Goal: Task Accomplishment & Management: Manage account settings

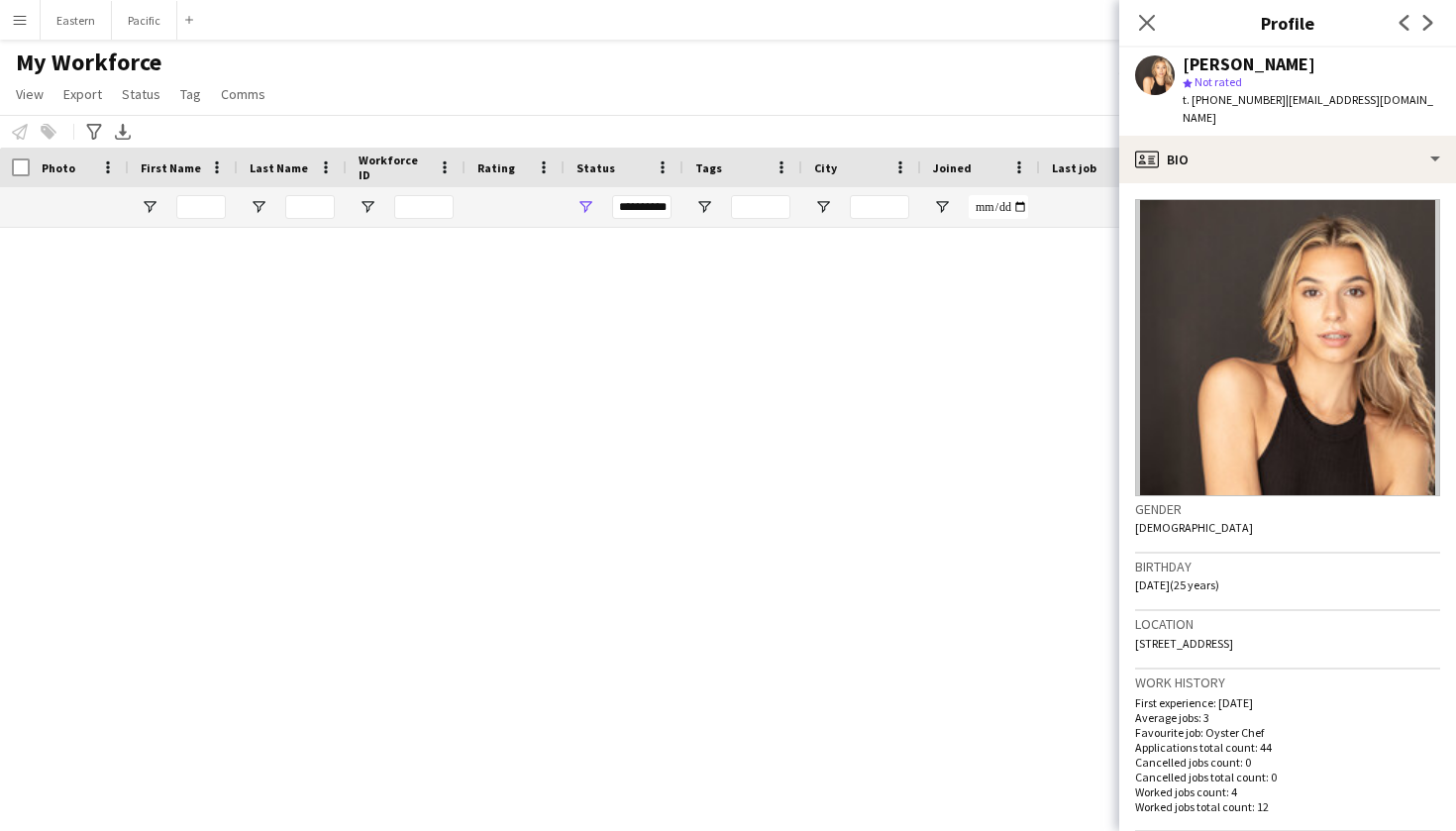
scroll to position [4850, 0]
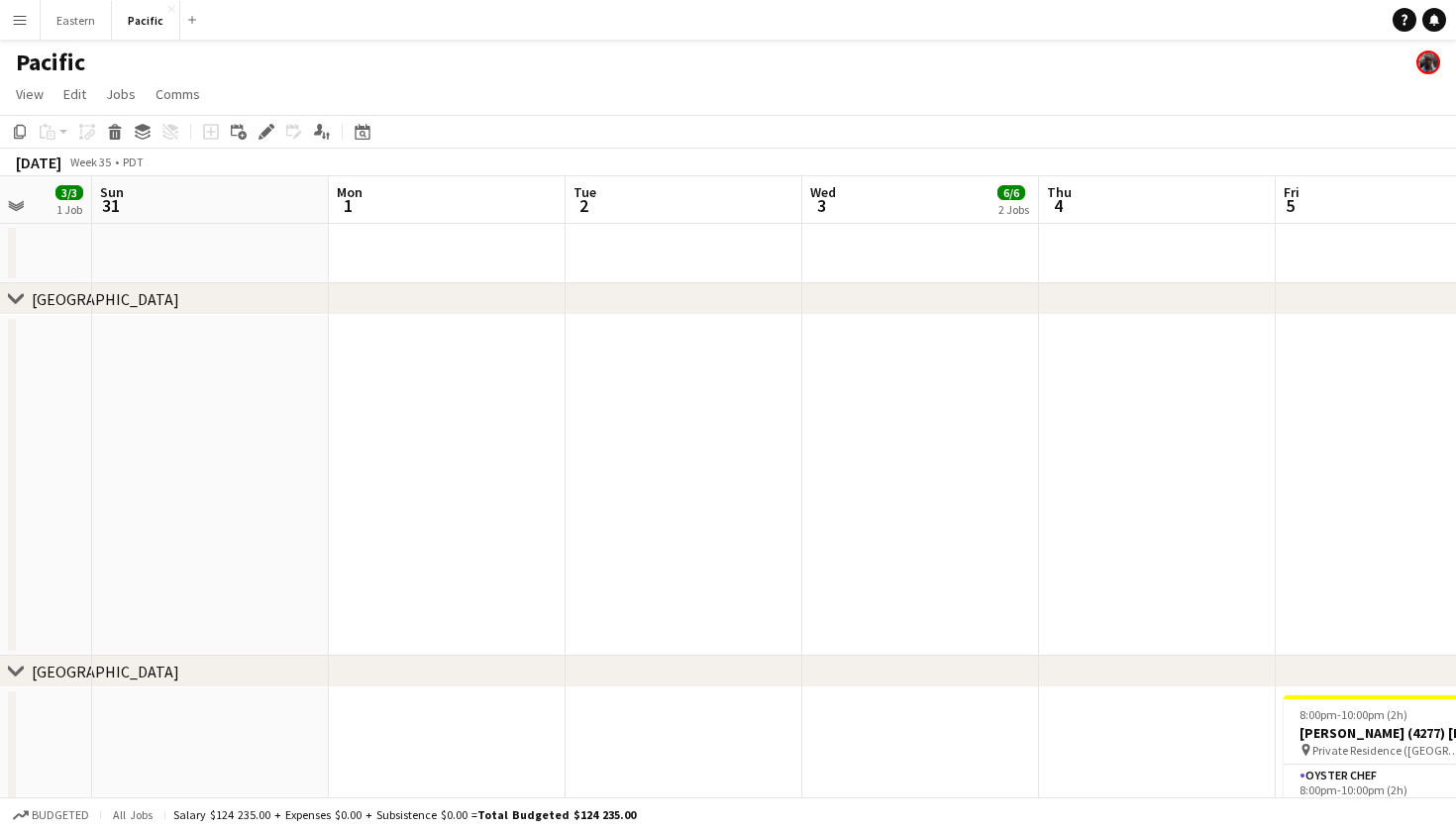
scroll to position [0, 552]
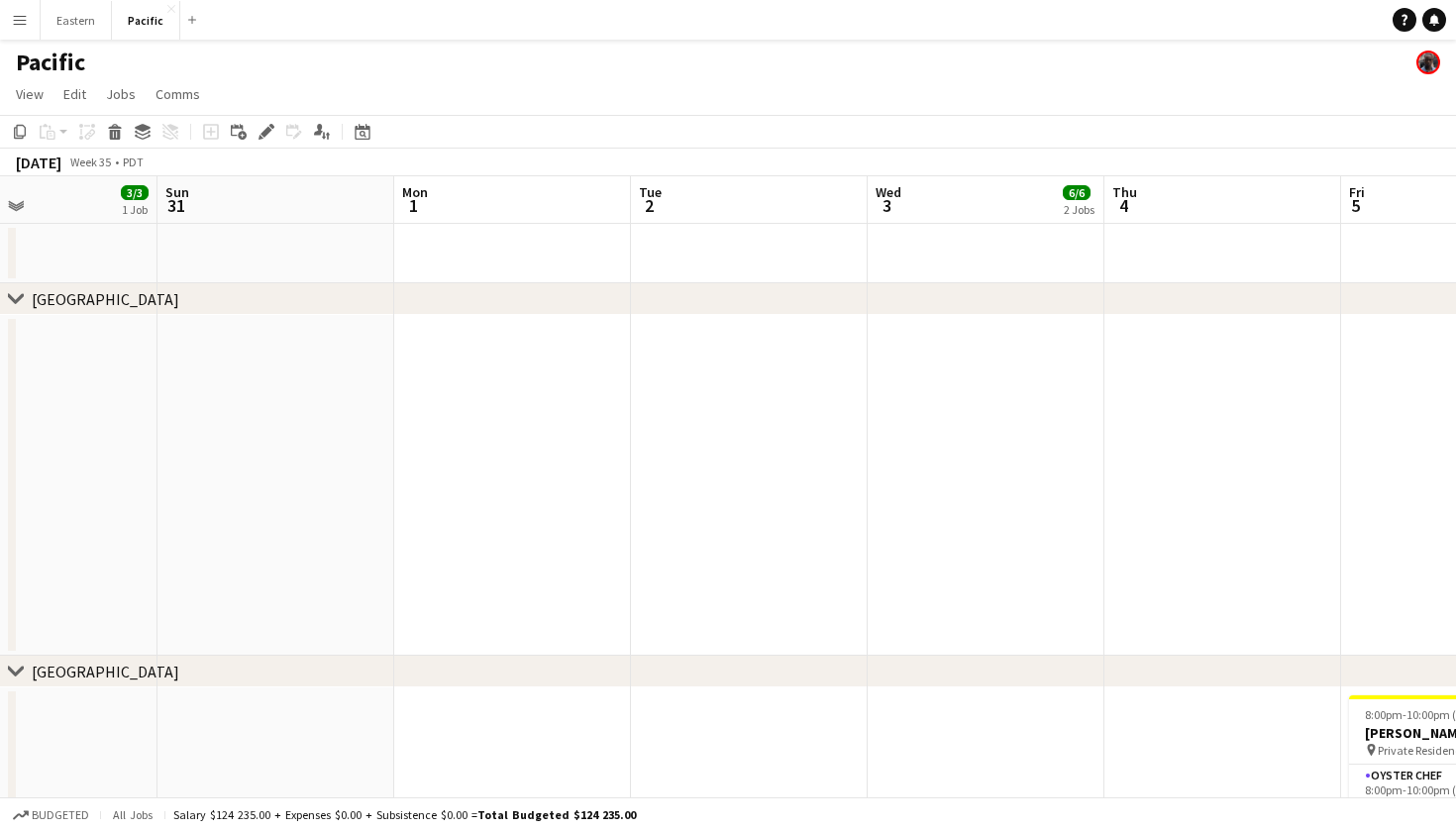
click at [12, 17] on app-icon "Menu" at bounding box center [20, 20] width 16 height 16
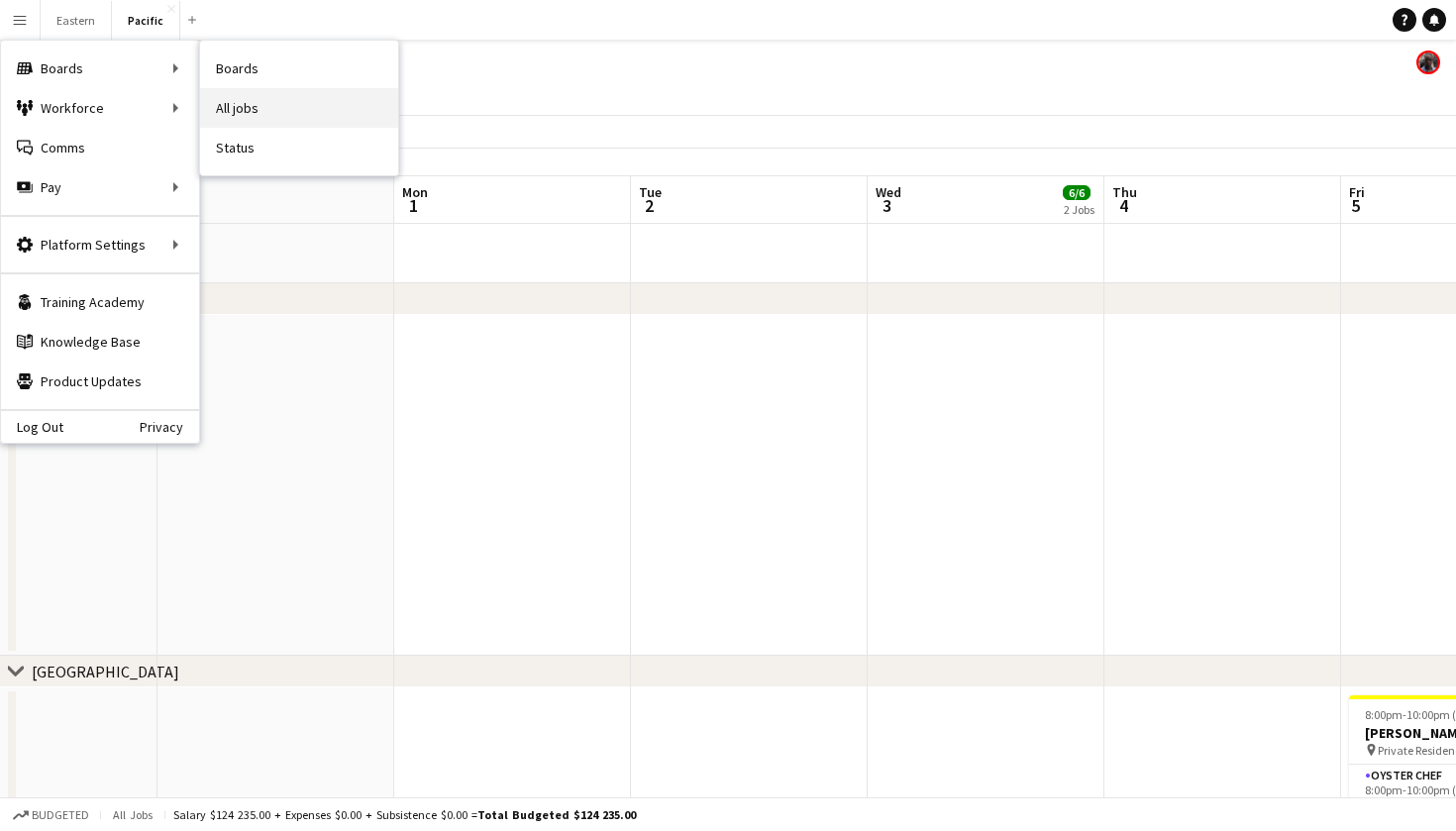
click at [273, 124] on link "All jobs" at bounding box center [299, 108] width 198 height 40
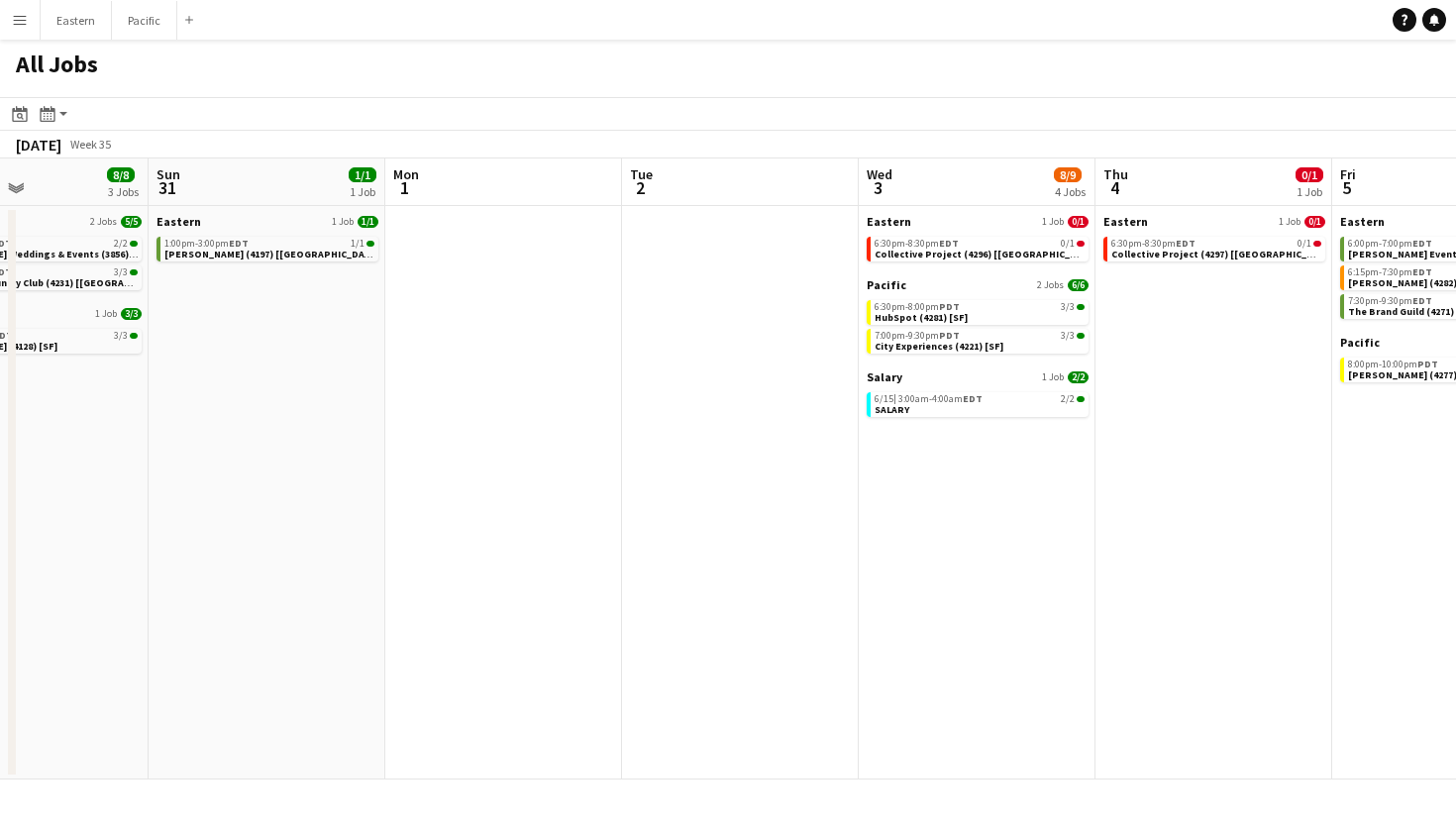
scroll to position [0, 806]
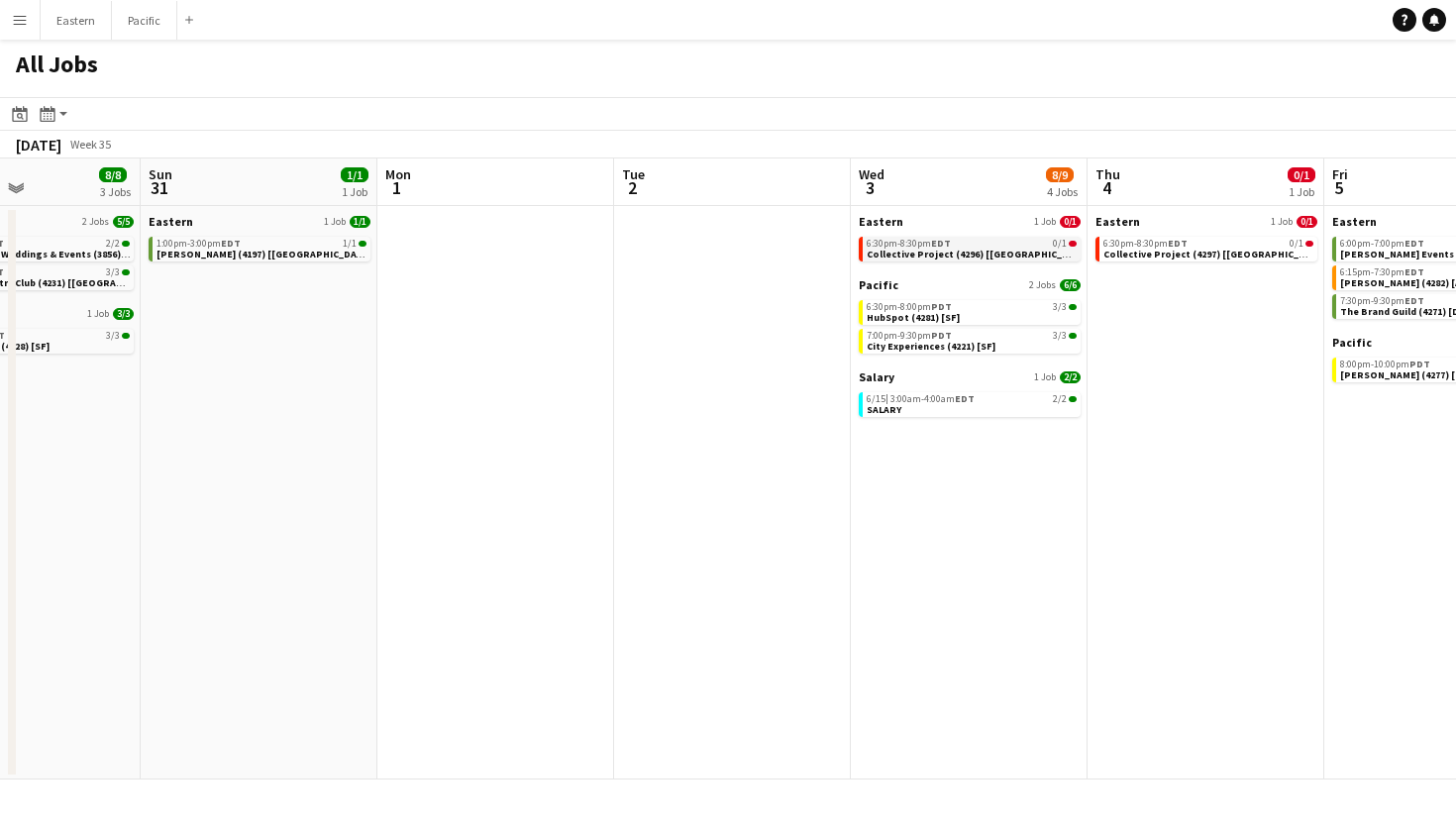
click at [1053, 255] on link "6:30pm-8:30pm EDT 0/1 Collective Project (4296) [NYC]" at bounding box center [972, 248] width 210 height 23
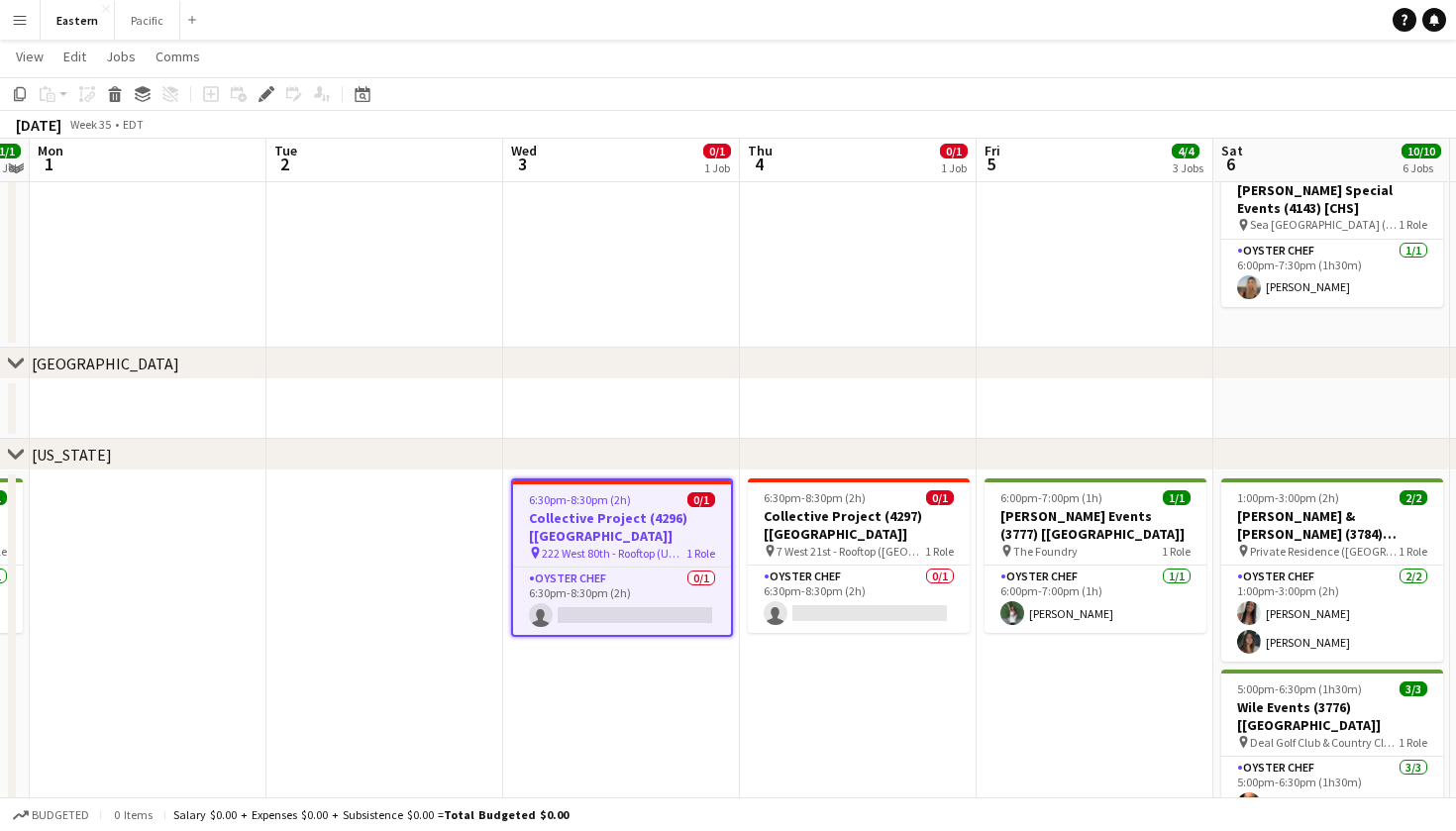
scroll to position [439, 0]
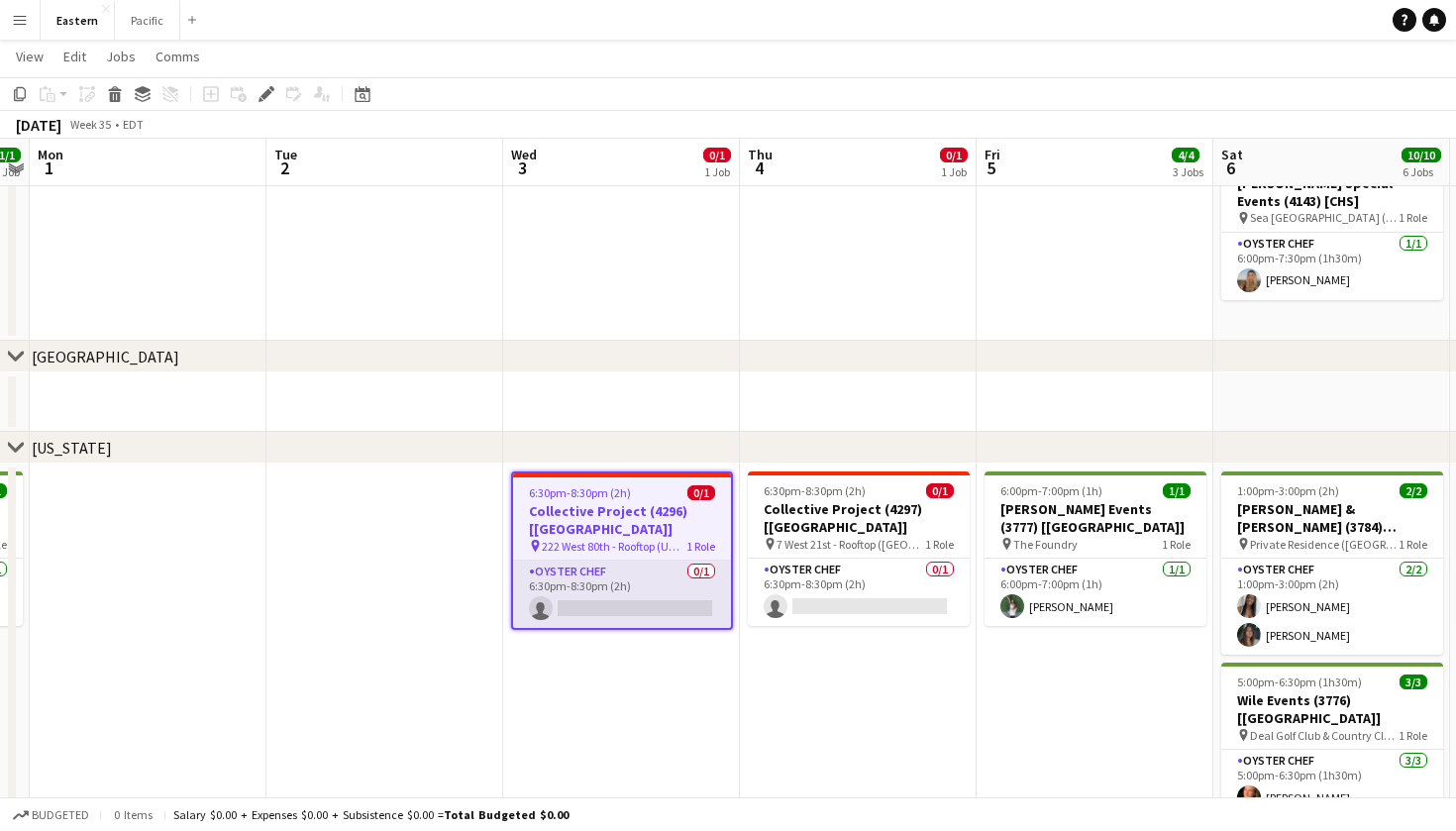
click at [639, 560] on app-card-role "Oyster Chef 0/1 6:30pm-8:30pm (2h) single-neutral-actions" at bounding box center [622, 593] width 218 height 67
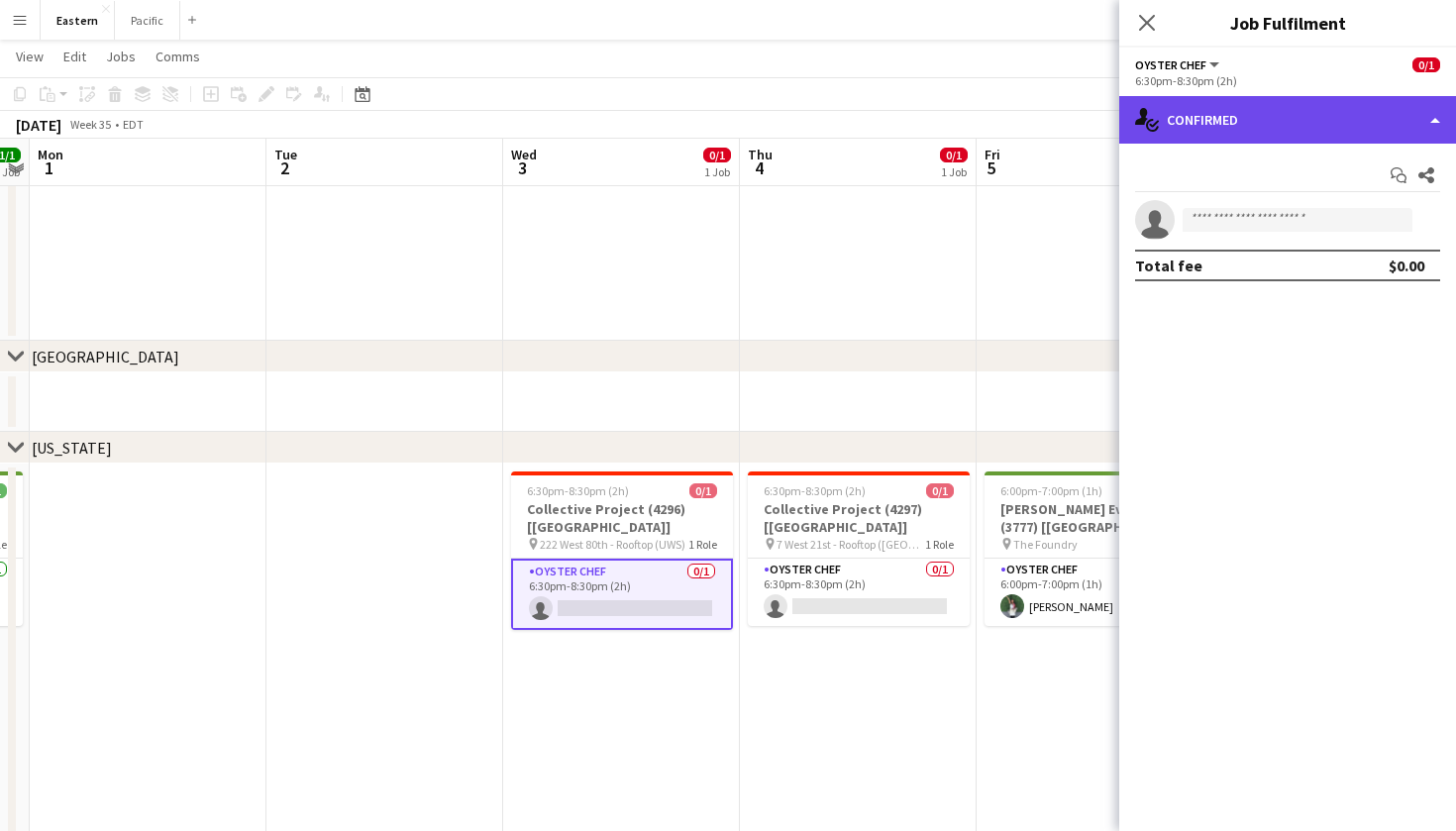
click at [1316, 96] on div "single-neutral-actions-check-2 Confirmed" at bounding box center [1287, 120] width 337 height 48
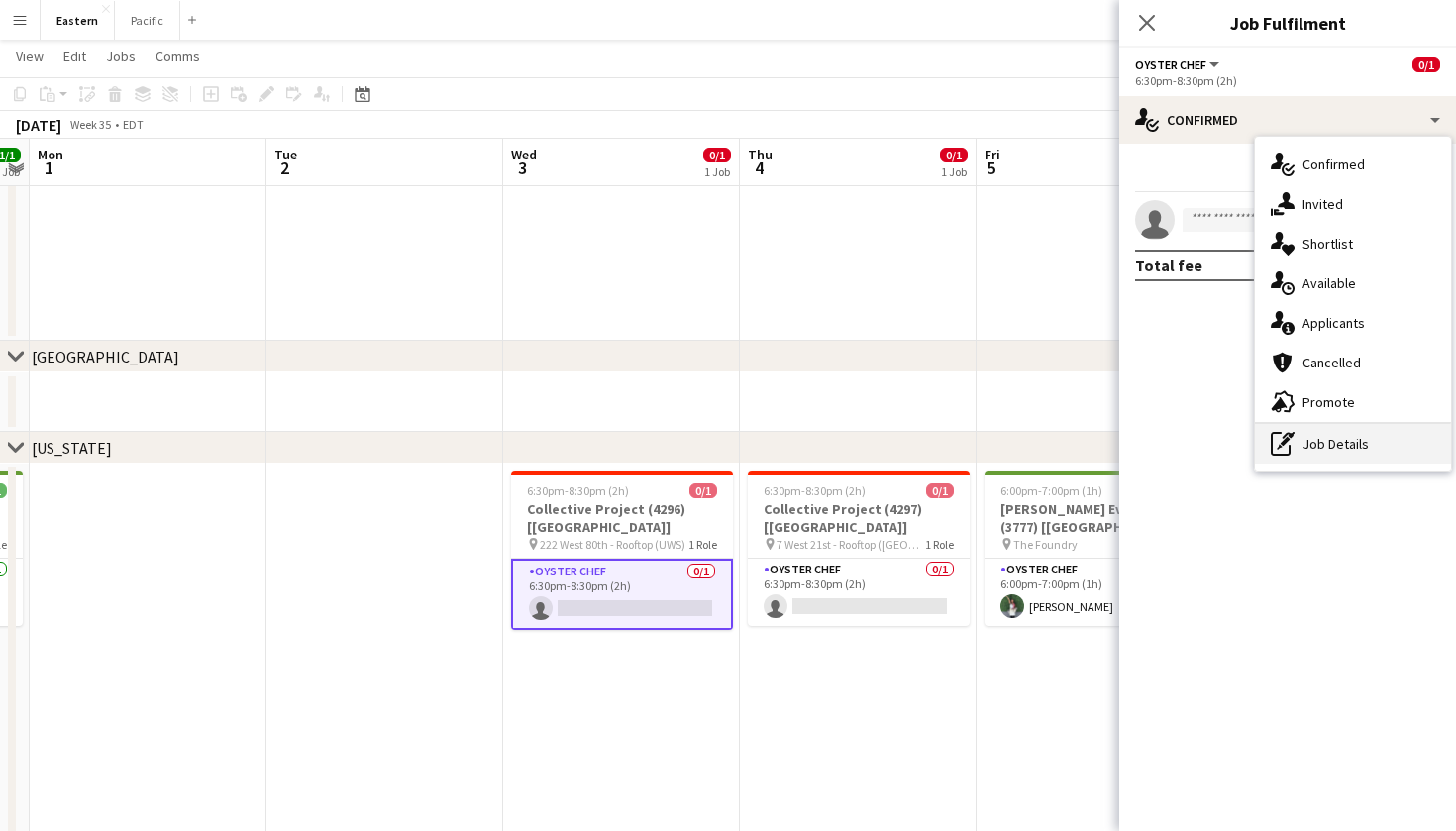
click at [1331, 433] on div "pen-write Job Details" at bounding box center [1353, 444] width 196 height 40
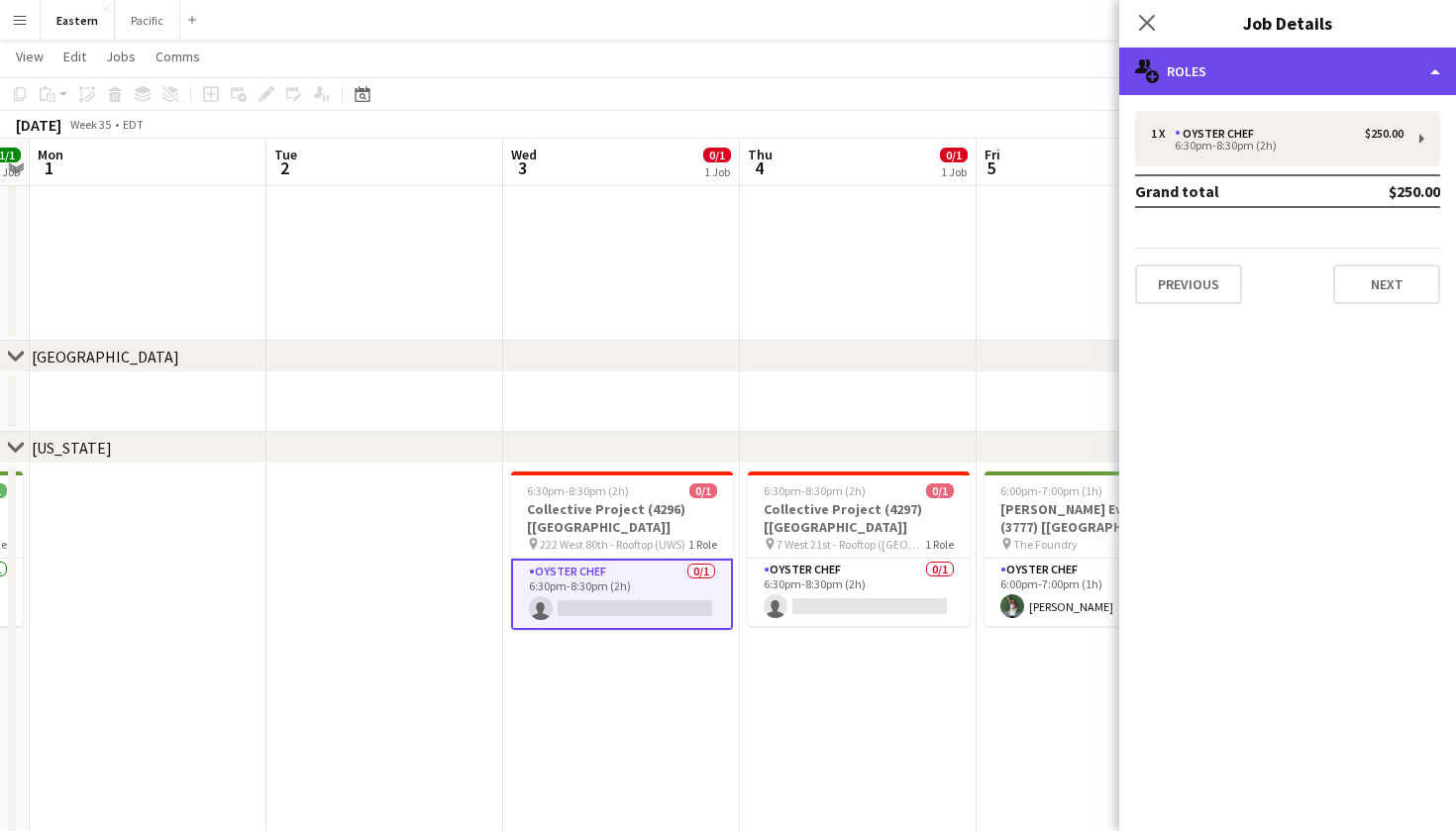
click at [1380, 73] on div "multiple-users-add Roles" at bounding box center [1287, 72] width 337 height 48
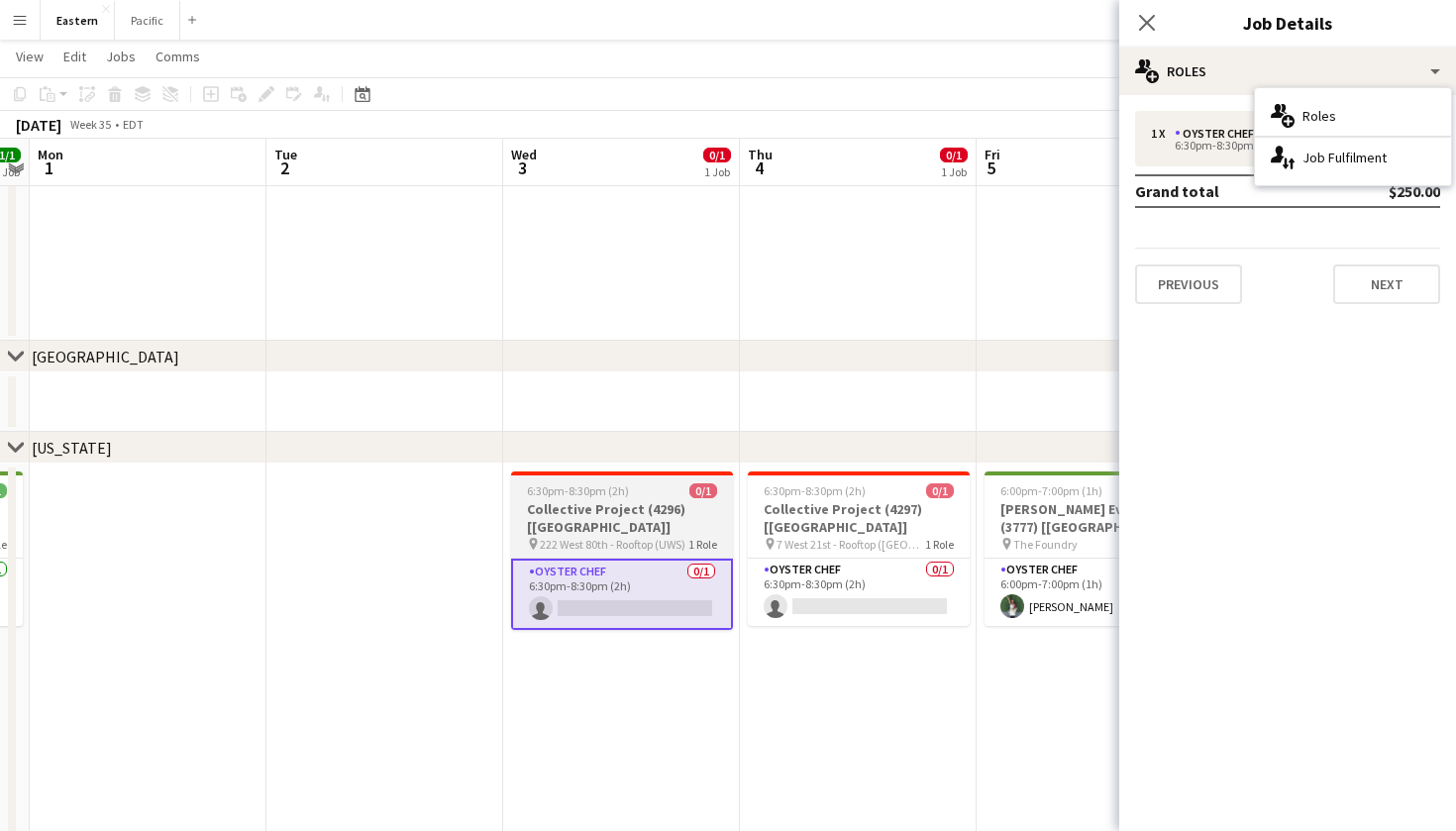
click at [623, 508] on h3 "Collective Project (4296) [[GEOGRAPHIC_DATA]]" at bounding box center [622, 518] width 222 height 36
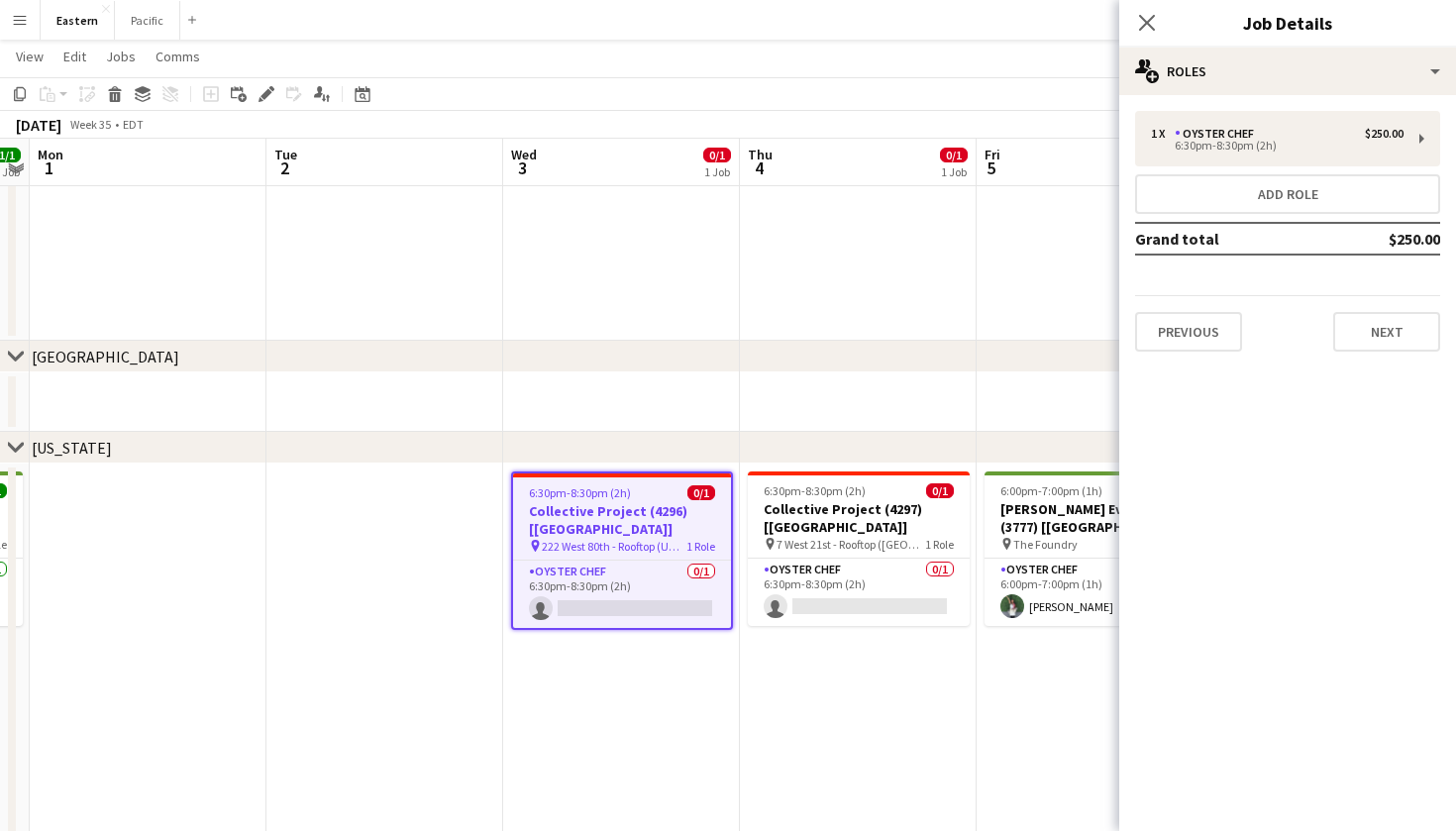
click at [1348, 44] on div "Close pop-in Job Details" at bounding box center [1287, 24] width 337 height 48
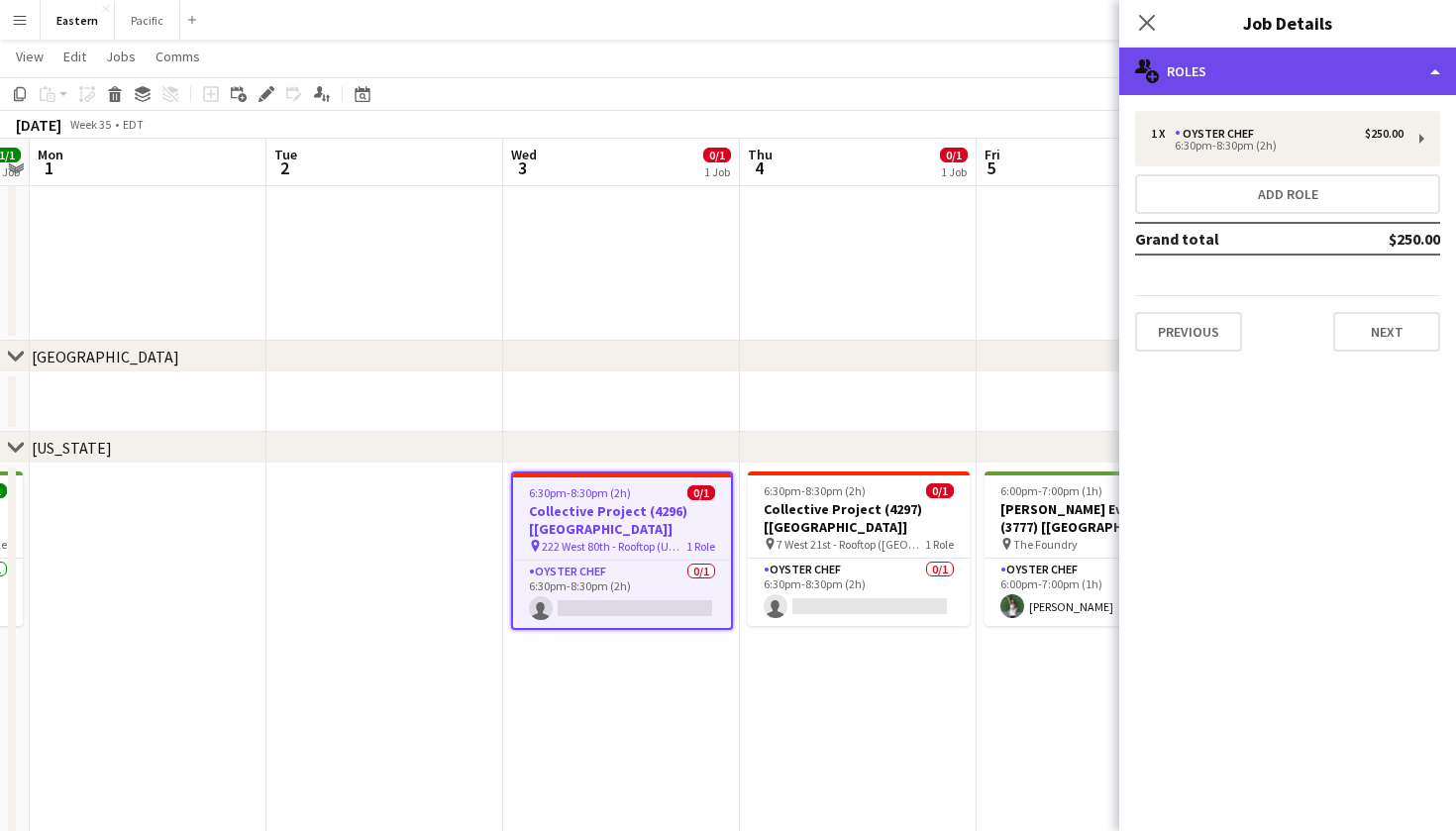
click at [1348, 61] on div "multiple-users-add Roles" at bounding box center [1287, 72] width 337 height 48
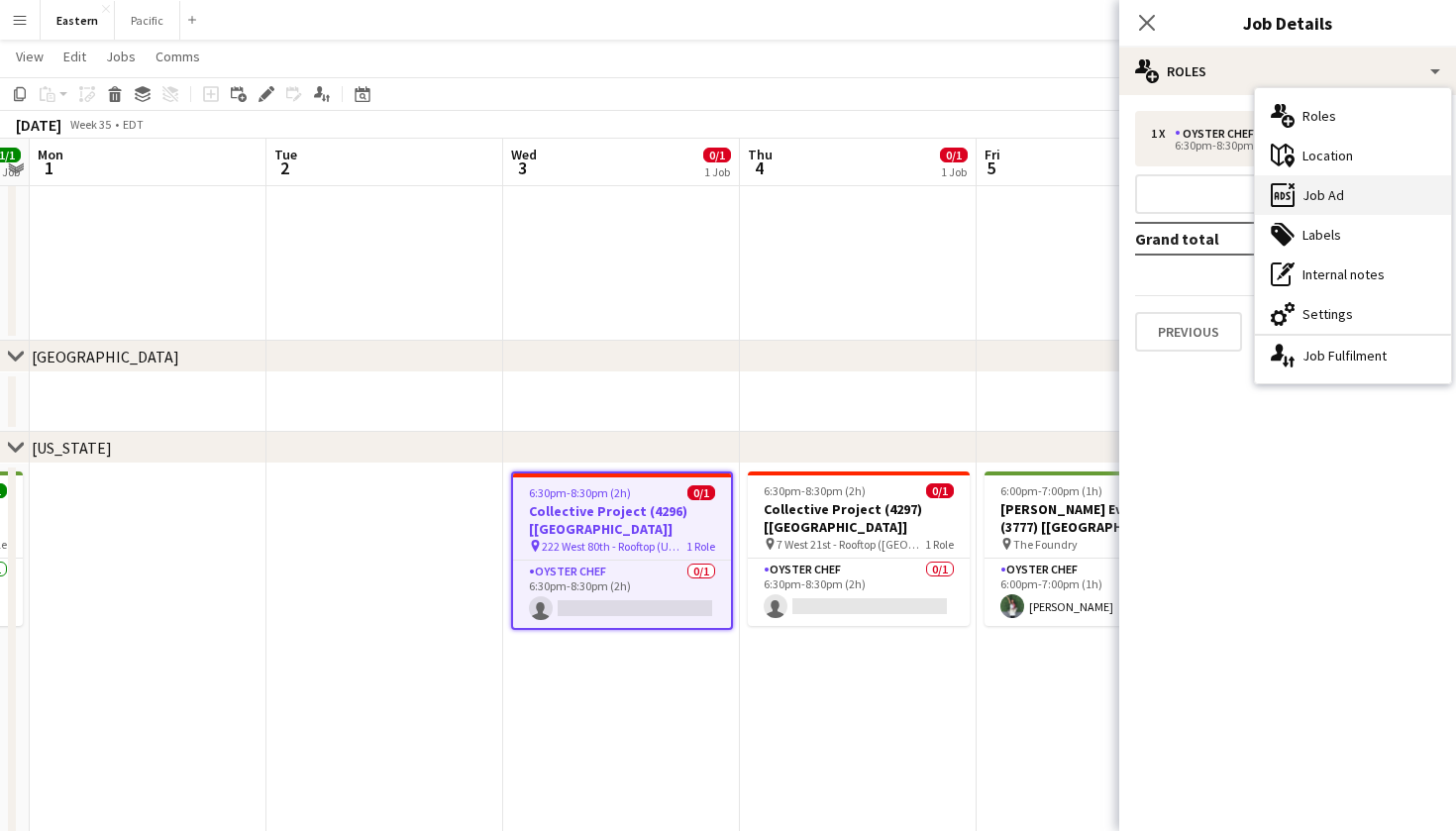
click at [1346, 183] on div "ads-window Job Ad" at bounding box center [1353, 196] width 196 height 40
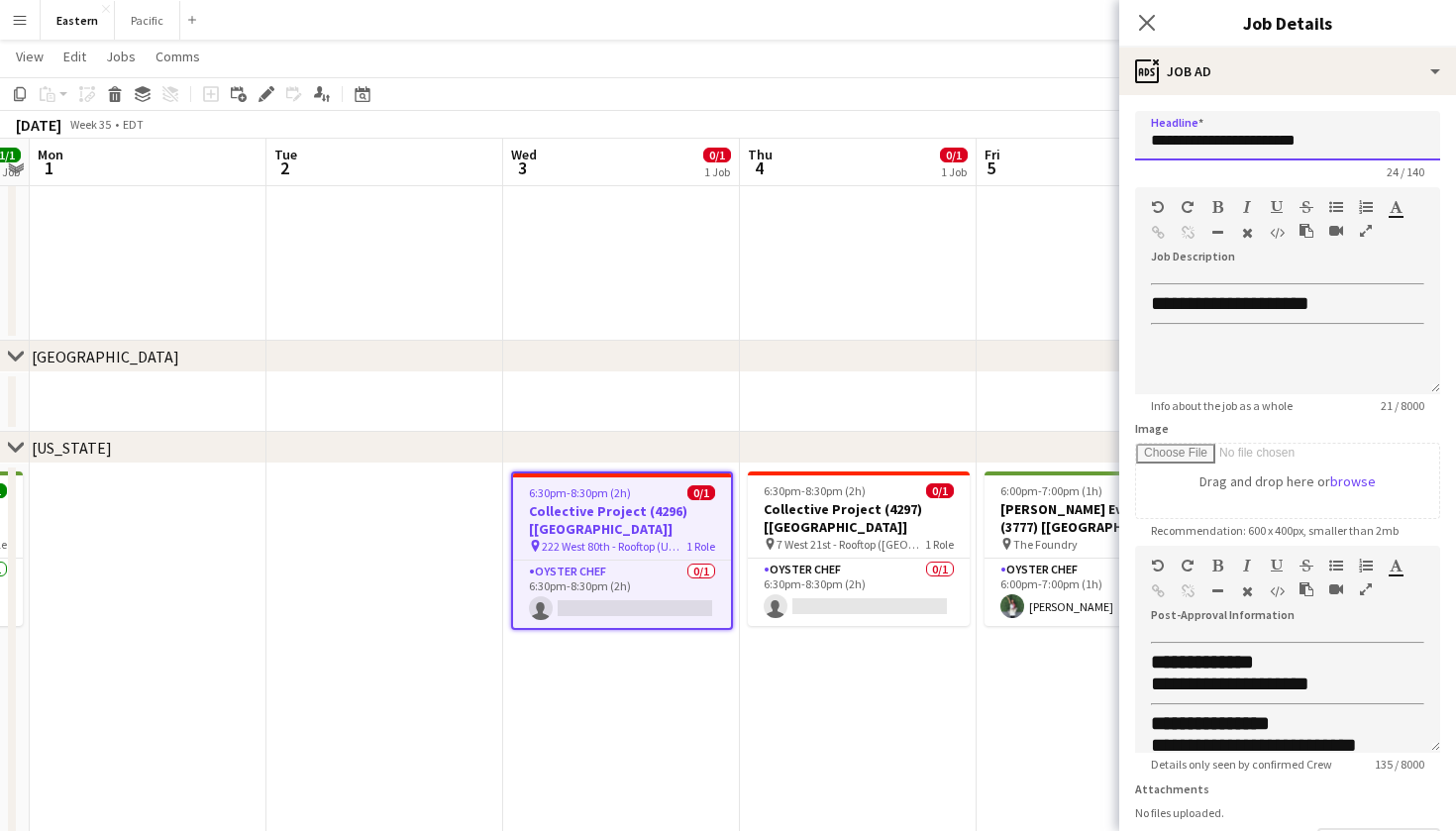
drag, startPoint x: 1341, startPoint y: 145, endPoint x: 1129, endPoint y: 138, distance: 212.1
click at [1129, 138] on form "**********" at bounding box center [1287, 537] width 337 height 853
click at [1151, 23] on icon "Close pop-in" at bounding box center [1146, 22] width 19 height 19
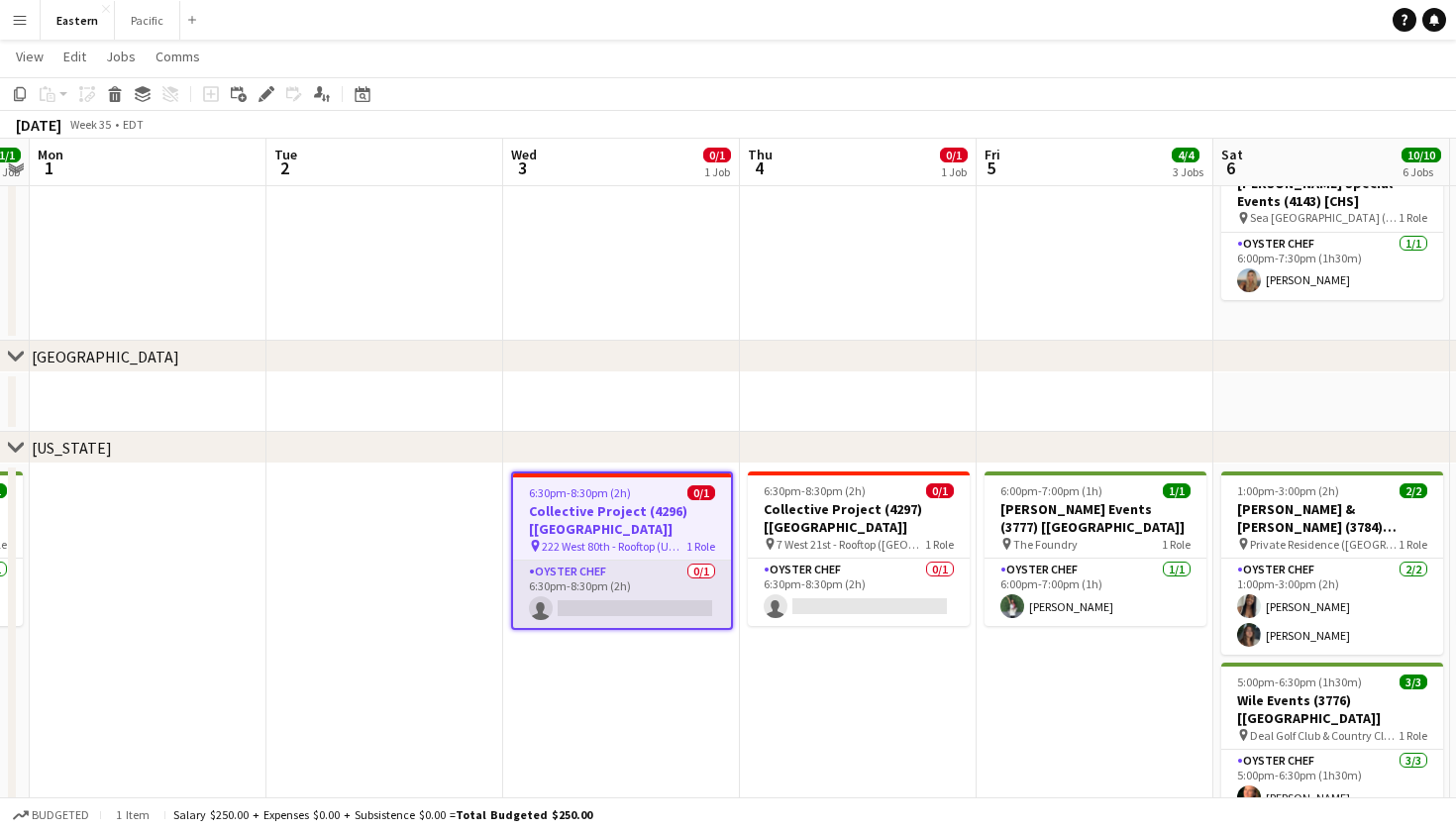
click at [649, 566] on app-card-role "Oyster Chef 0/1 6:30pm-8:30pm (2h) single-neutral-actions" at bounding box center [622, 593] width 218 height 67
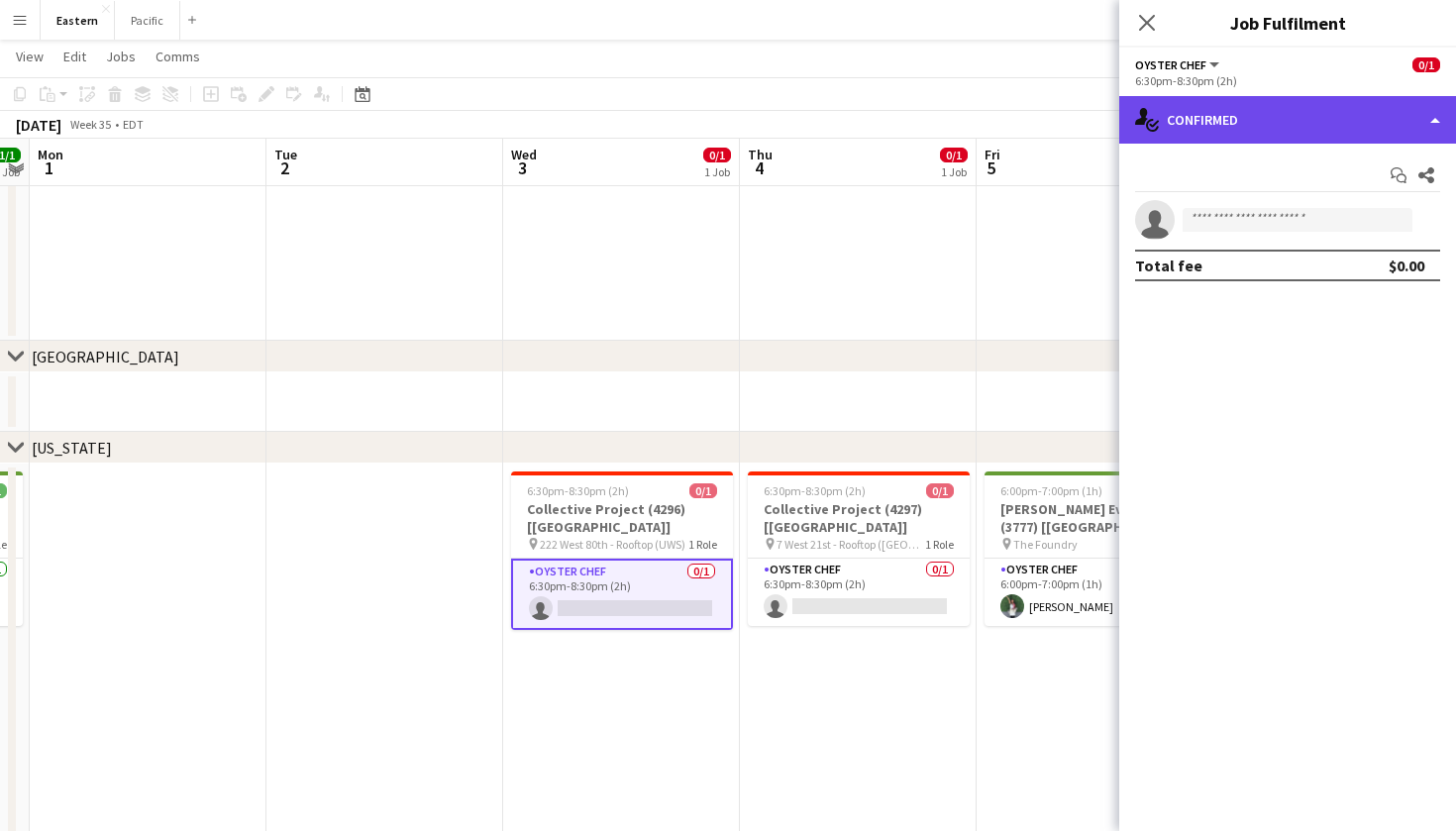
click at [1293, 130] on div "single-neutral-actions-check-2 Confirmed" at bounding box center [1287, 120] width 337 height 48
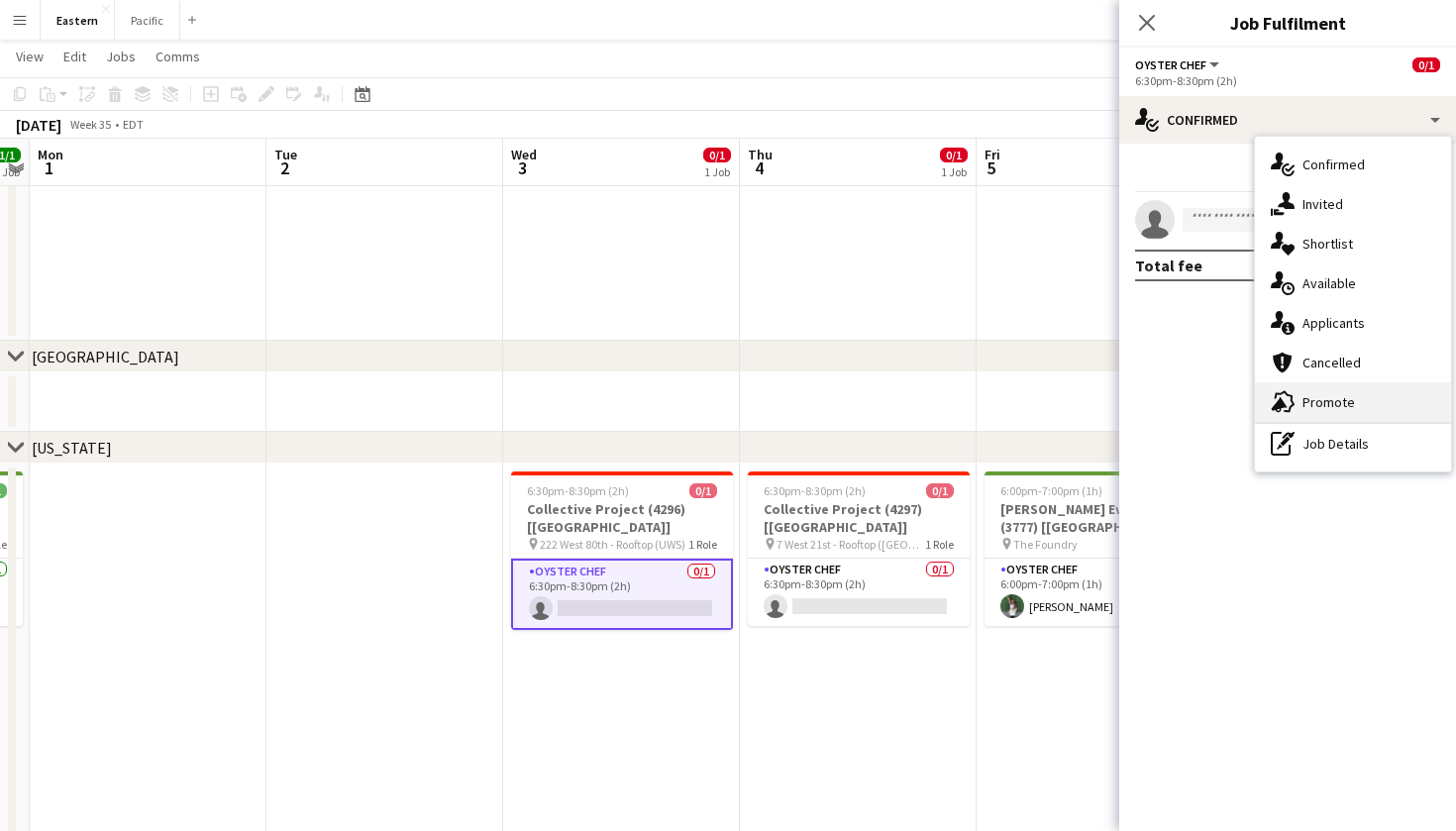
click at [1314, 403] on div "advertising-megaphone Promote" at bounding box center [1353, 403] width 196 height 40
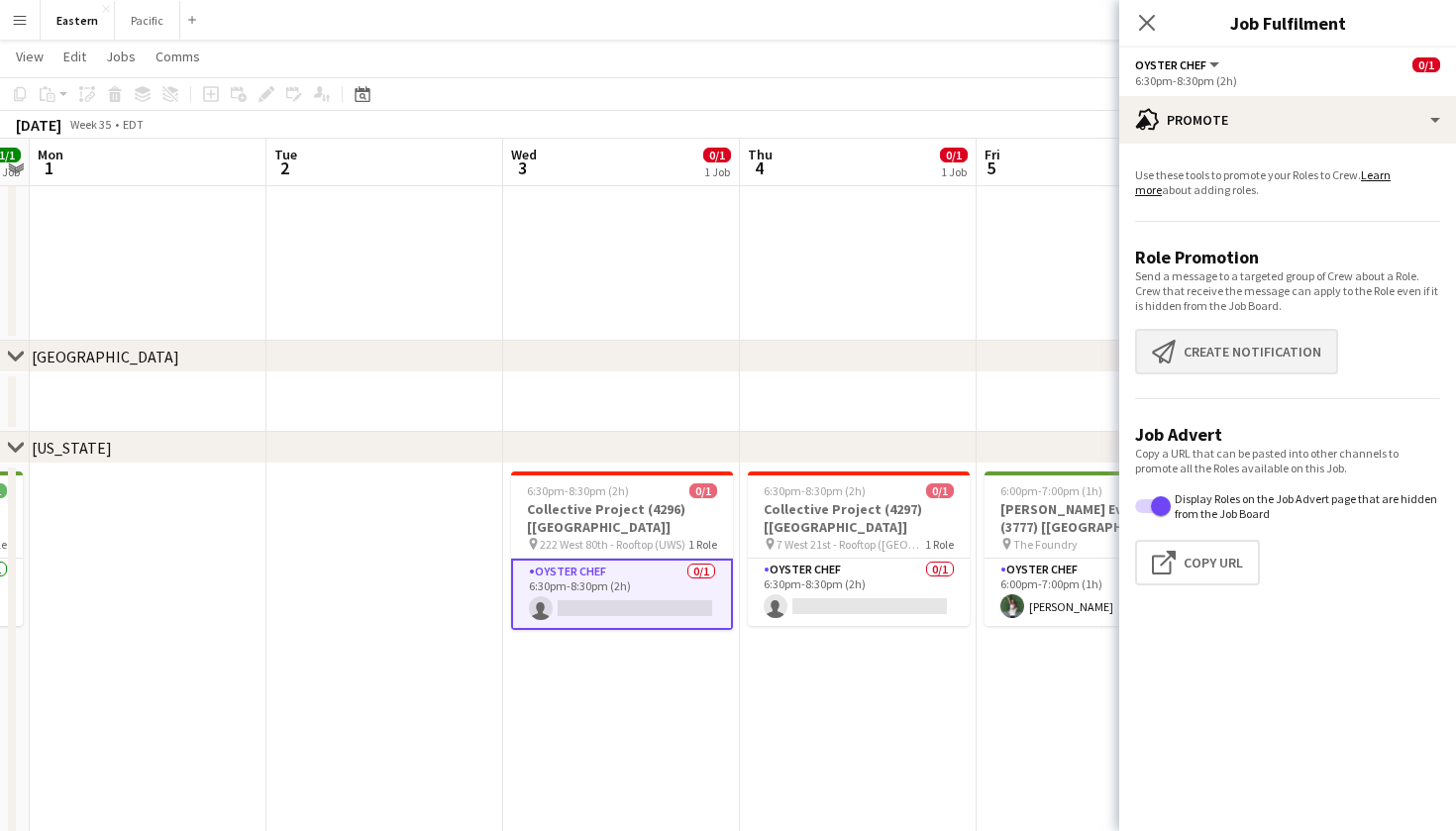
click at [1214, 359] on button "Create notification Create notification" at bounding box center [1236, 352] width 203 height 46
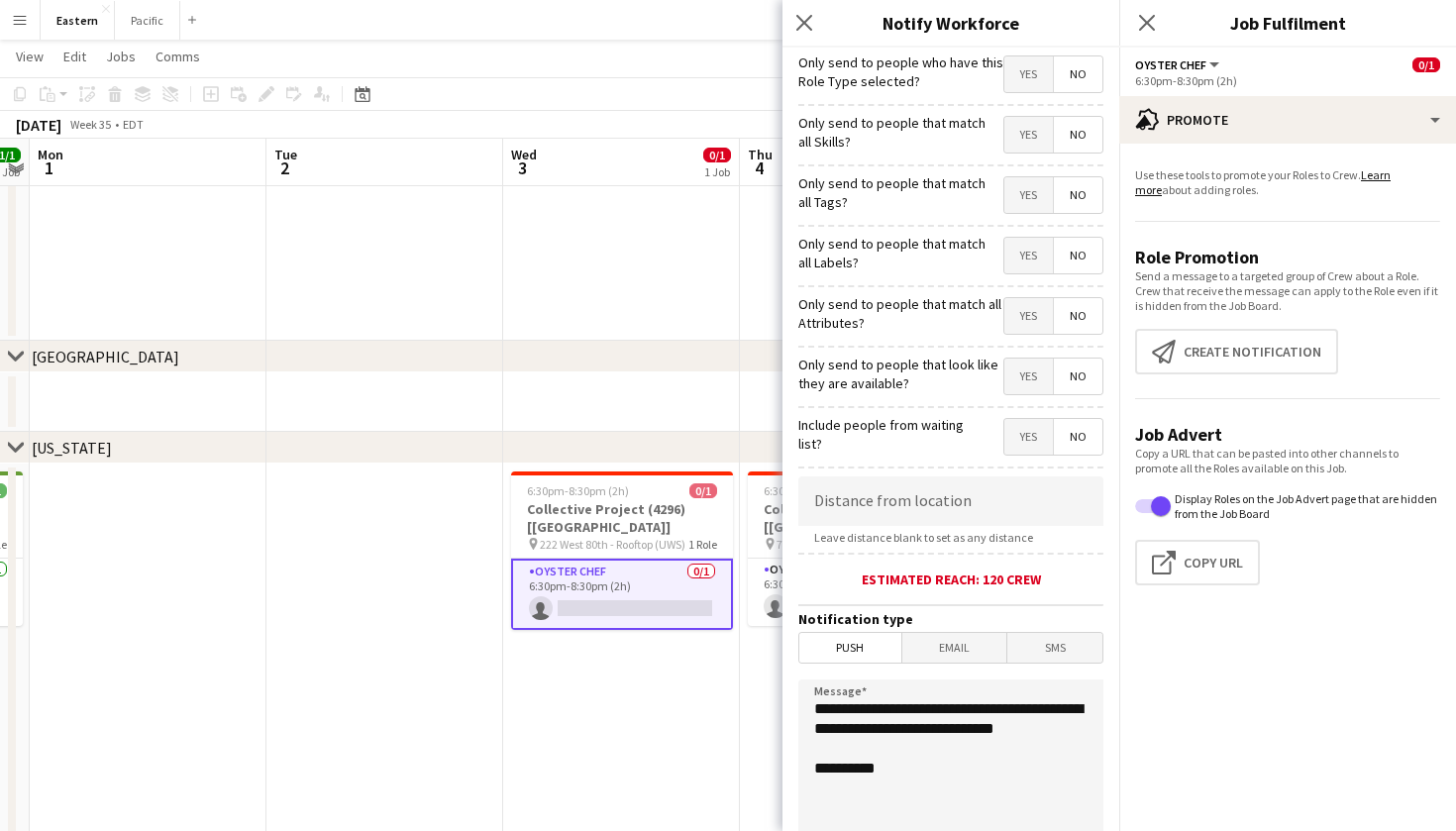
click at [1026, 212] on span "Yes" at bounding box center [1029, 196] width 49 height 36
drag, startPoint x: 930, startPoint y: 778, endPoint x: 795, endPoint y: 690, distance: 161.1
click at [795, 690] on form "**********" at bounding box center [951, 569] width 337 height 1043
paste textarea "**********"
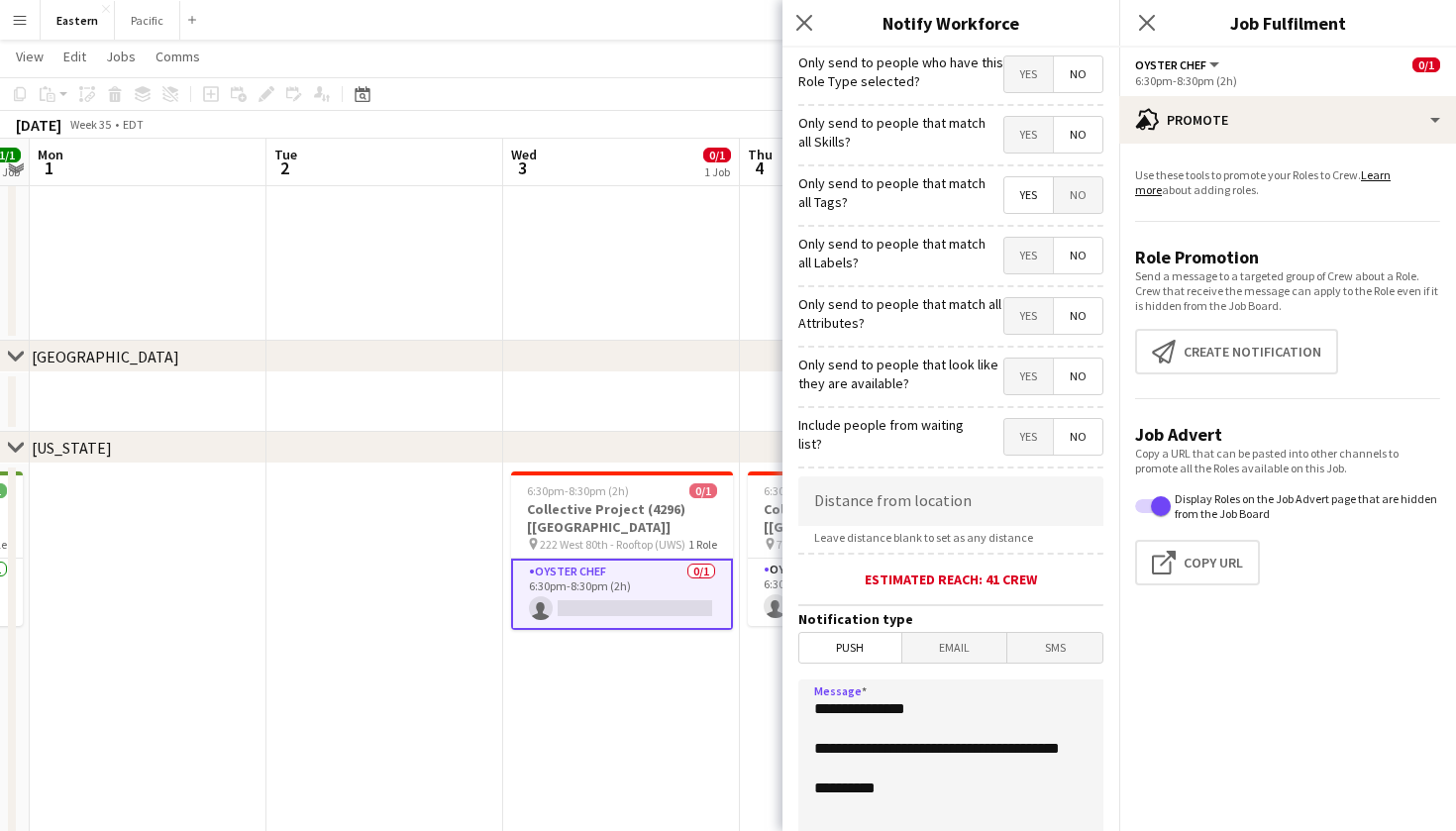
type textarea "**********"
drag, startPoint x: 924, startPoint y: 403, endPoint x: 924, endPoint y: 342, distance: 61.0
click at [924, 378] on form "**********" at bounding box center [951, 569] width 337 height 1043
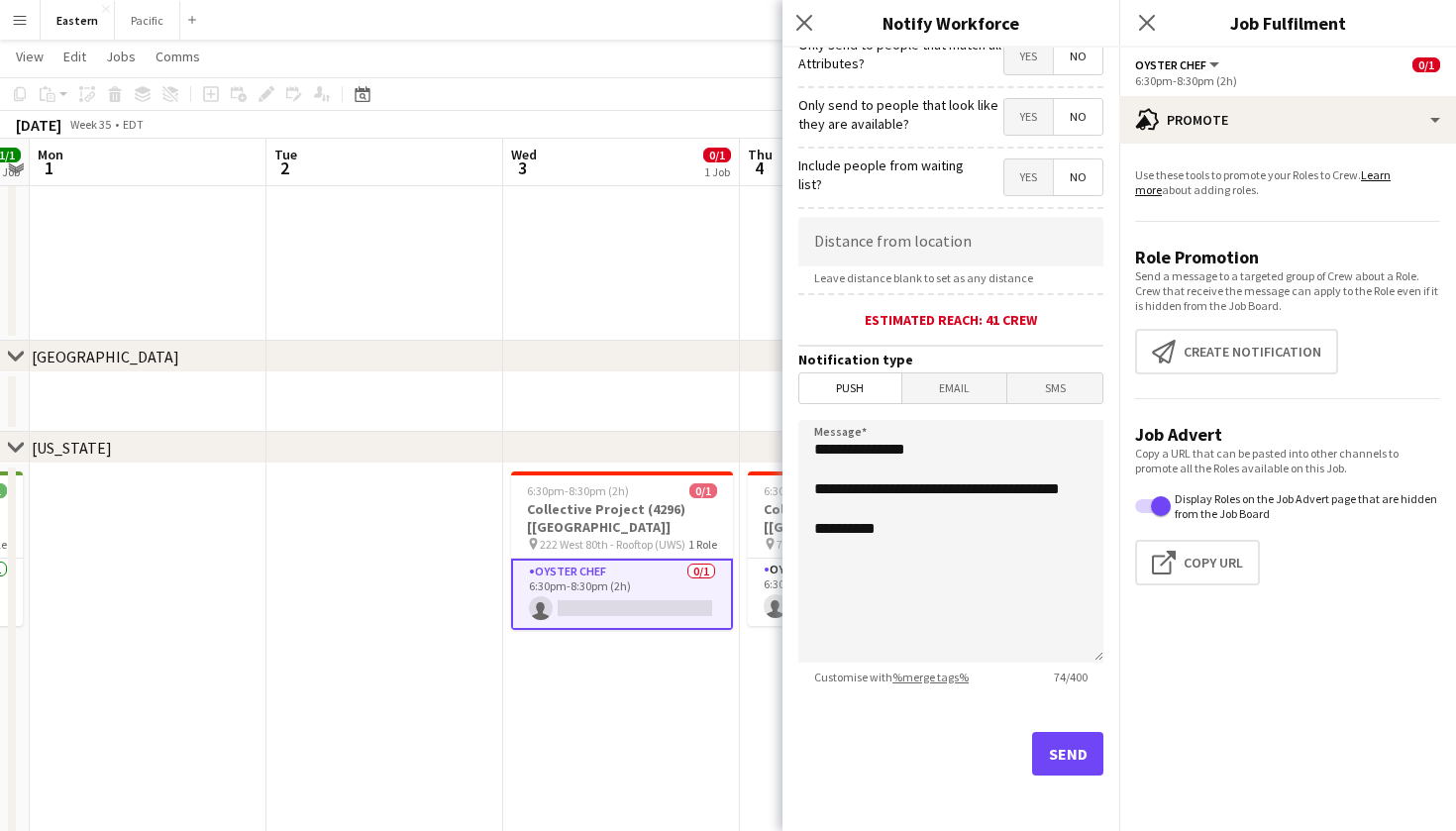
scroll to position [260, 0]
click at [1051, 751] on button "Send" at bounding box center [1068, 754] width 71 height 44
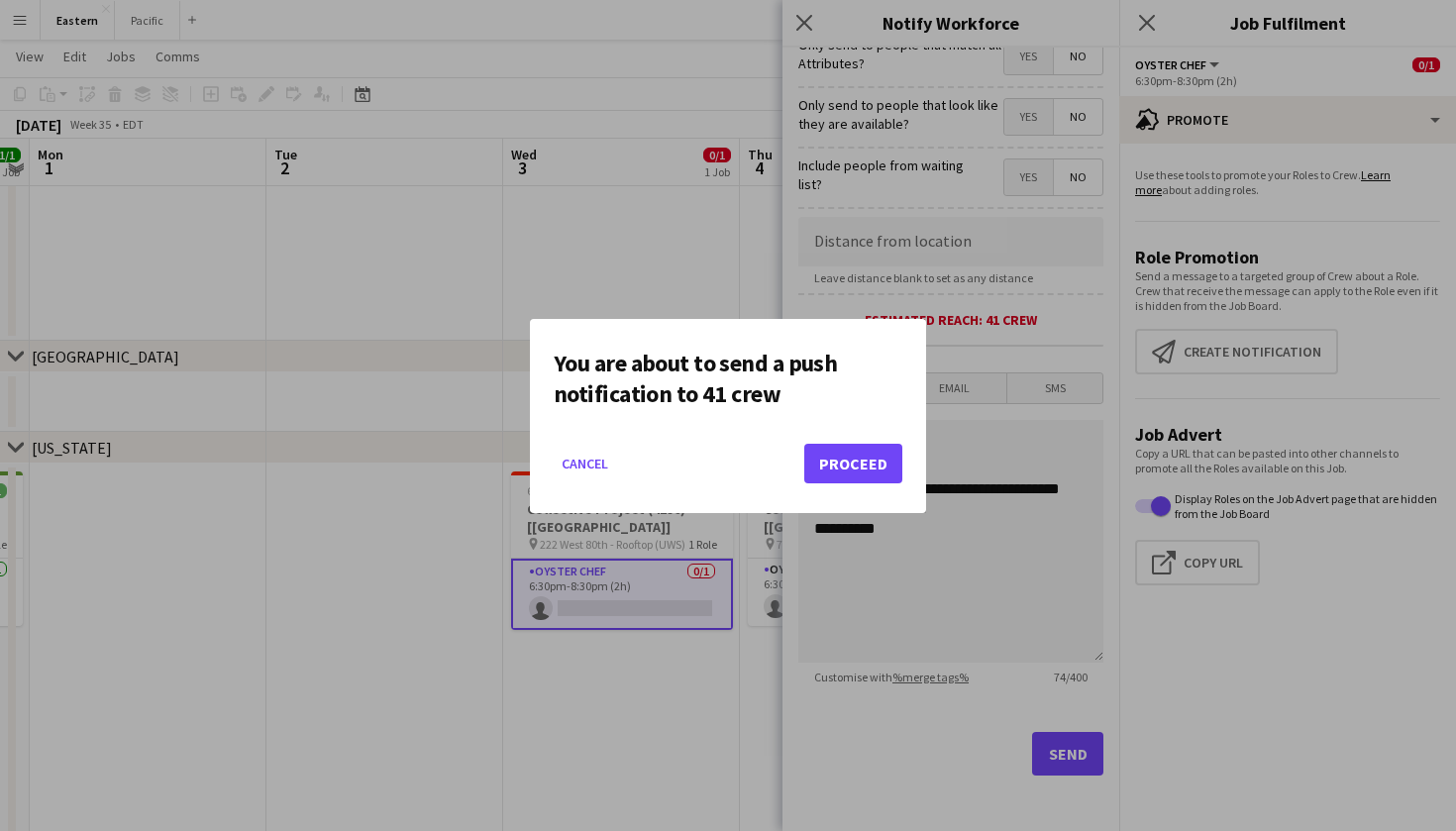
click at [893, 474] on button "Proceed" at bounding box center [853, 463] width 98 height 40
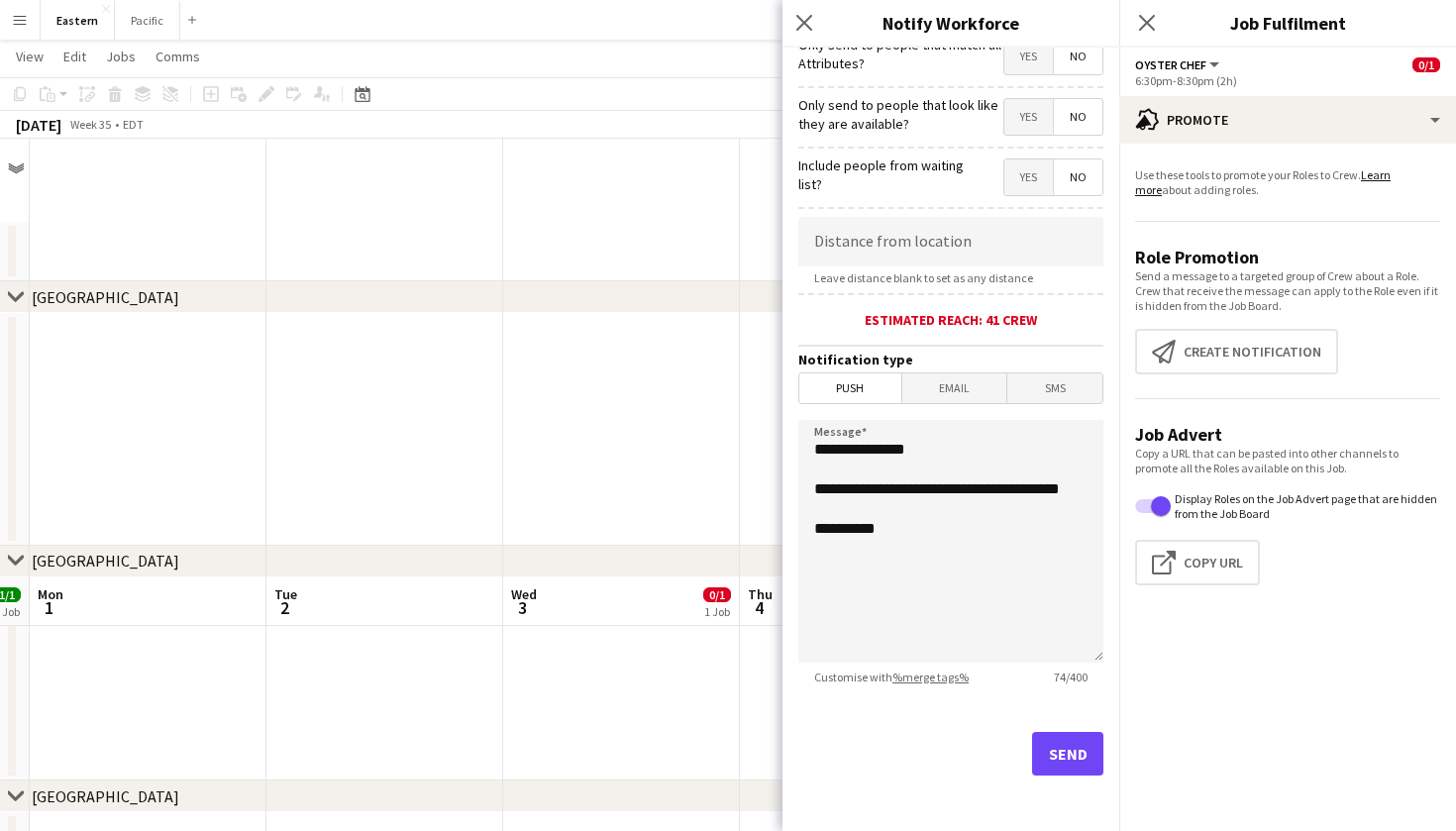
scroll to position [439, 0]
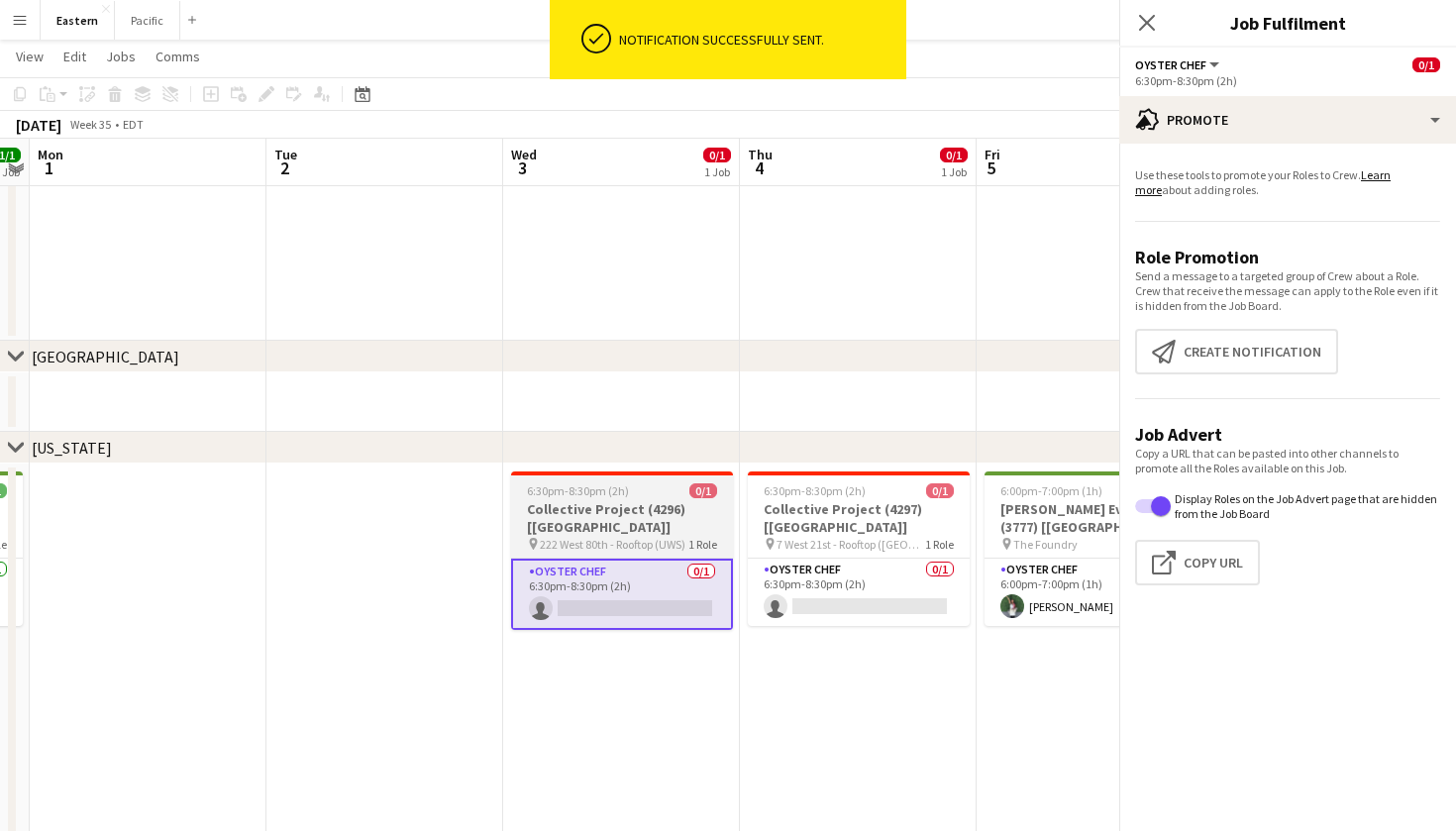
click at [682, 495] on div "6:30pm-8:30pm (2h) 0/1" at bounding box center [622, 490] width 222 height 15
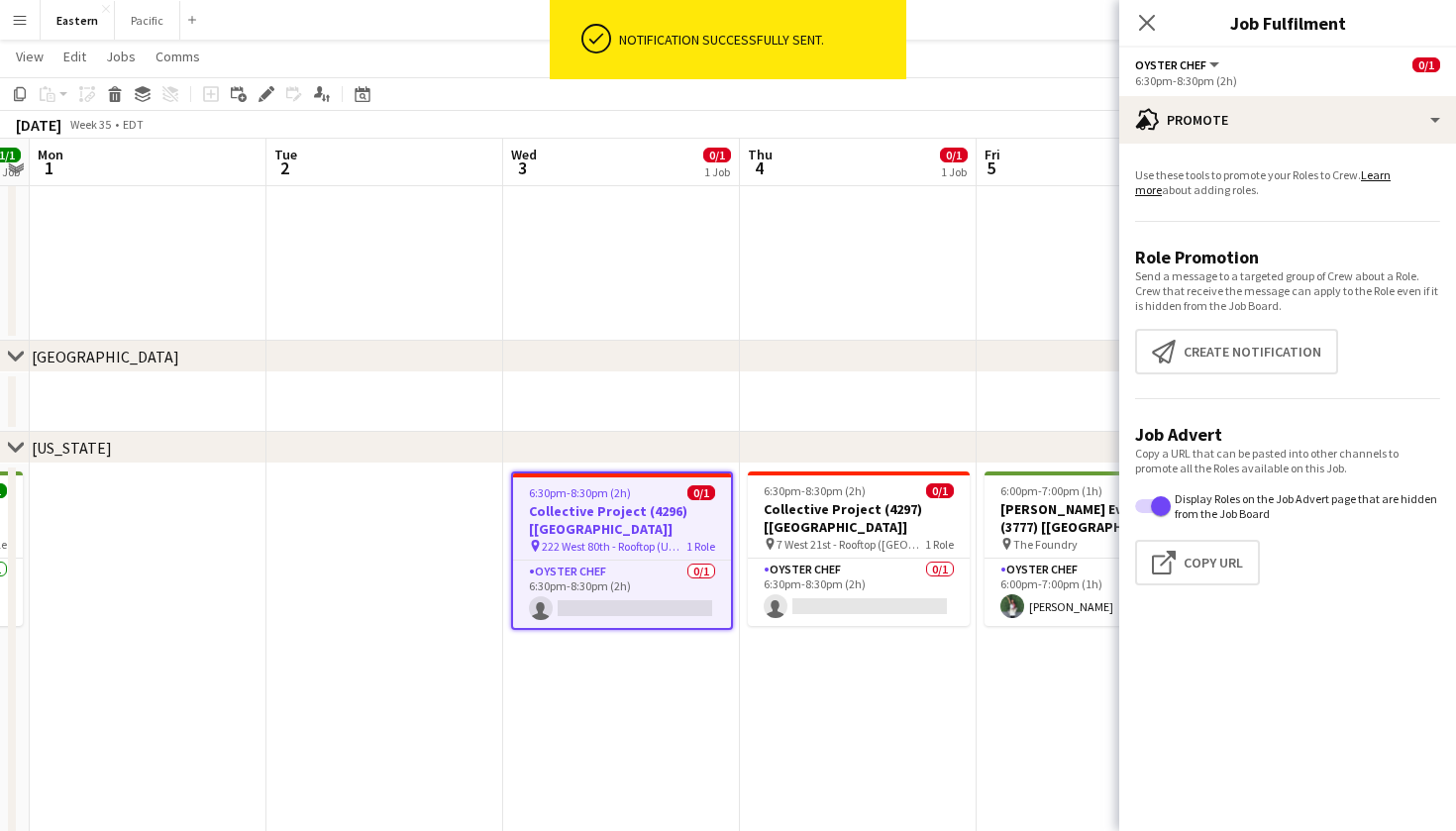
click at [1126, 25] on div "Close pop-in" at bounding box center [1147, 23] width 56 height 46
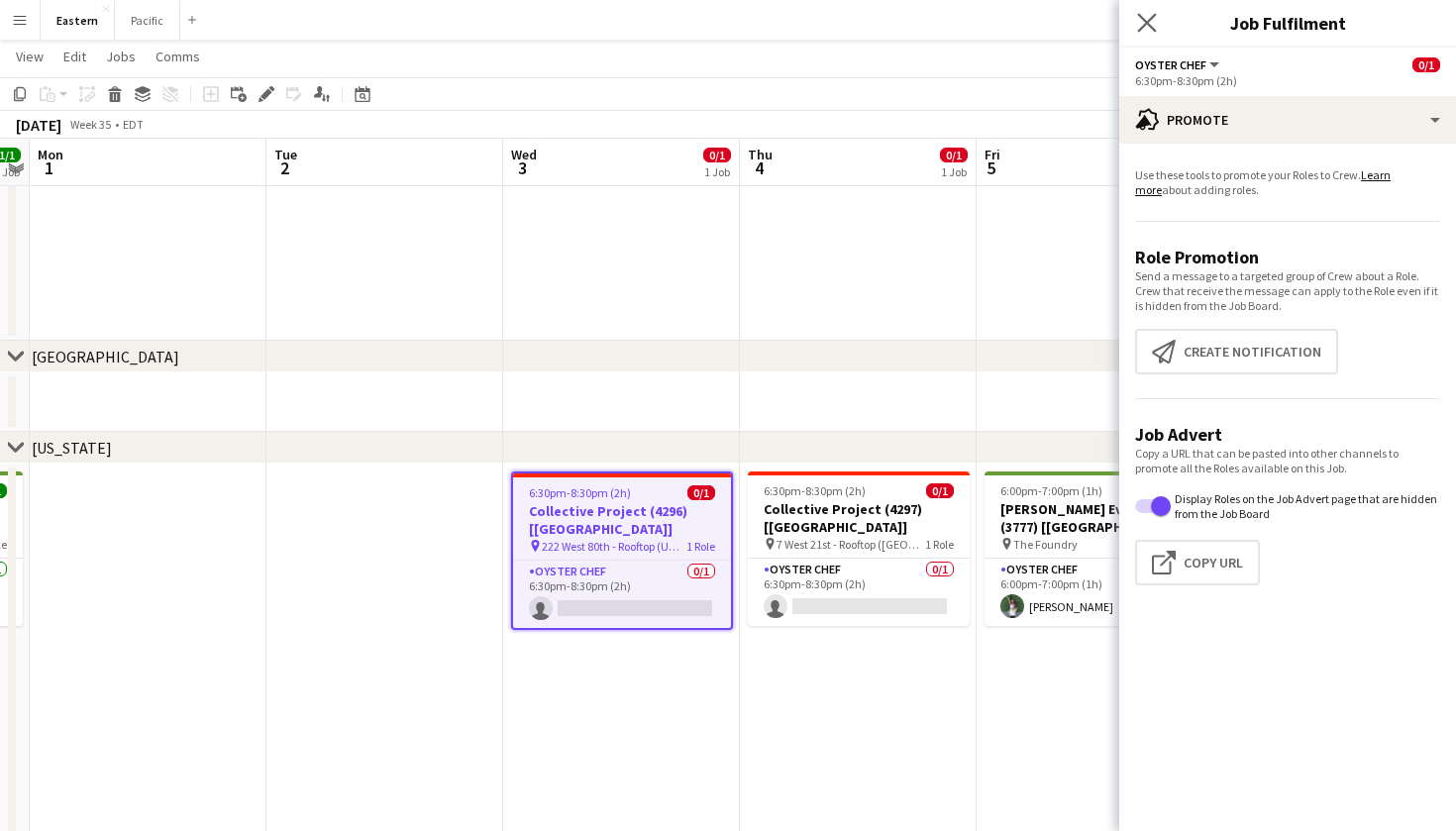
click at [1157, 25] on app-icon "Close pop-in" at bounding box center [1147, 23] width 29 height 29
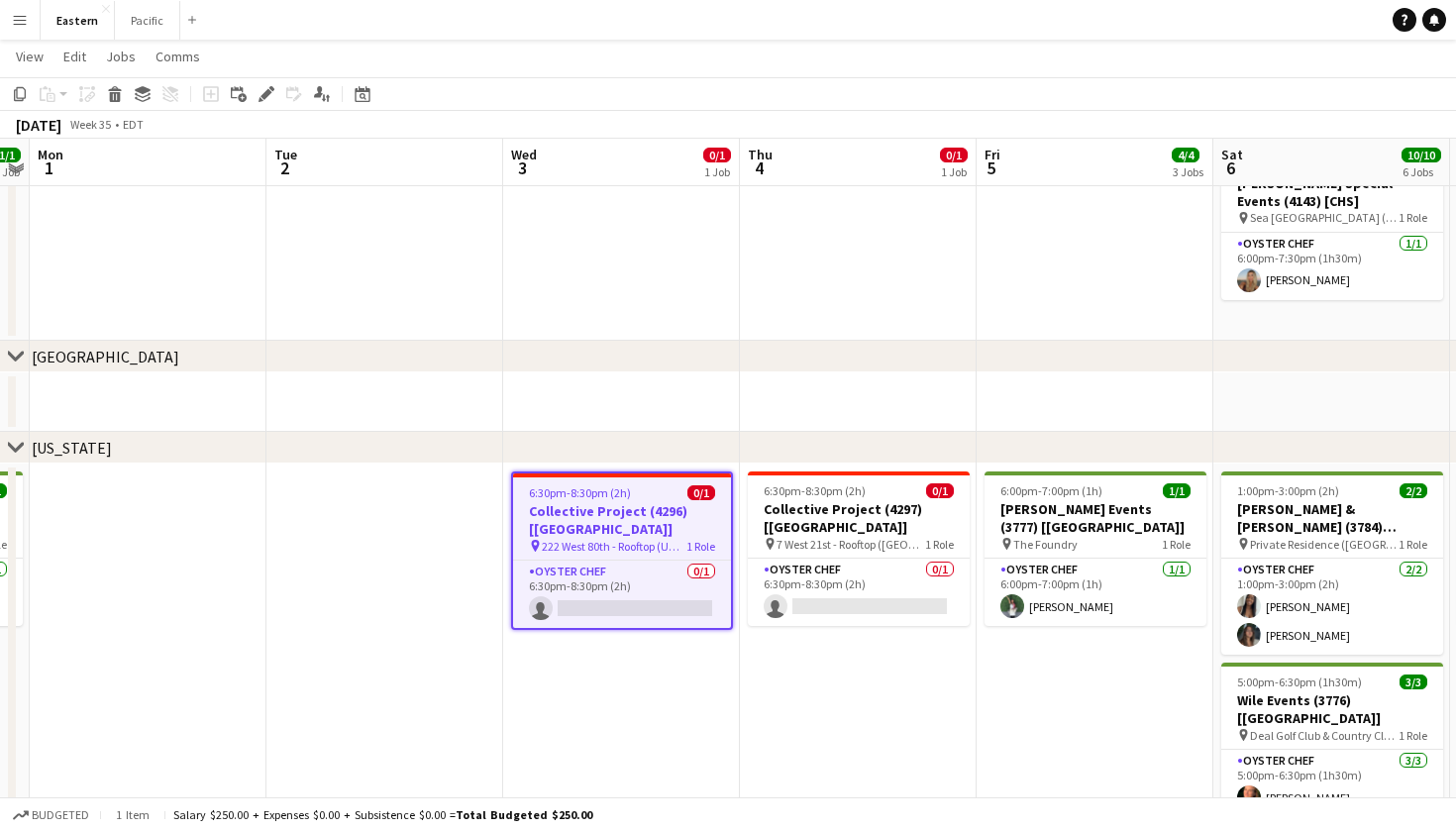
click at [646, 514] on h3 "Collective Project (4296) [[GEOGRAPHIC_DATA]]" at bounding box center [622, 520] width 218 height 36
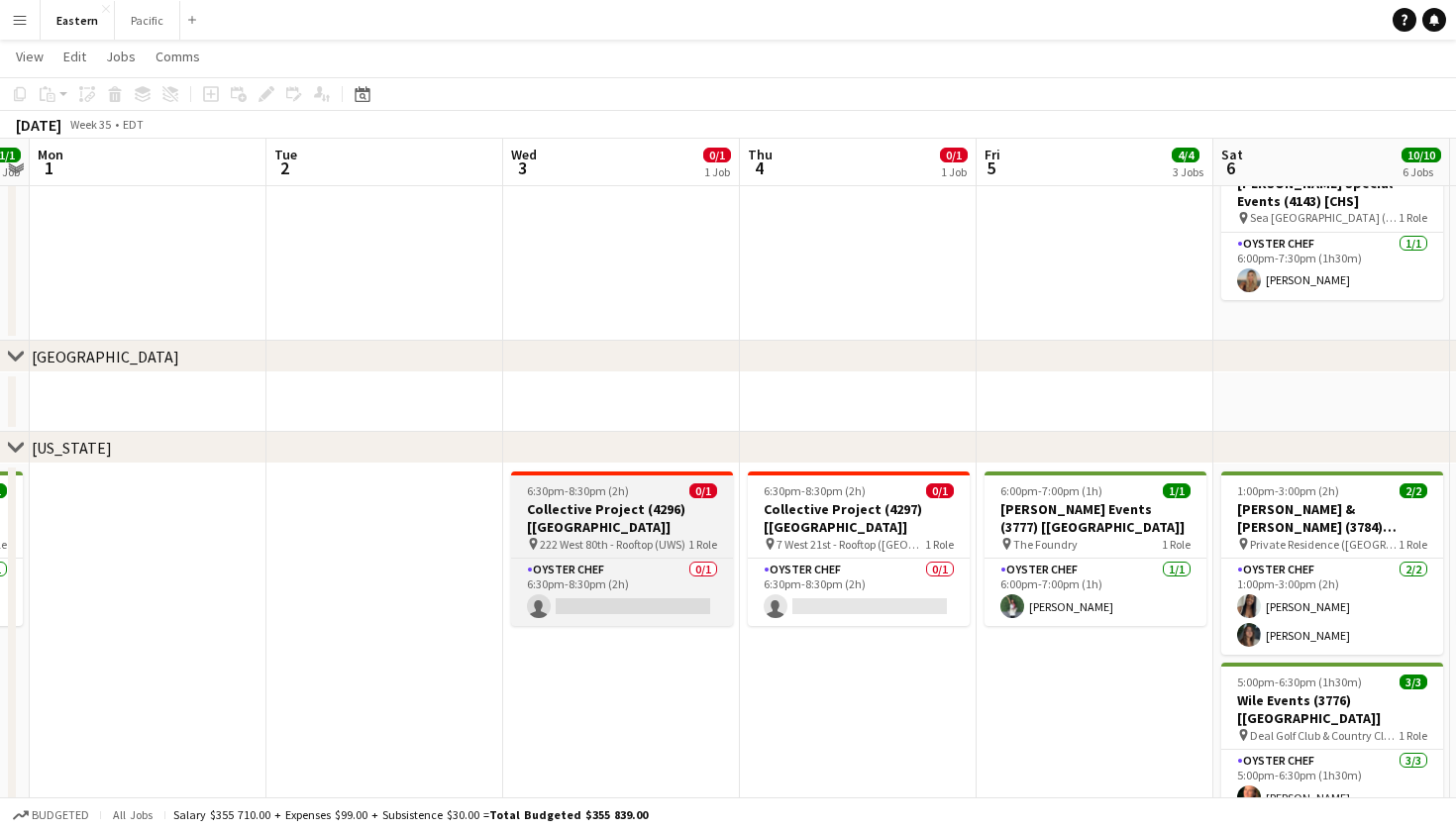
click at [647, 514] on h3 "Collective Project (4296) [[GEOGRAPHIC_DATA]]" at bounding box center [622, 518] width 222 height 36
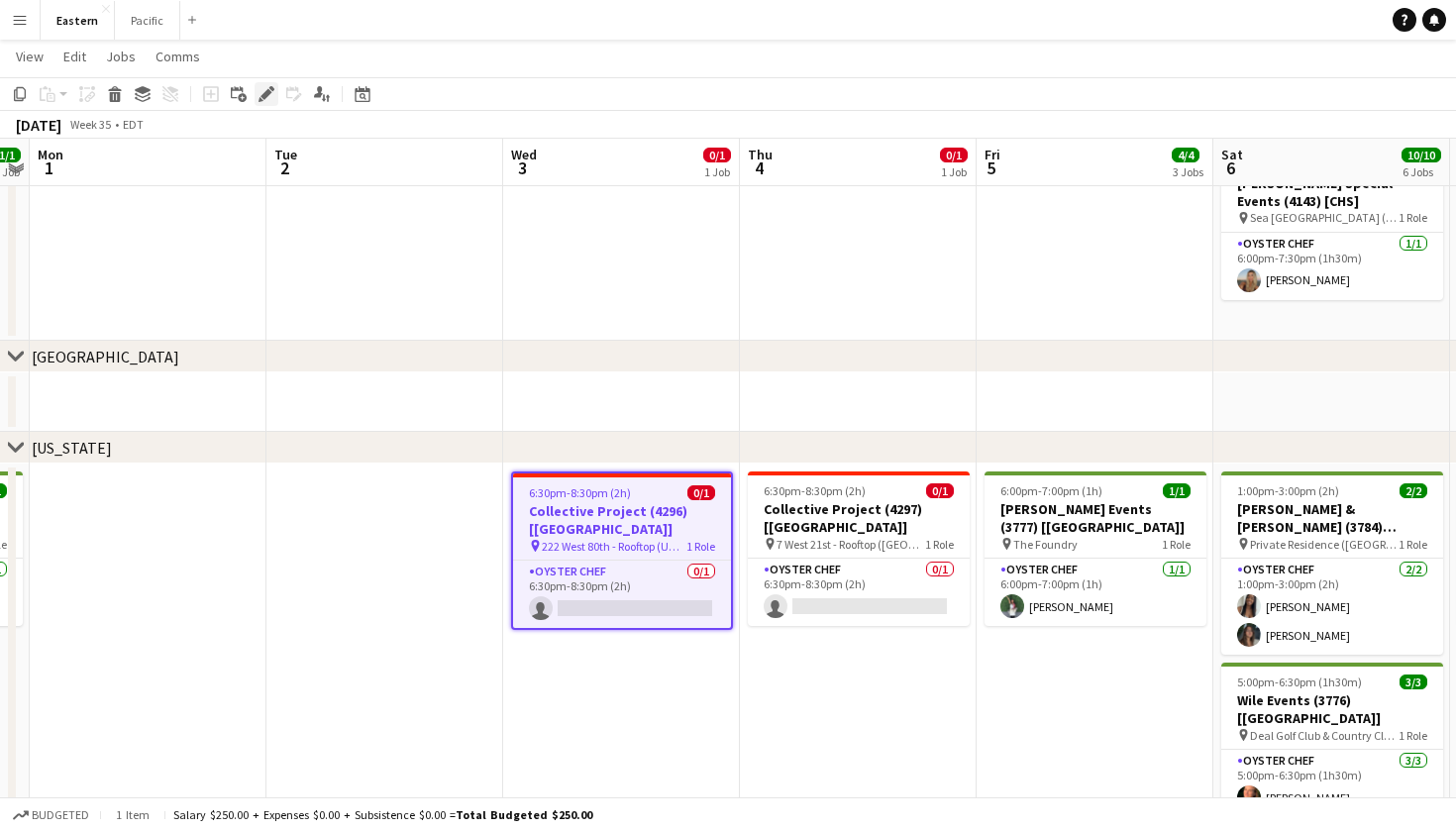
click at [264, 102] on div "Edit" at bounding box center [267, 94] width 24 height 24
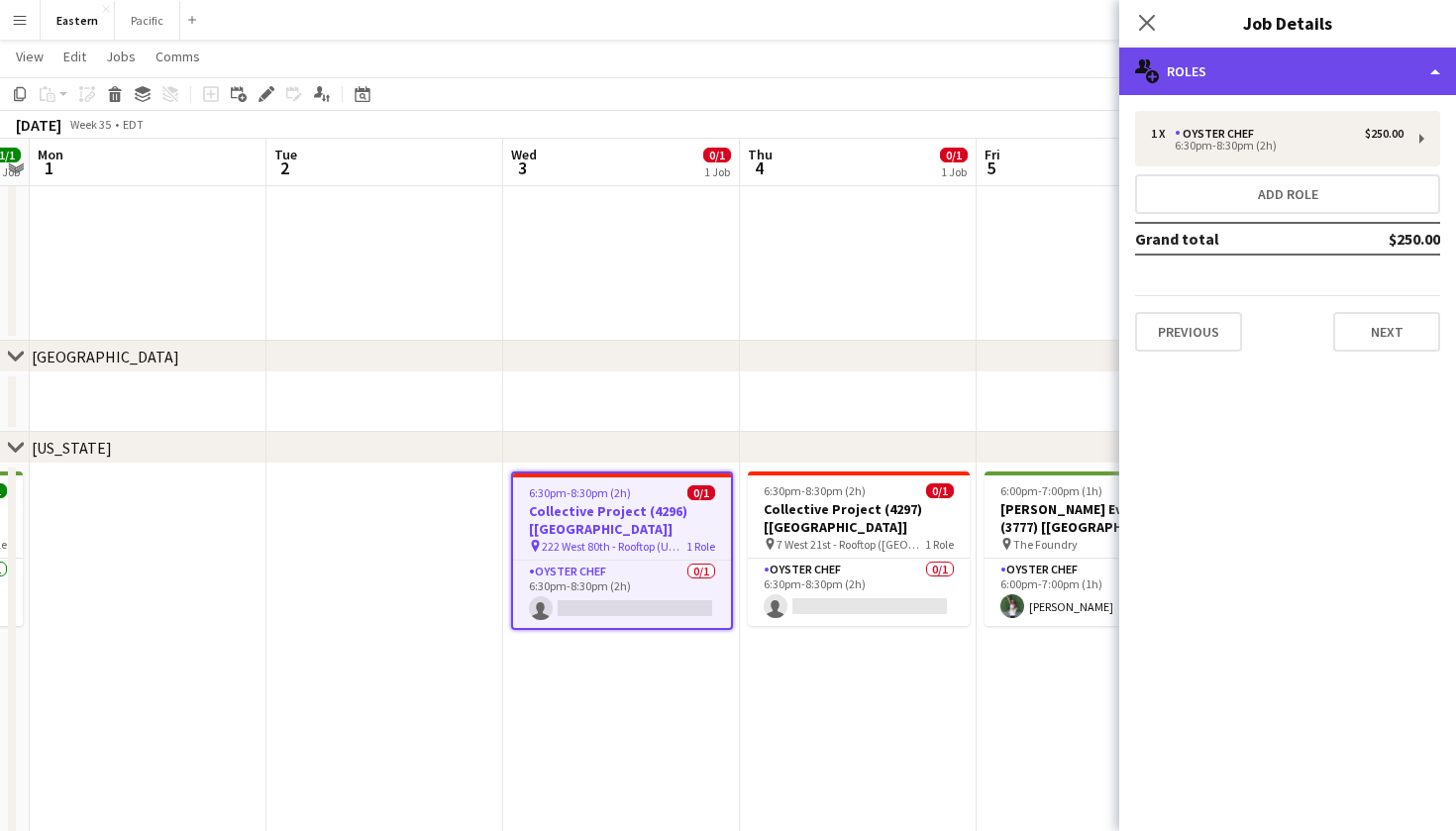
click at [1406, 73] on div "multiple-users-add Roles" at bounding box center [1287, 72] width 337 height 48
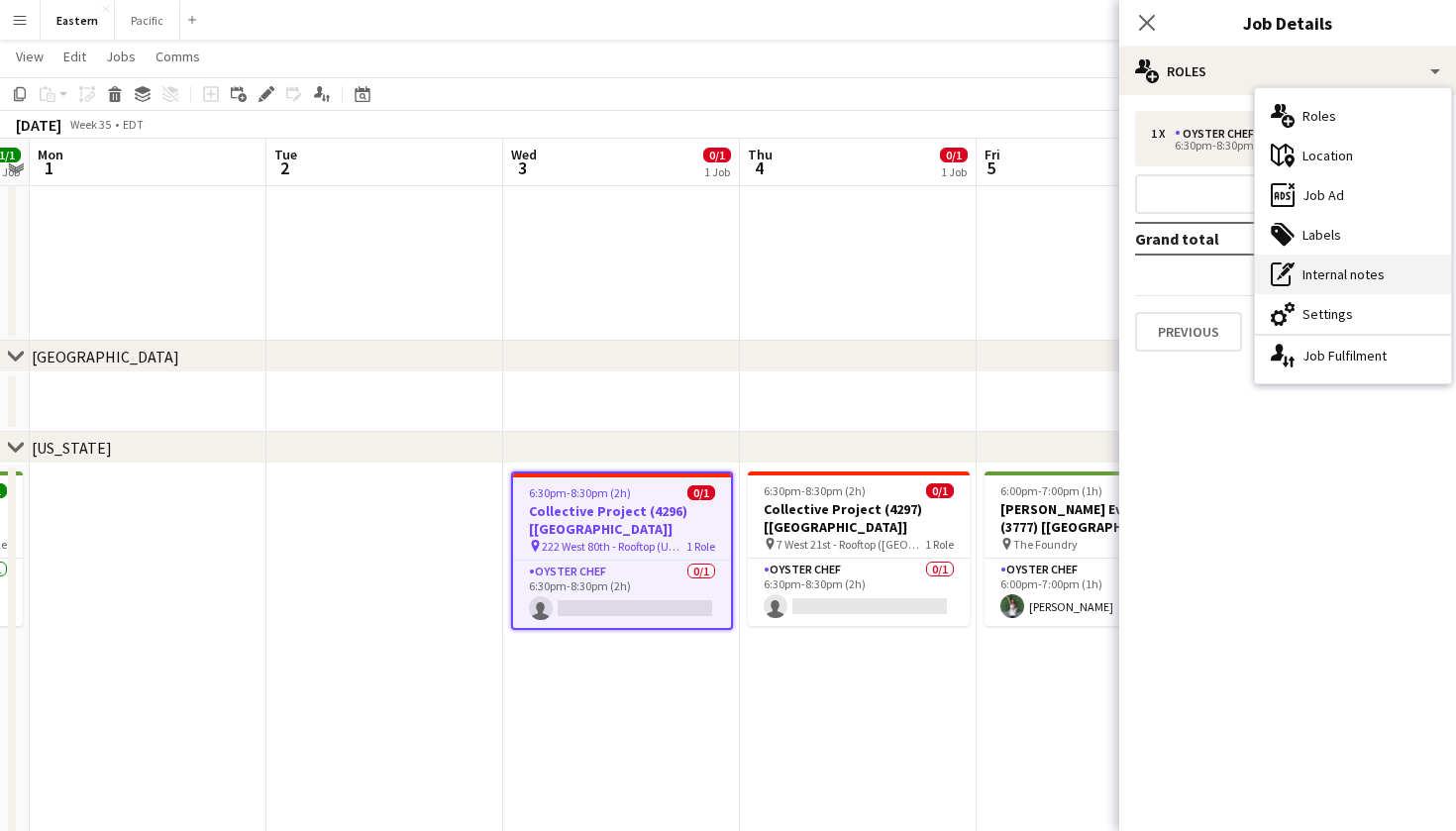
click at [1363, 271] on div "pen-write Internal notes" at bounding box center [1353, 275] width 196 height 40
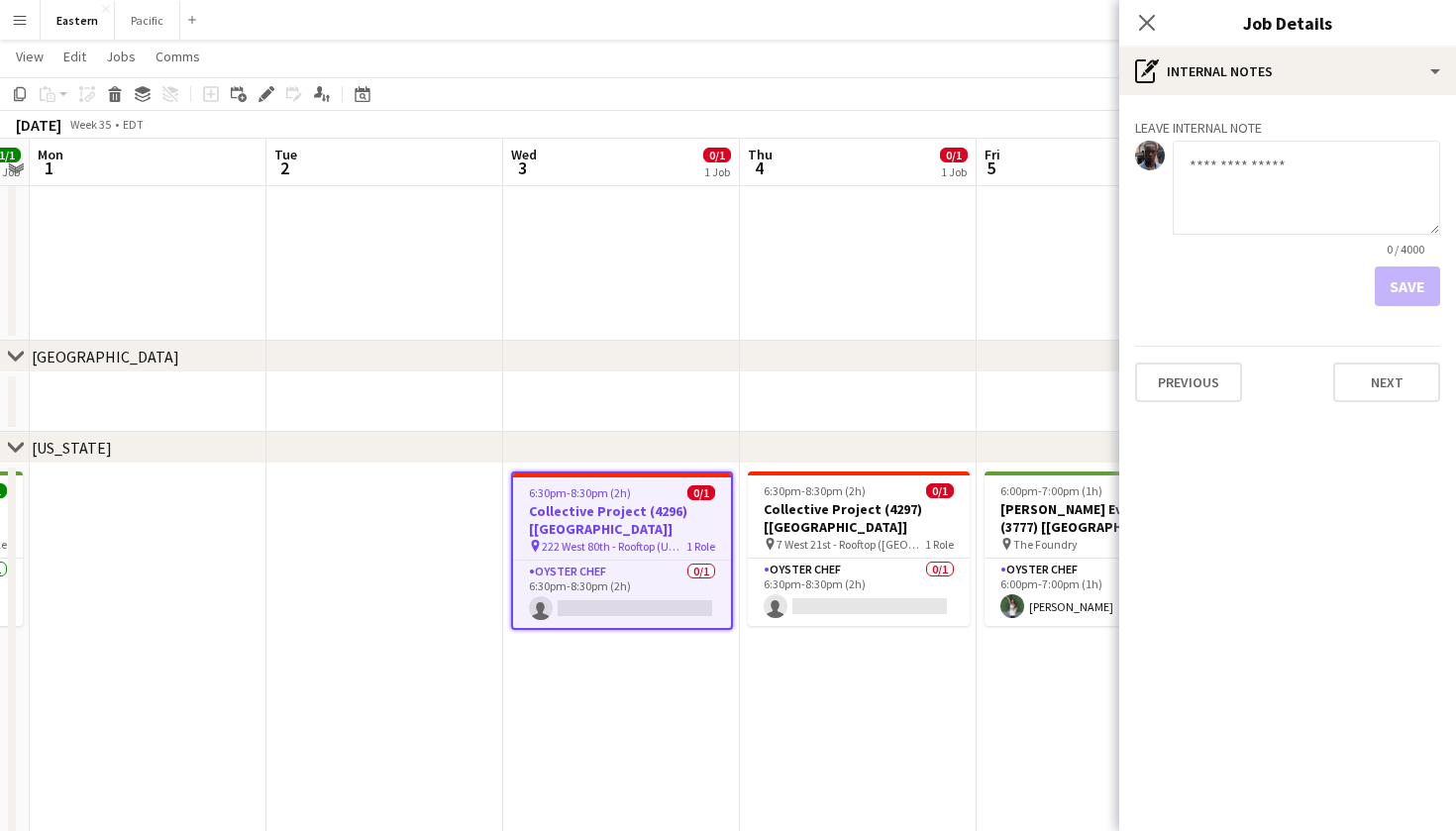
click at [1292, 194] on textarea at bounding box center [1306, 188] width 268 height 94
type textarea "**********"
click at [1416, 290] on button "Save" at bounding box center [1407, 287] width 65 height 40
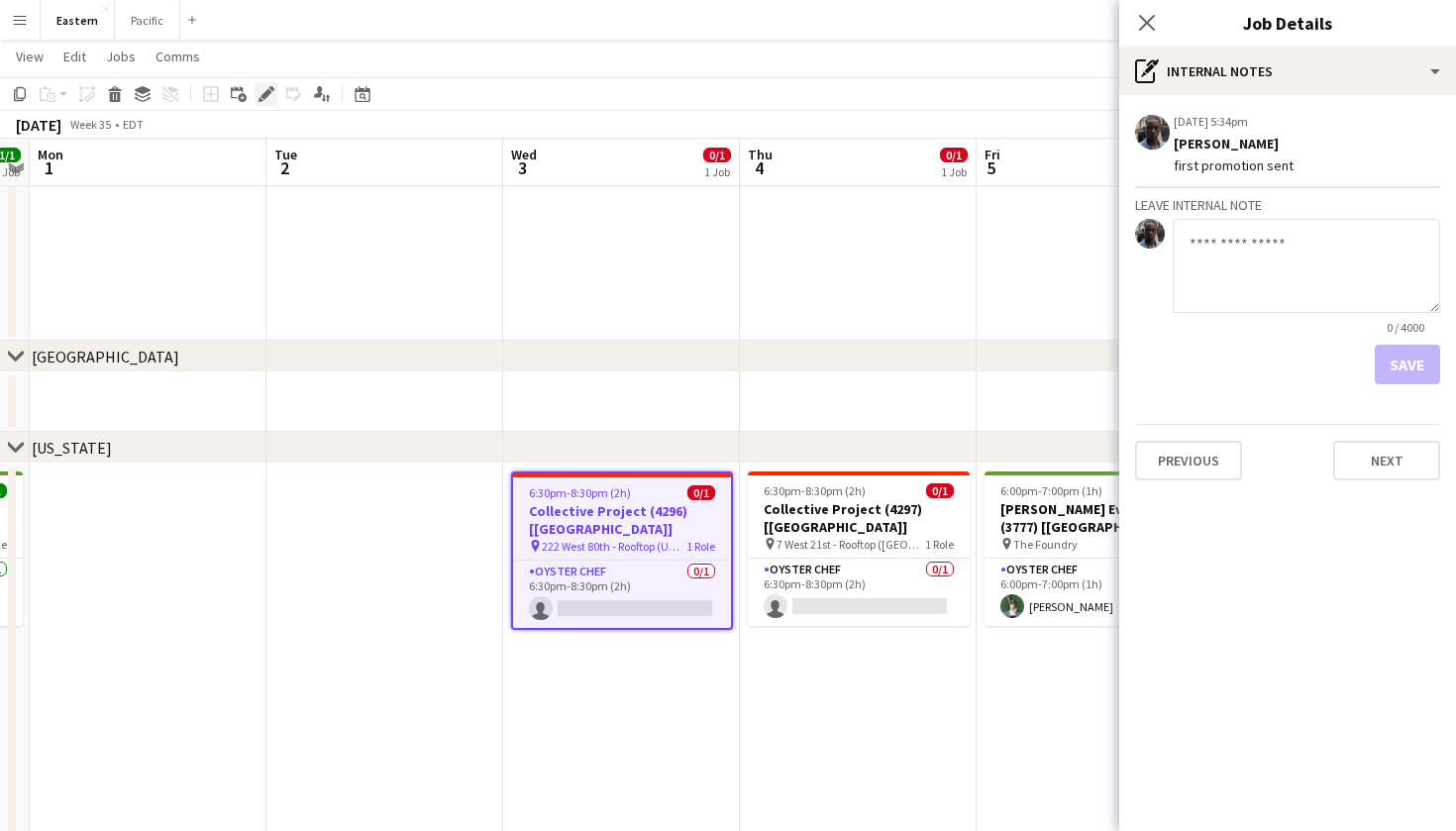
click at [270, 100] on icon "Edit" at bounding box center [267, 94] width 16 height 16
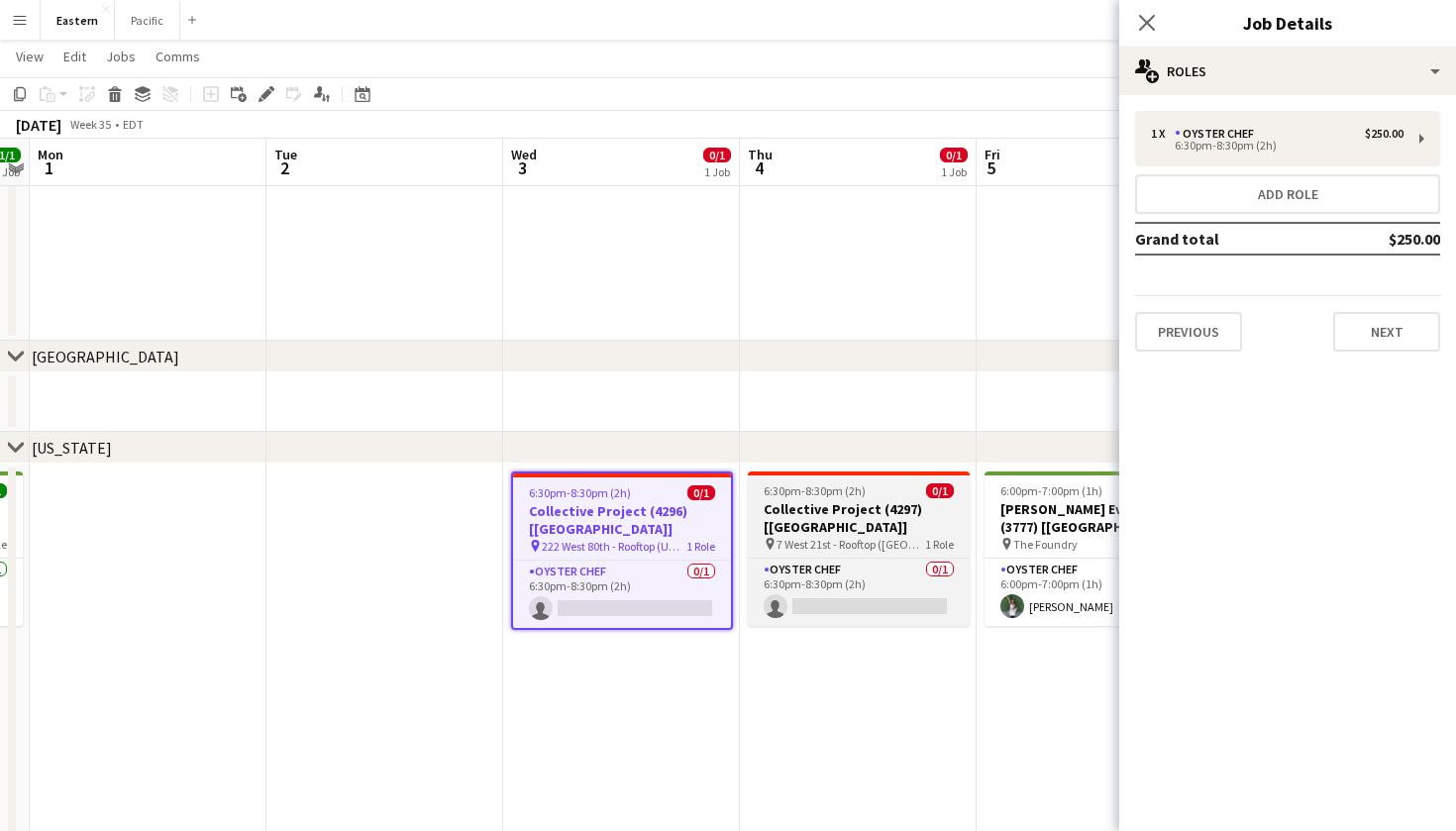
click at [925, 537] on span "1 Role" at bounding box center [939, 544] width 29 height 15
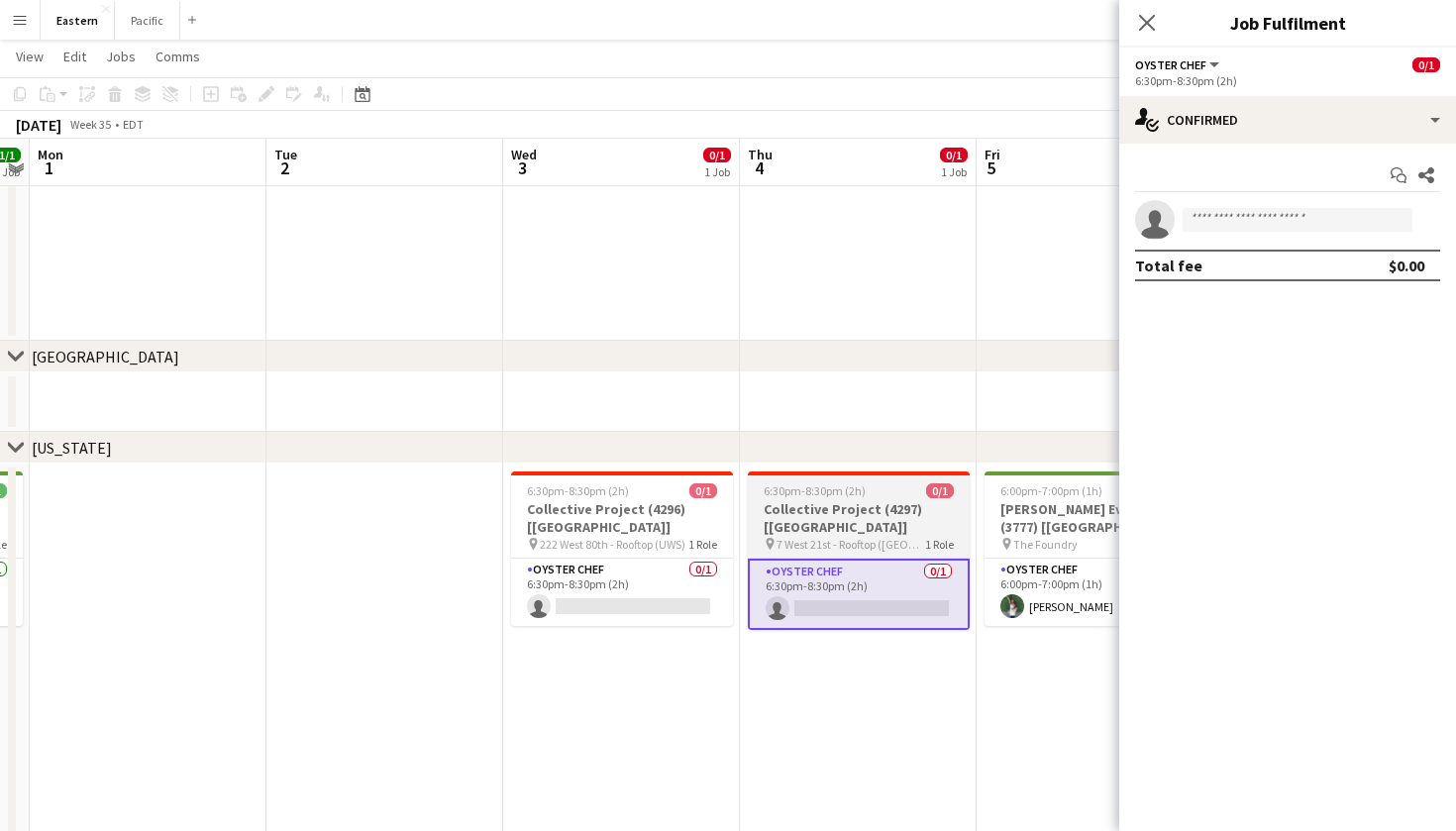
click at [942, 472] on div at bounding box center [859, 473] width 222 height 4
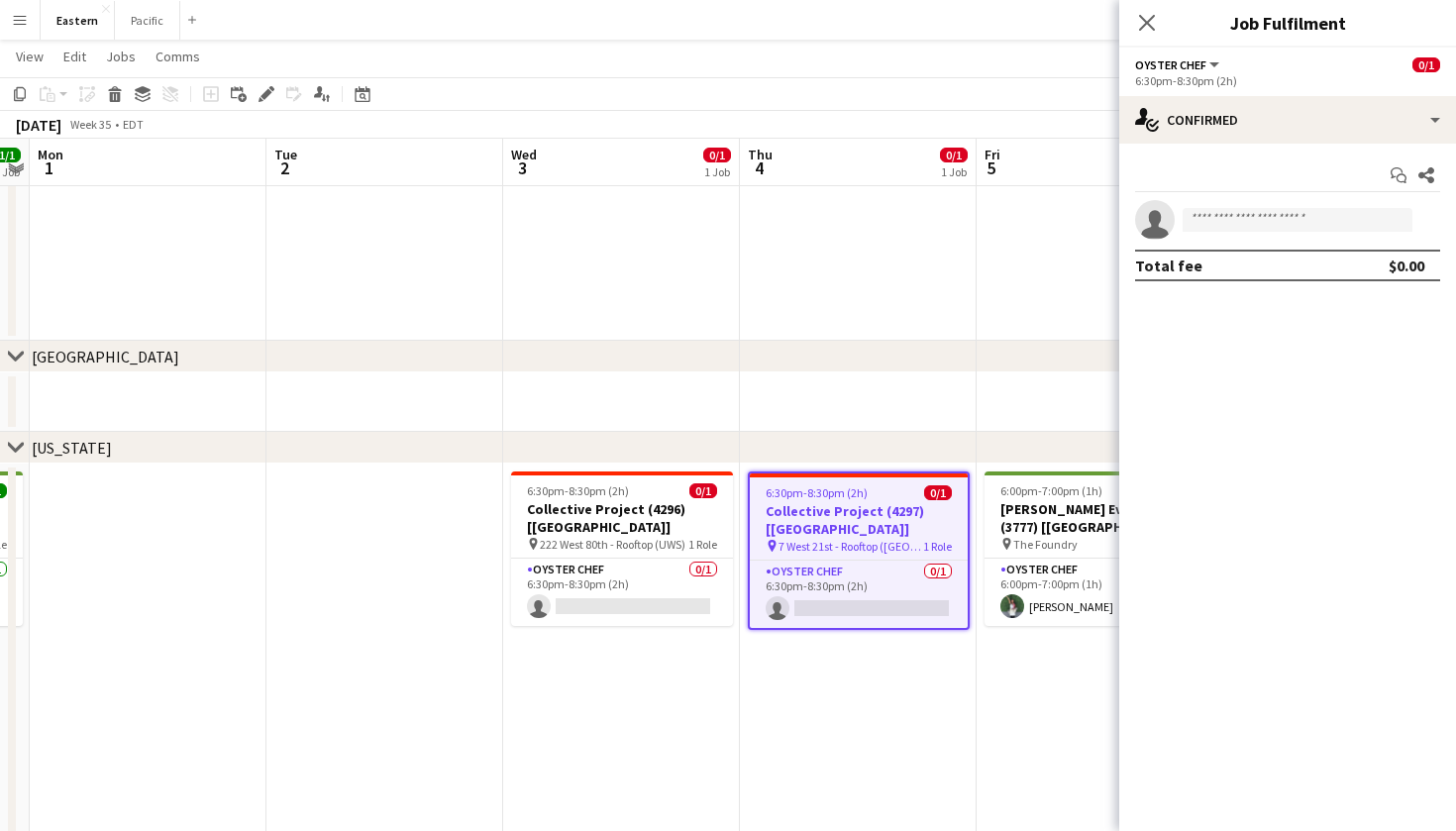
scroll to position [0, 681]
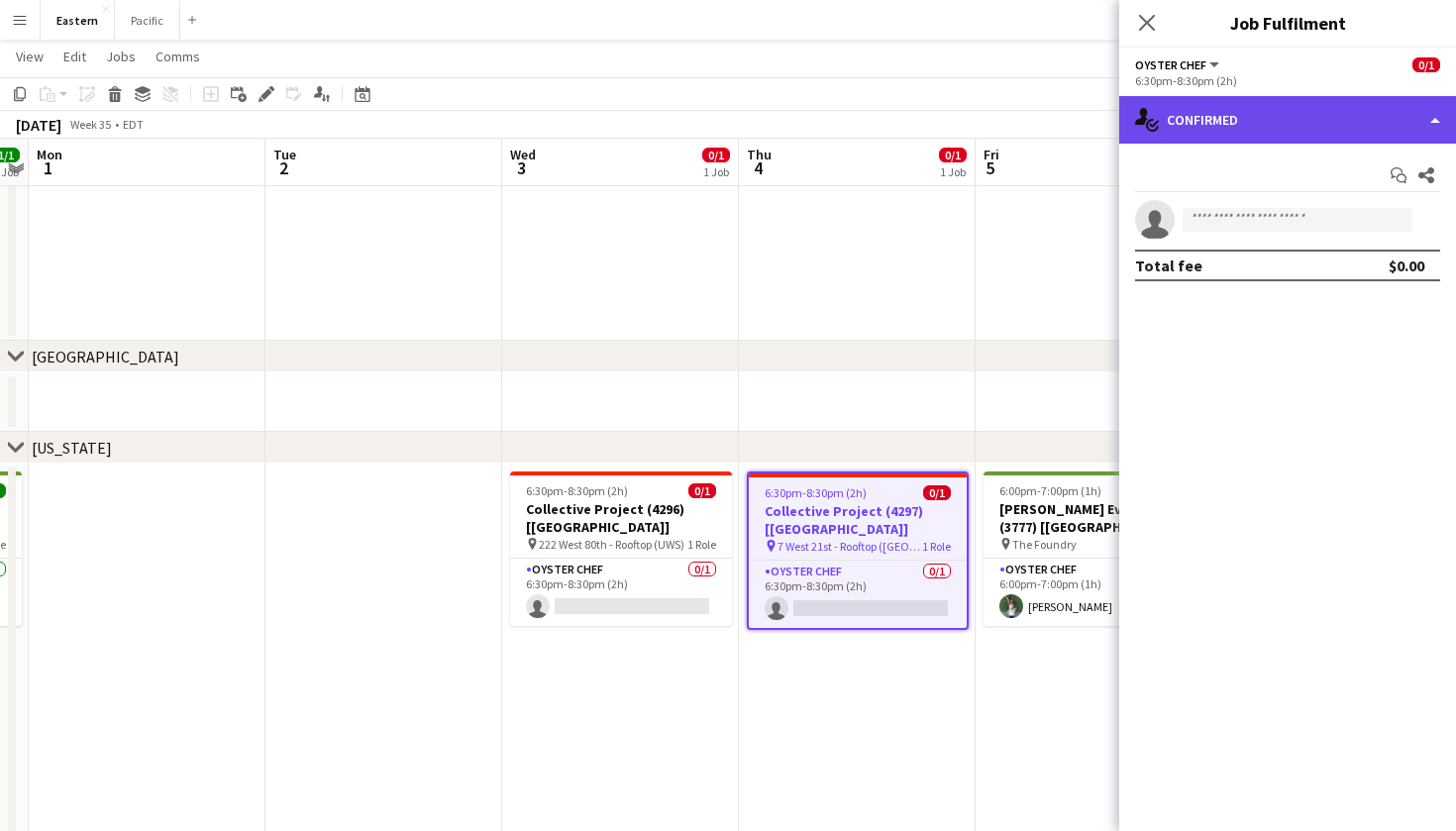
click at [1393, 127] on div "single-neutral-actions-check-2 Confirmed" at bounding box center [1287, 120] width 337 height 48
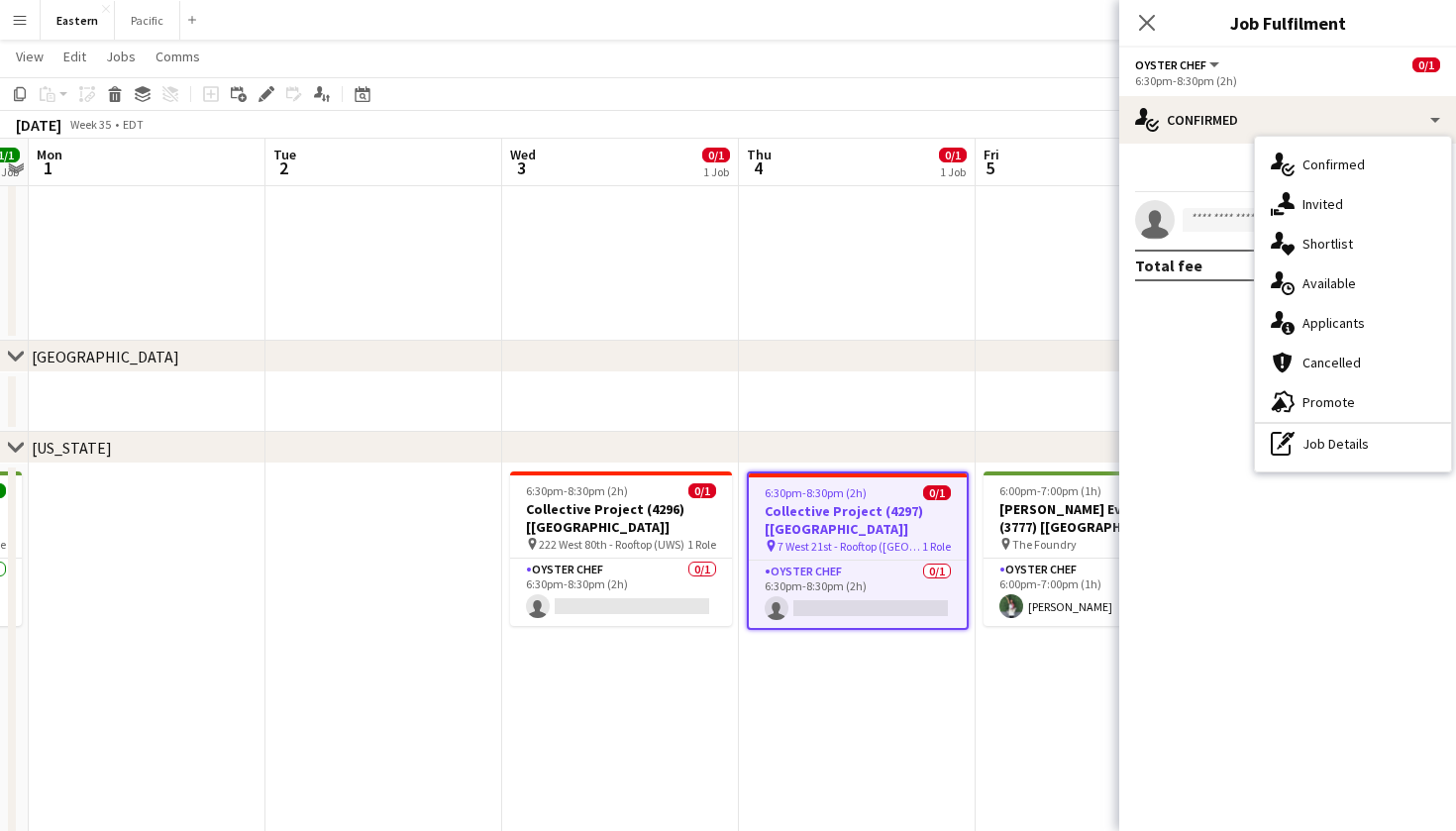
click at [870, 513] on h3 "Collective Project (4297) [[GEOGRAPHIC_DATA]]" at bounding box center [858, 520] width 218 height 36
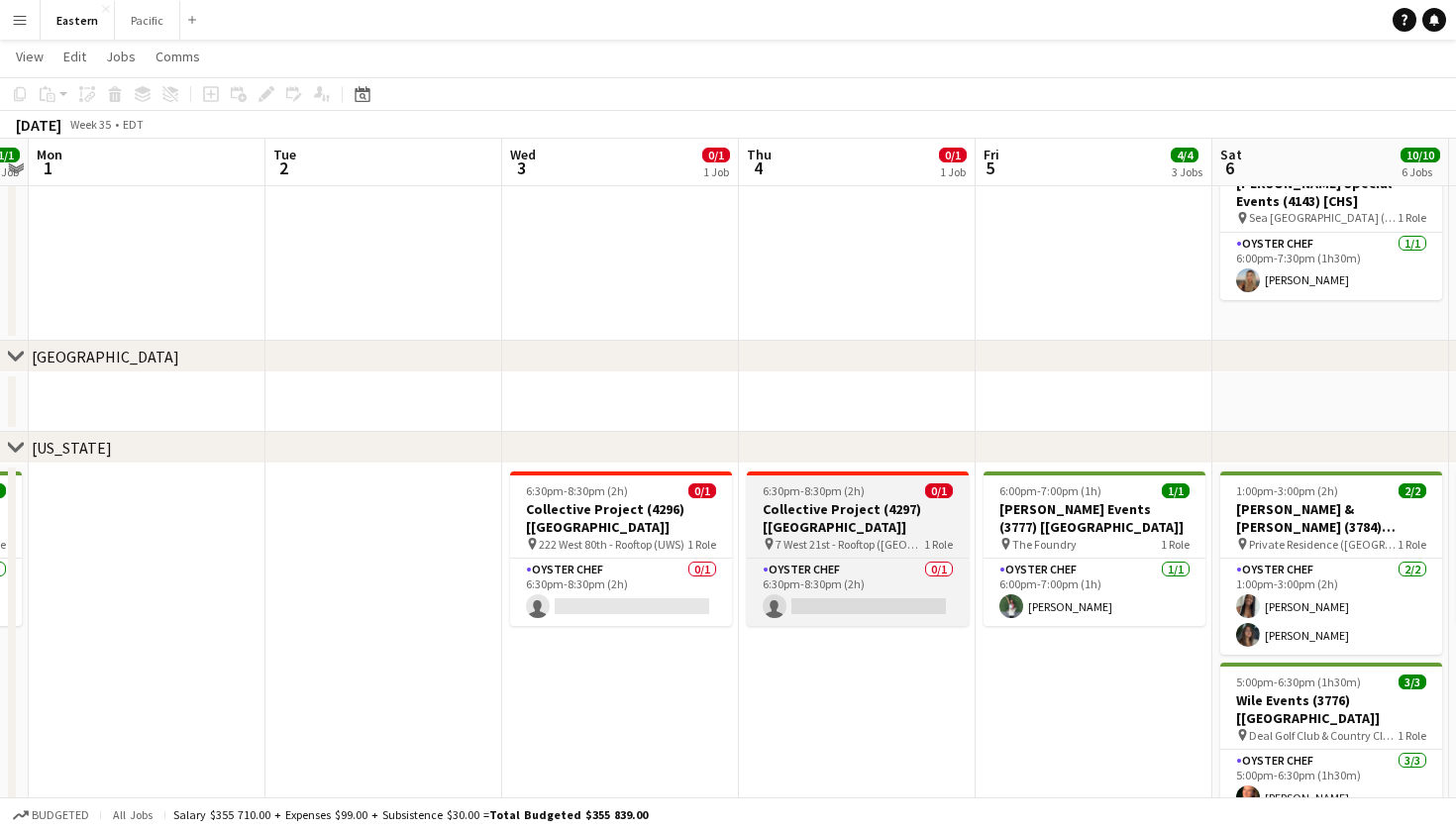
click at [899, 499] on app-job-card "6:30pm-8:30pm (2h) 0/1 Collective Project (4297) [[GEOGRAPHIC_DATA]] pin 7 West…" at bounding box center [858, 548] width 222 height 155
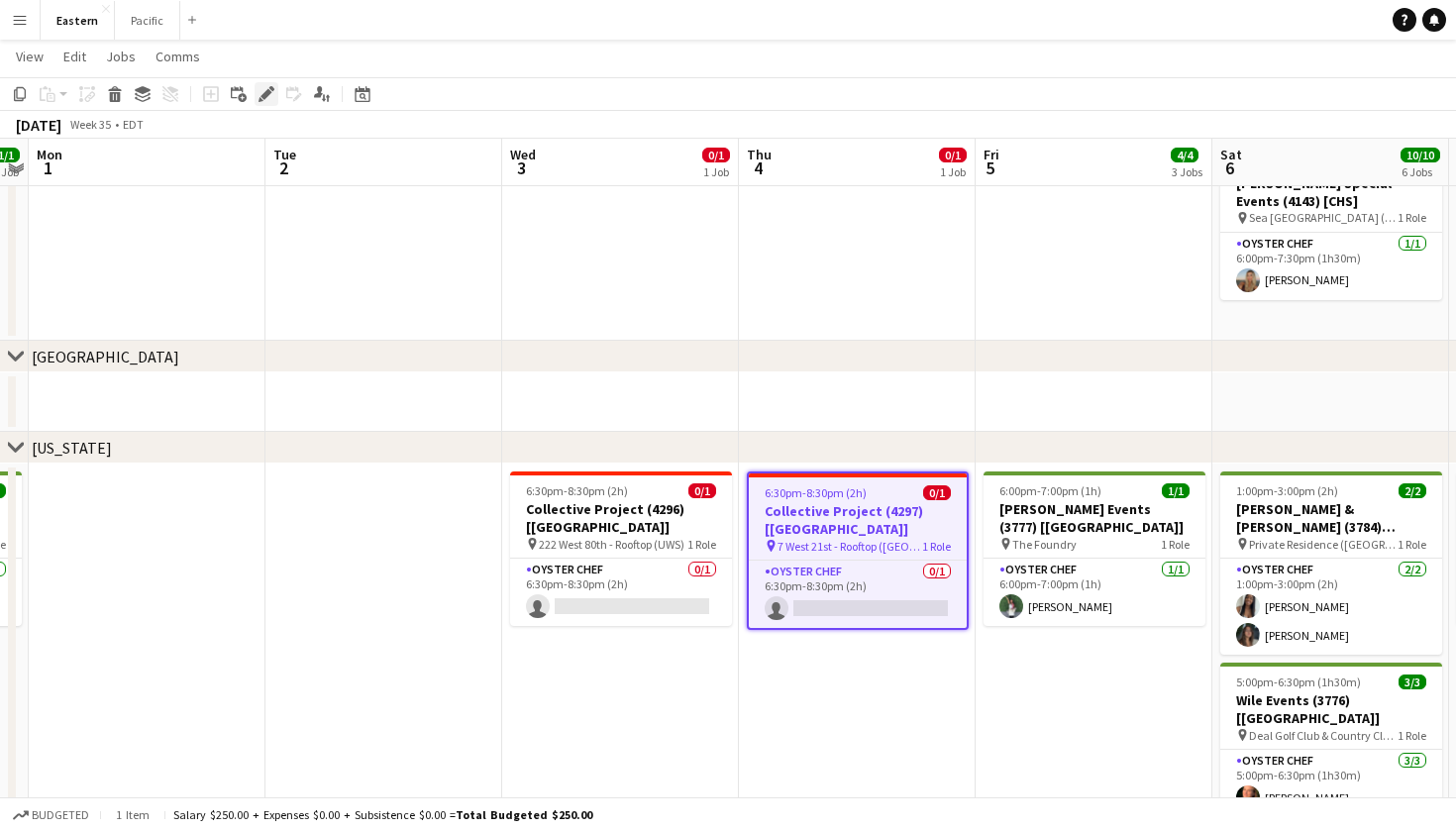
click at [262, 92] on icon "Edit" at bounding box center [267, 94] width 16 height 16
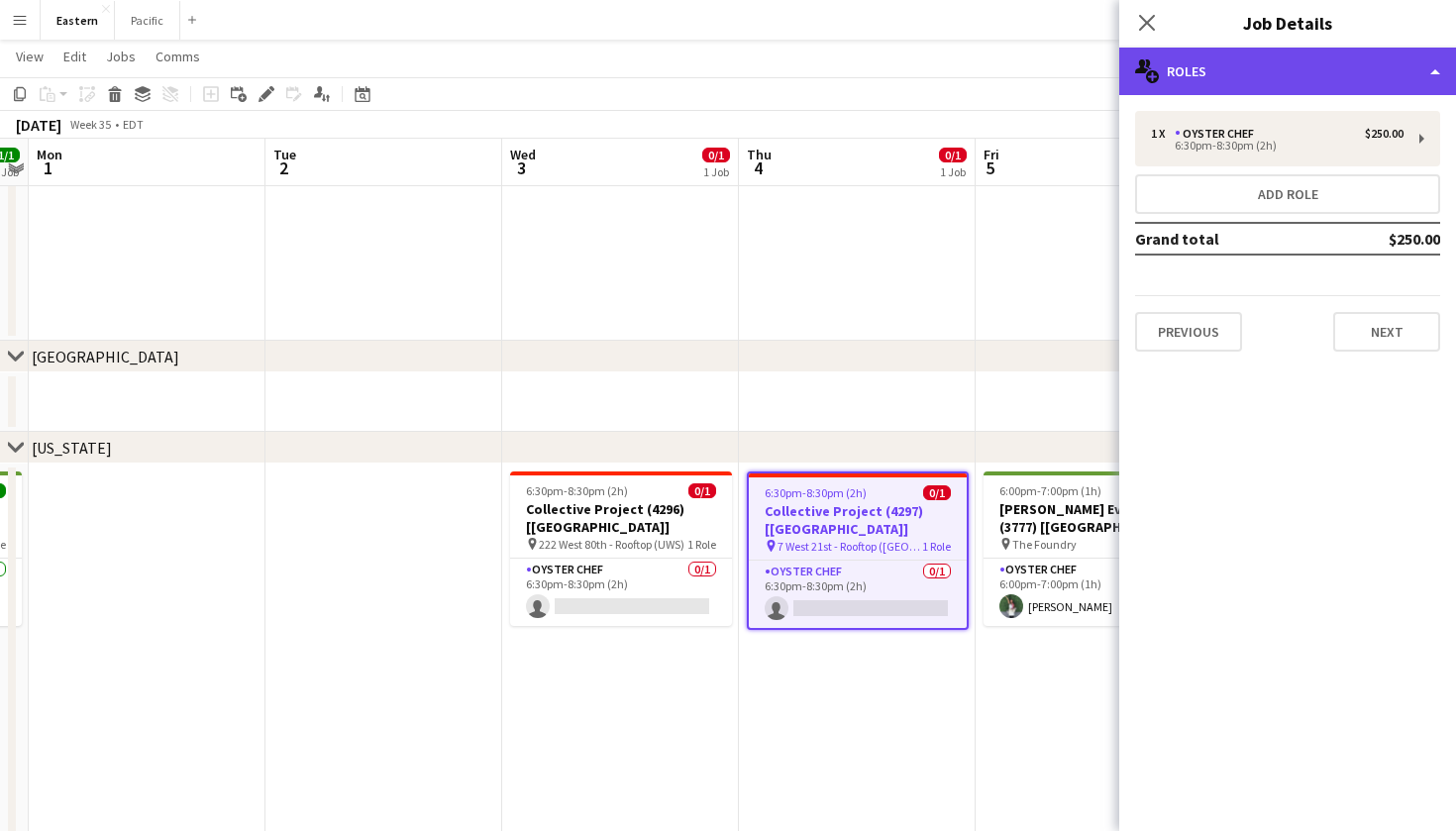
click at [1385, 69] on div "multiple-users-add Roles" at bounding box center [1287, 72] width 337 height 48
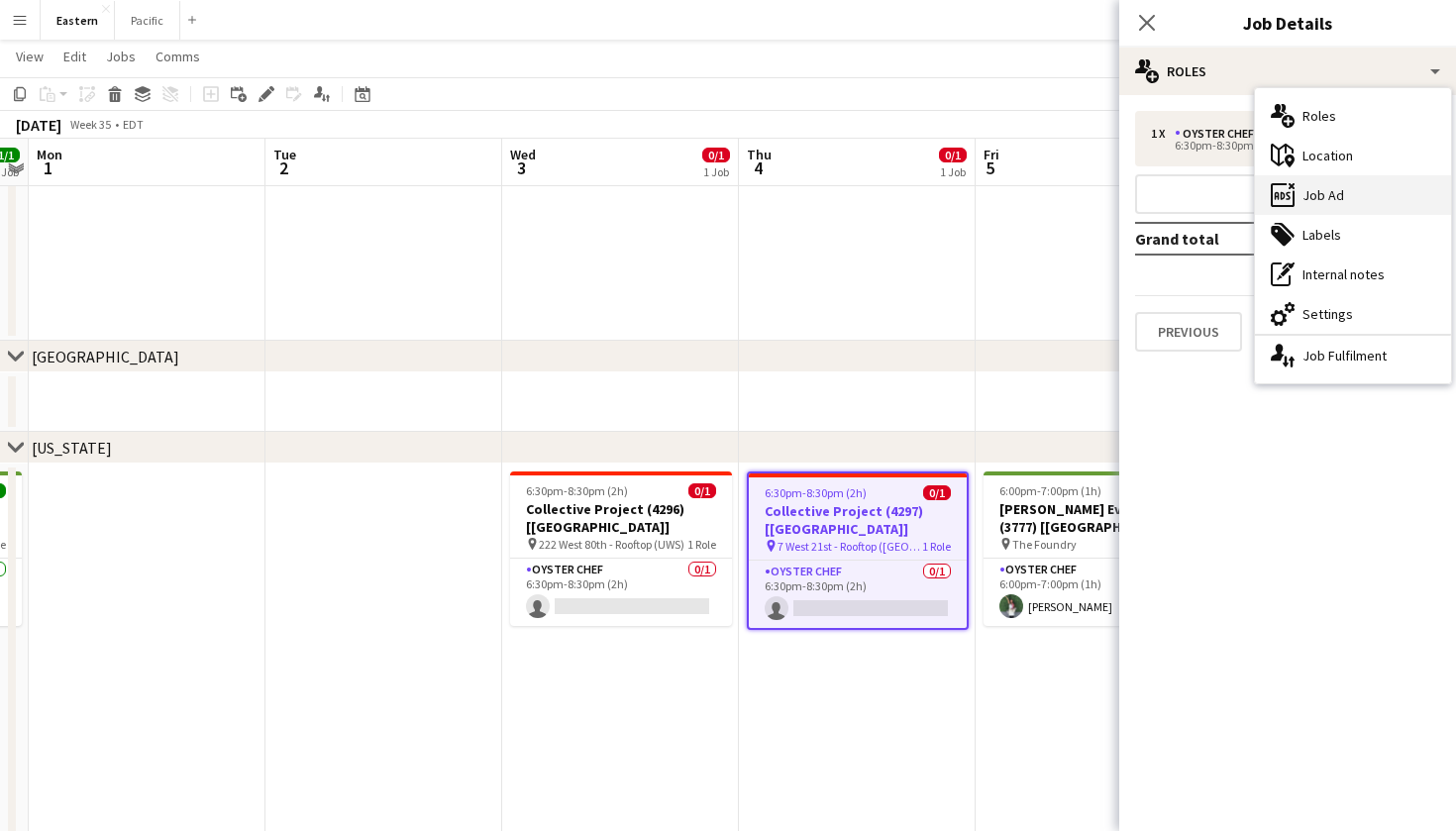
click at [1360, 189] on div "ads-window Job Ad" at bounding box center [1353, 196] width 196 height 40
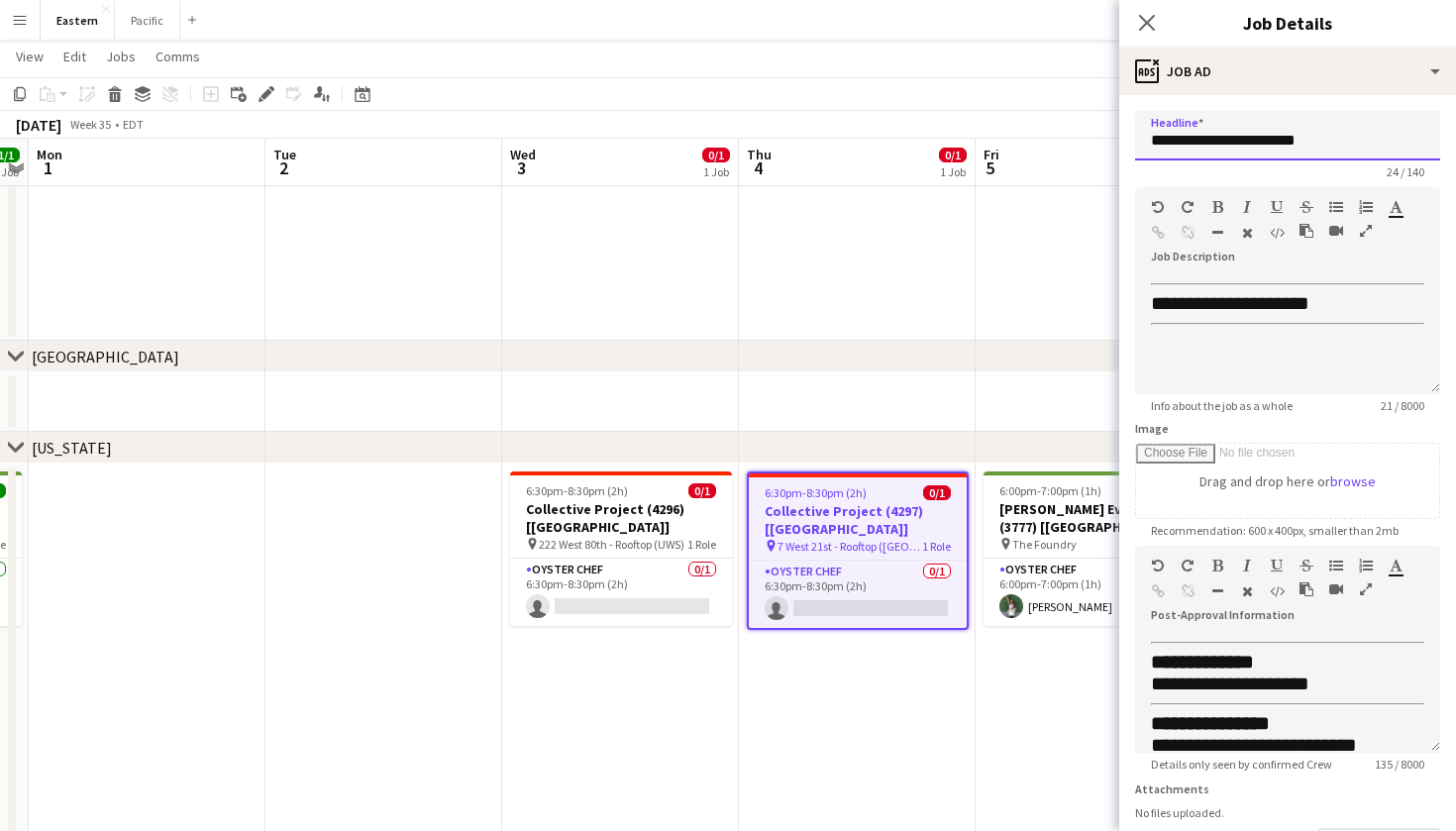
drag, startPoint x: 1336, startPoint y: 147, endPoint x: 1146, endPoint y: 139, distance: 190.2
click at [1146, 139] on input "**********" at bounding box center [1287, 136] width 305 height 50
click at [914, 511] on h3 "Collective Project (4297) [[GEOGRAPHIC_DATA]]" at bounding box center [858, 520] width 218 height 36
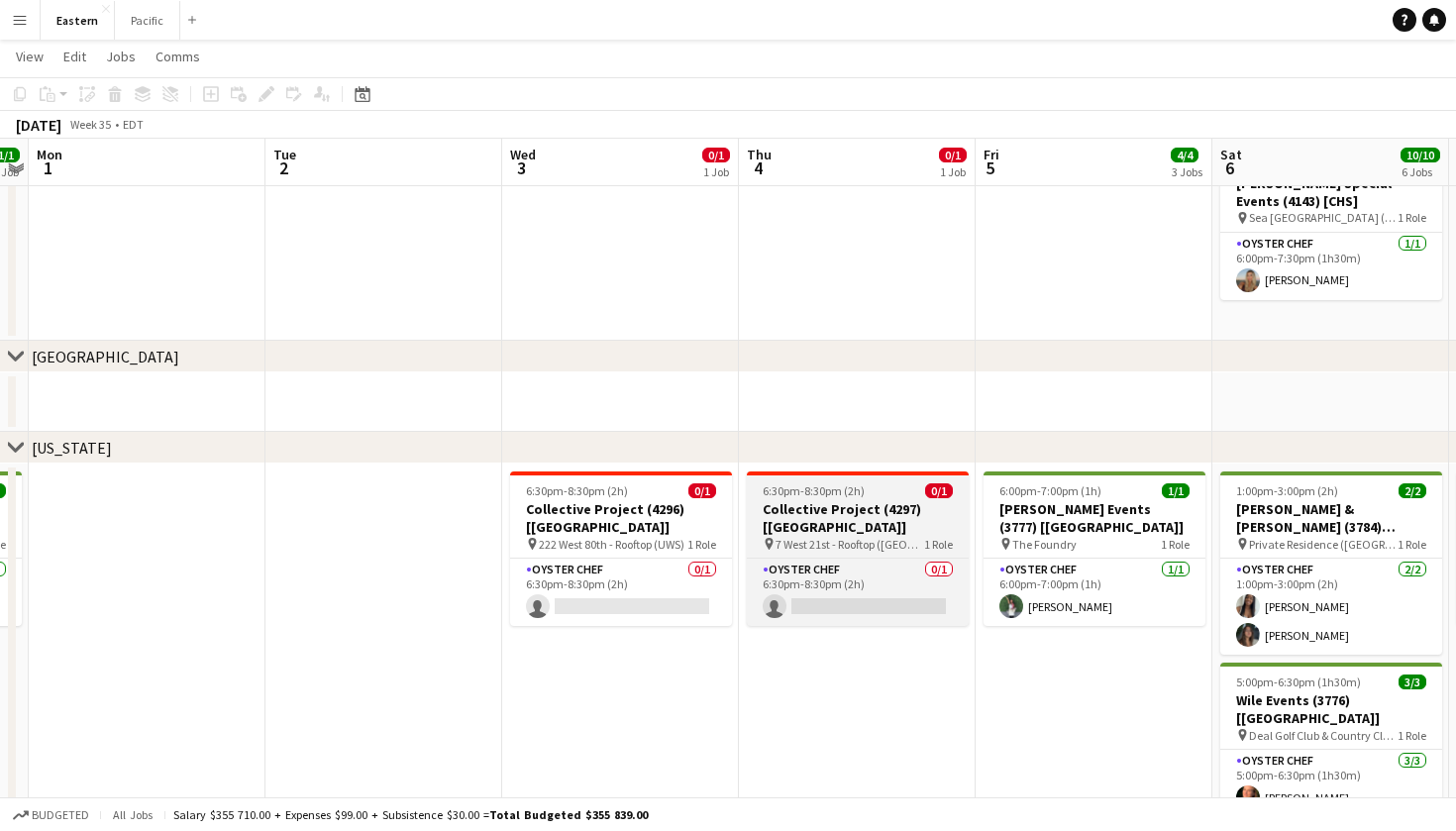
click at [917, 537] on span "7 West 21st - Rooftop ([GEOGRAPHIC_DATA])" at bounding box center [850, 544] width 149 height 15
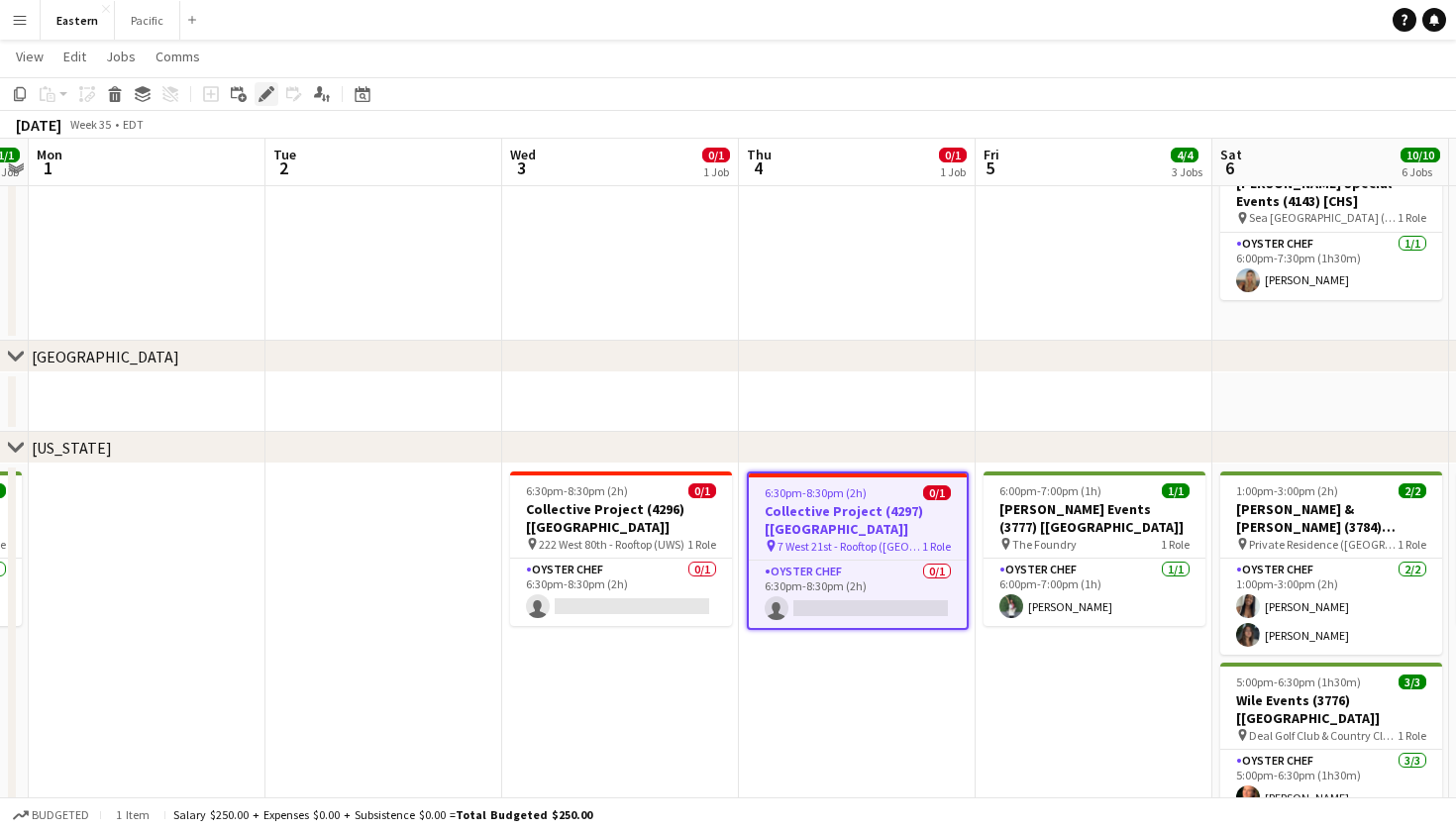
click at [267, 93] on icon at bounding box center [266, 94] width 11 height 11
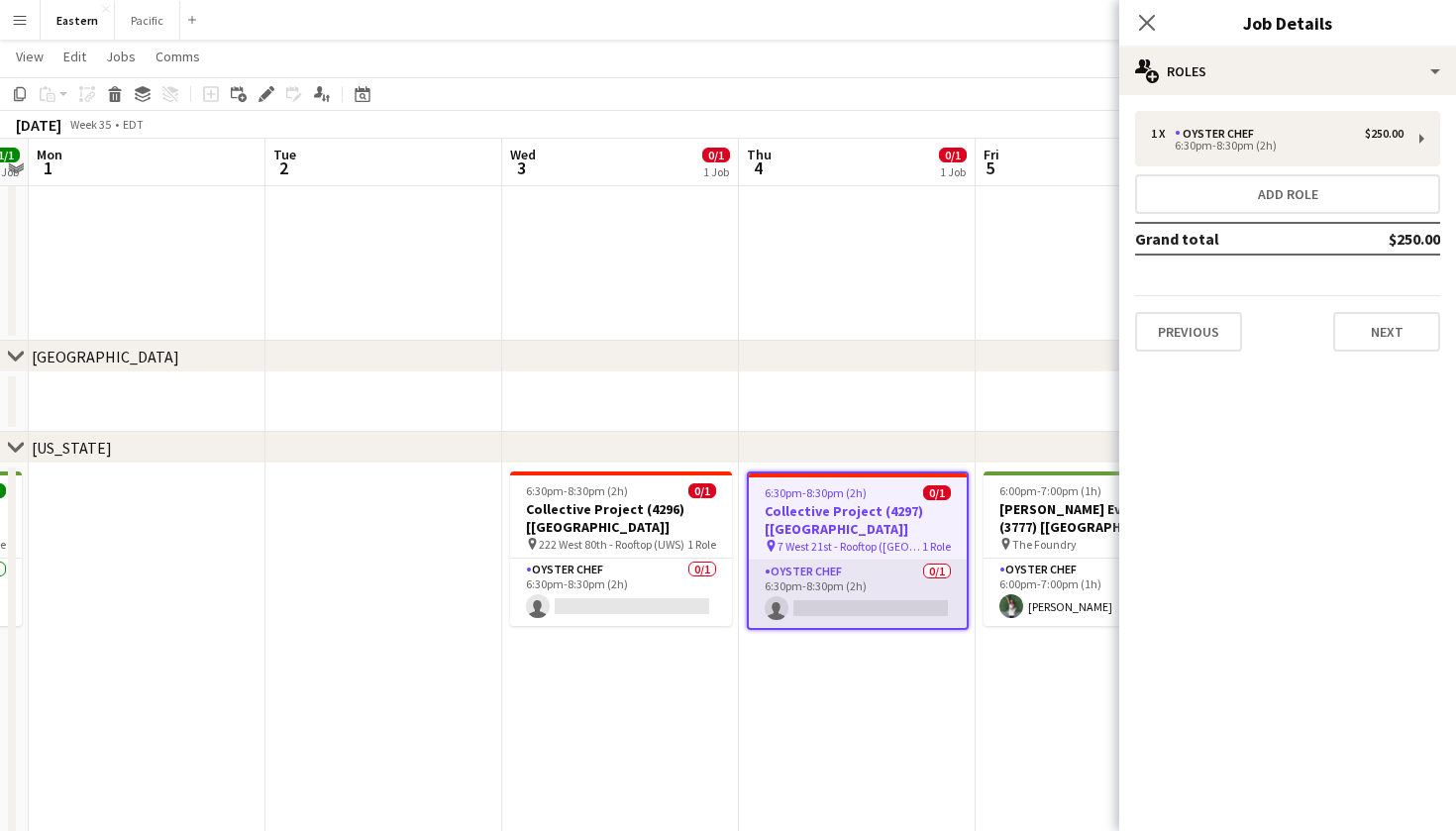
click at [899, 572] on app-card-role "Oyster Chef 0/1 6:30pm-8:30pm (2h) single-neutral-actions" at bounding box center [858, 593] width 218 height 67
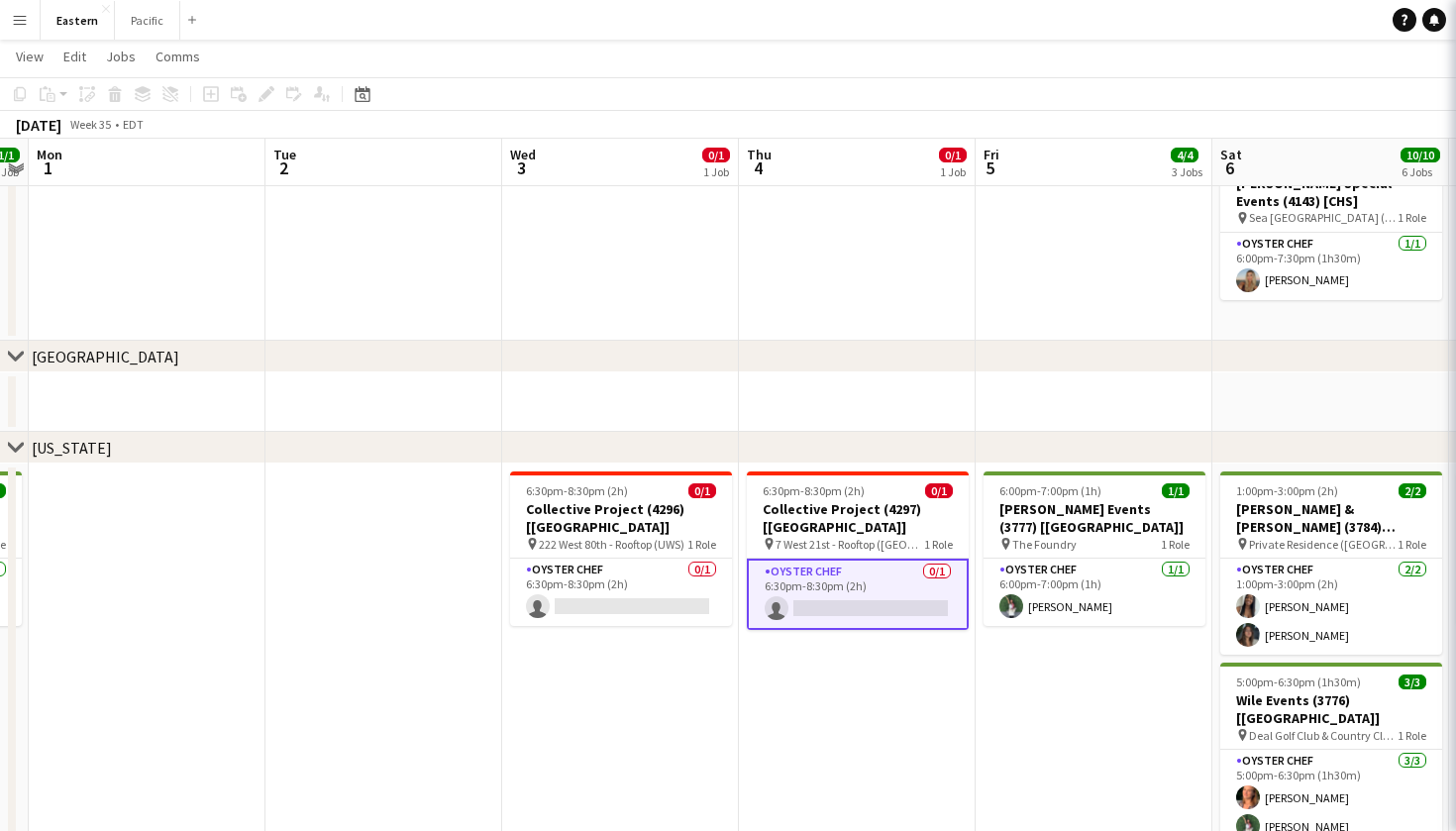
scroll to position [0, 682]
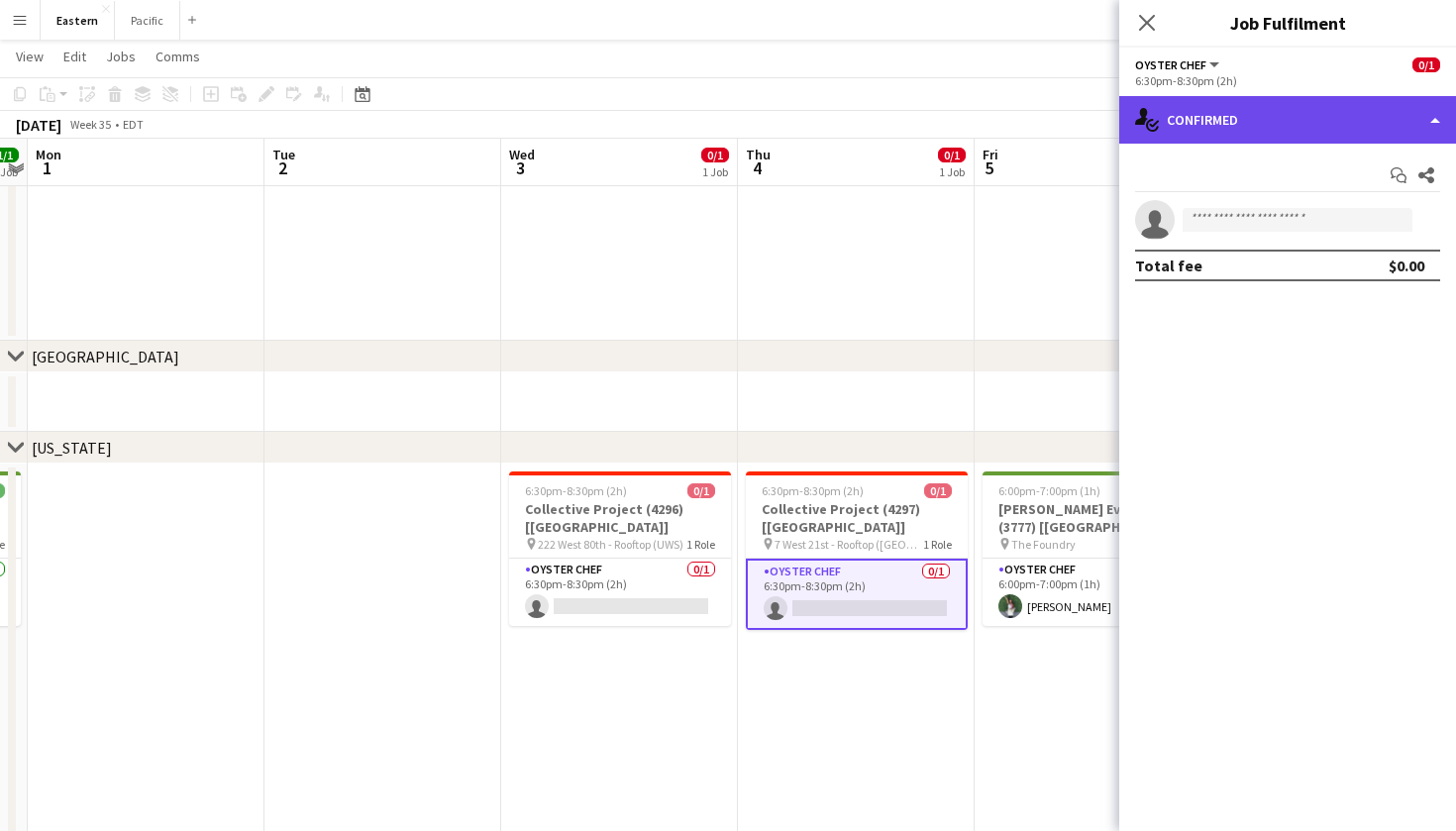
click at [1388, 132] on div "single-neutral-actions-check-2 Confirmed" at bounding box center [1287, 120] width 337 height 48
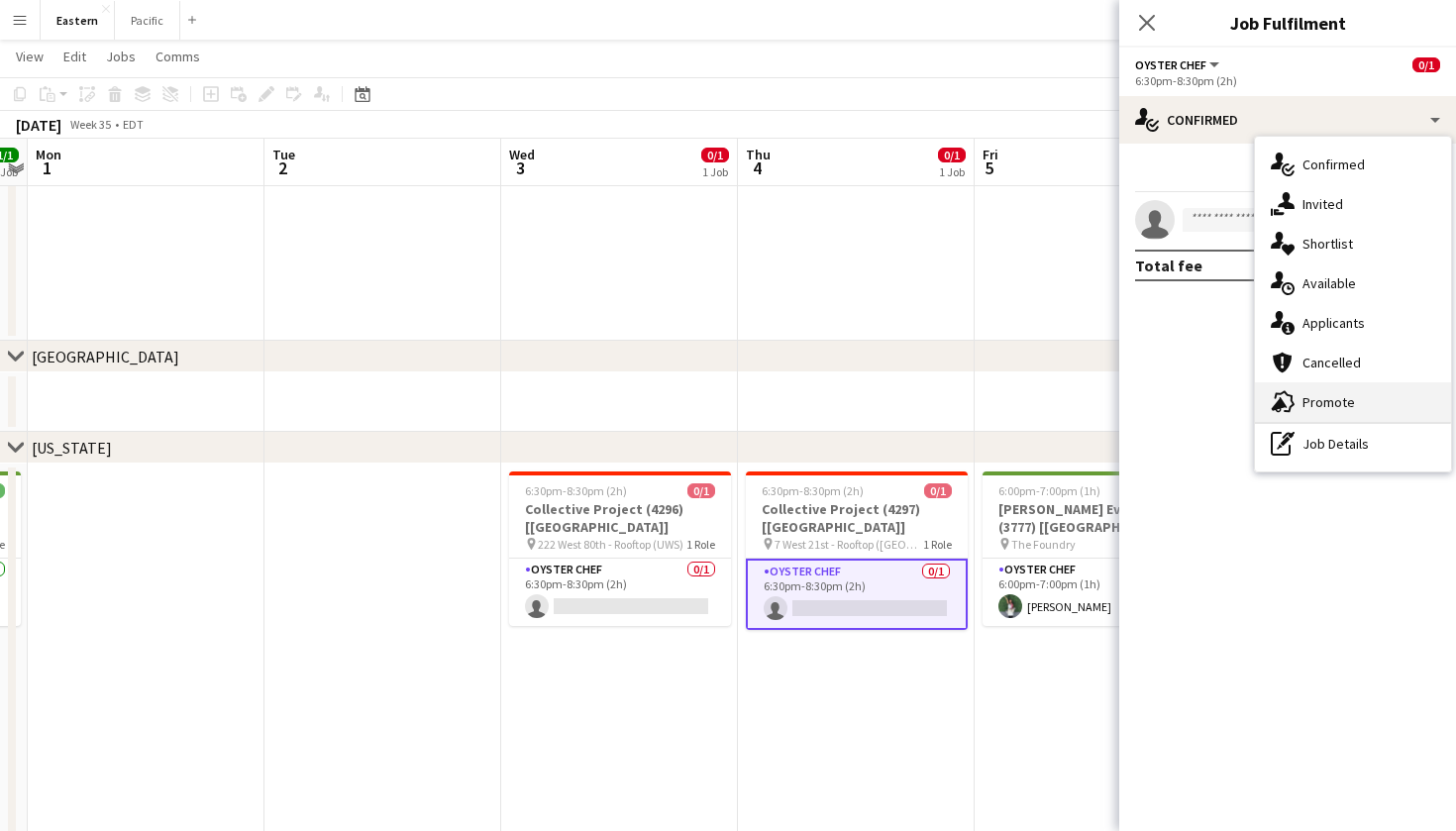
click at [1357, 391] on div "advertising-megaphone Promote" at bounding box center [1353, 403] width 196 height 40
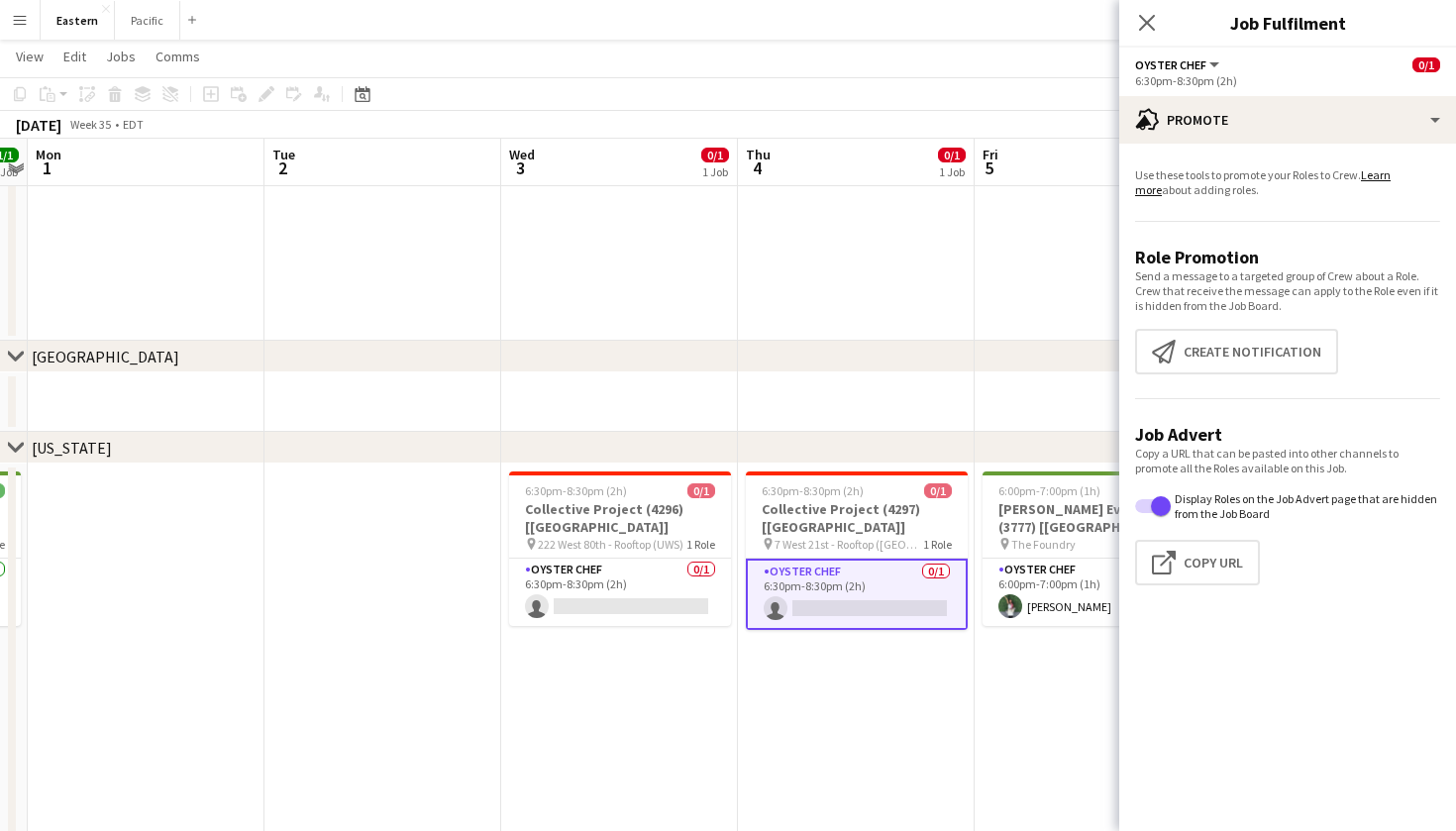
click at [1231, 322] on app-promote-tab "Use these tools to promote your Roles to Crew. Learn more about adding roles. R…" at bounding box center [1287, 381] width 337 height 441
click at [1234, 343] on button "Create notification Create notification" at bounding box center [1236, 352] width 203 height 46
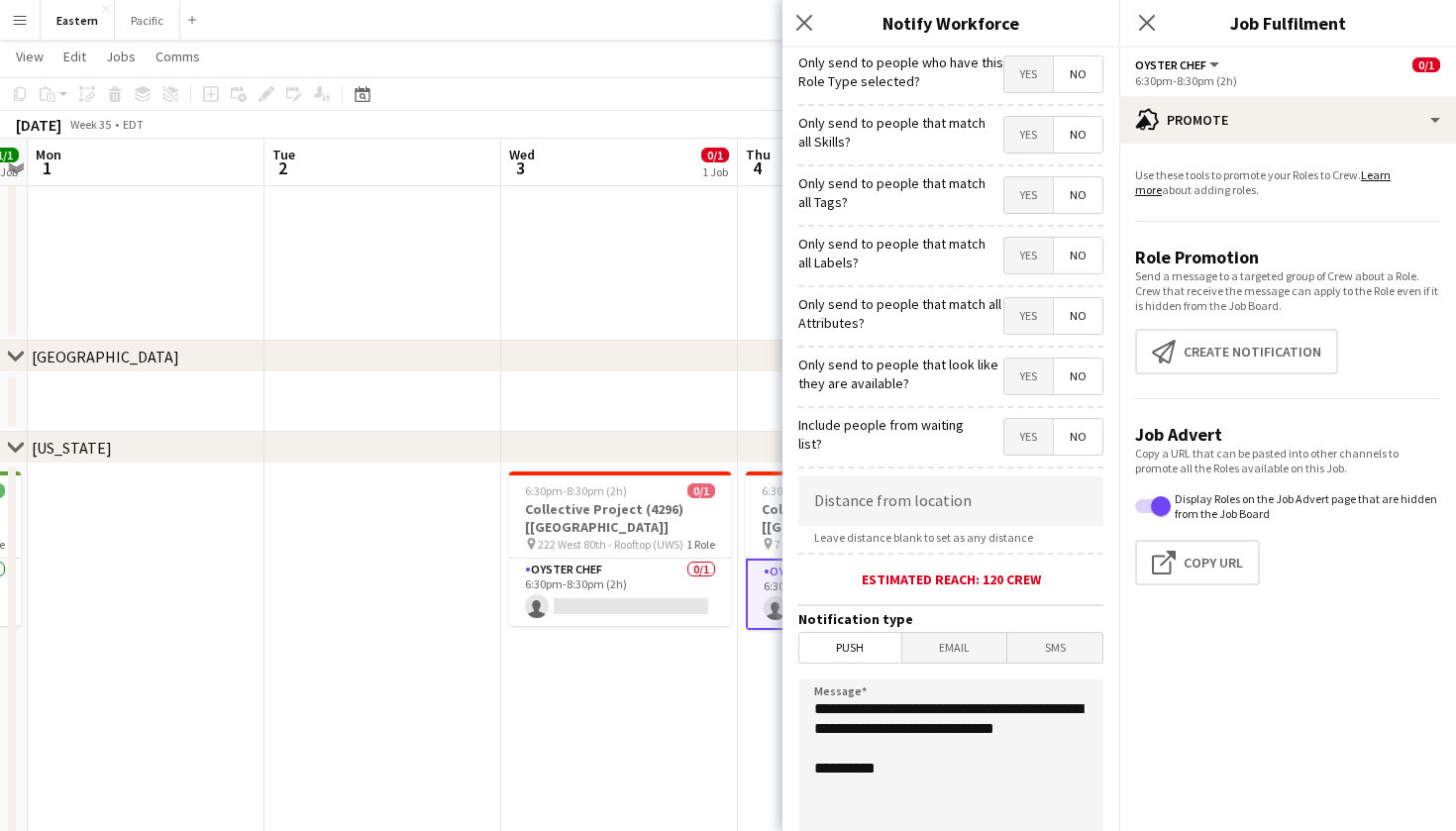
click at [1033, 207] on span "Yes" at bounding box center [1029, 196] width 49 height 36
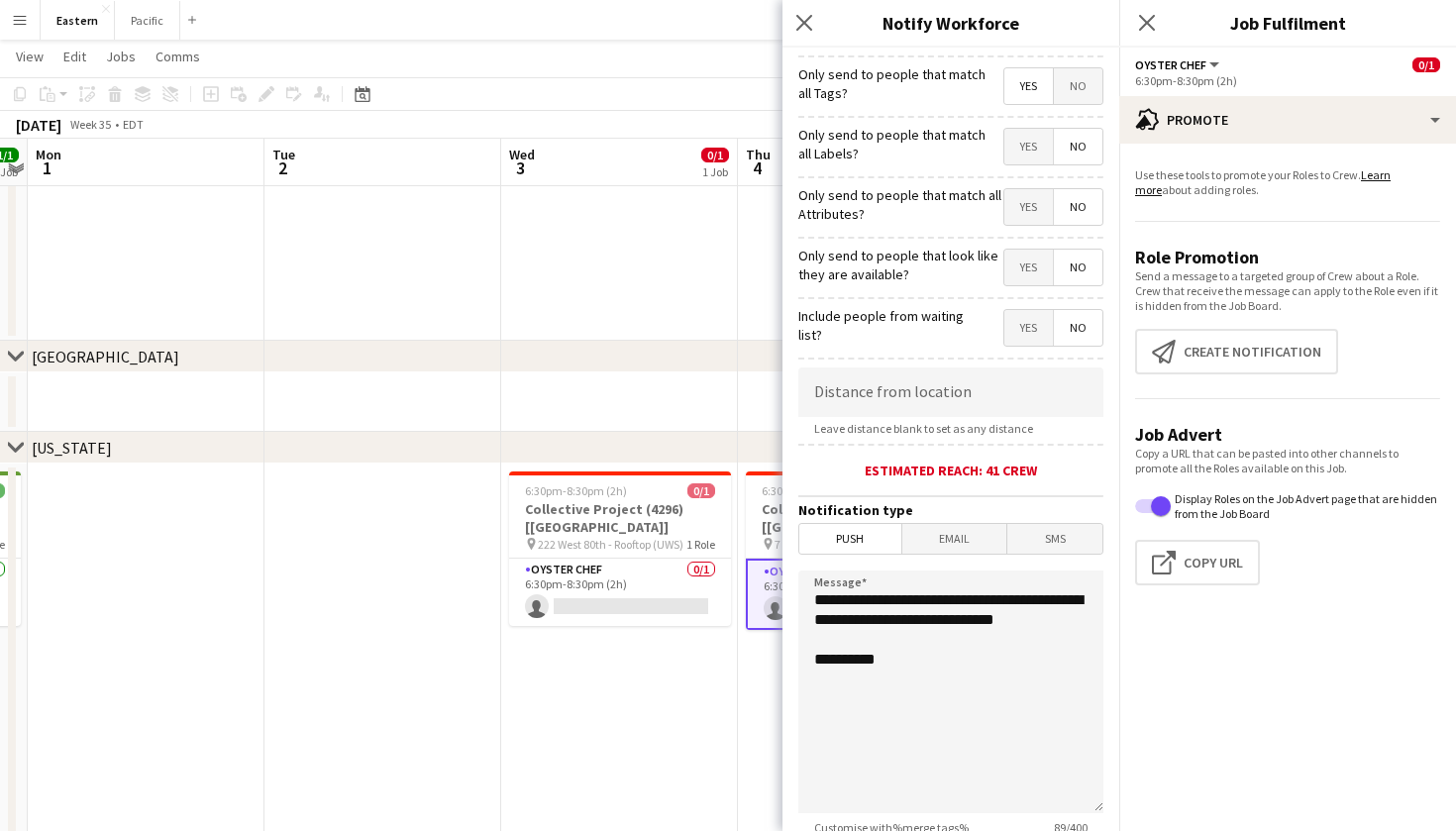
scroll to position [118, 0]
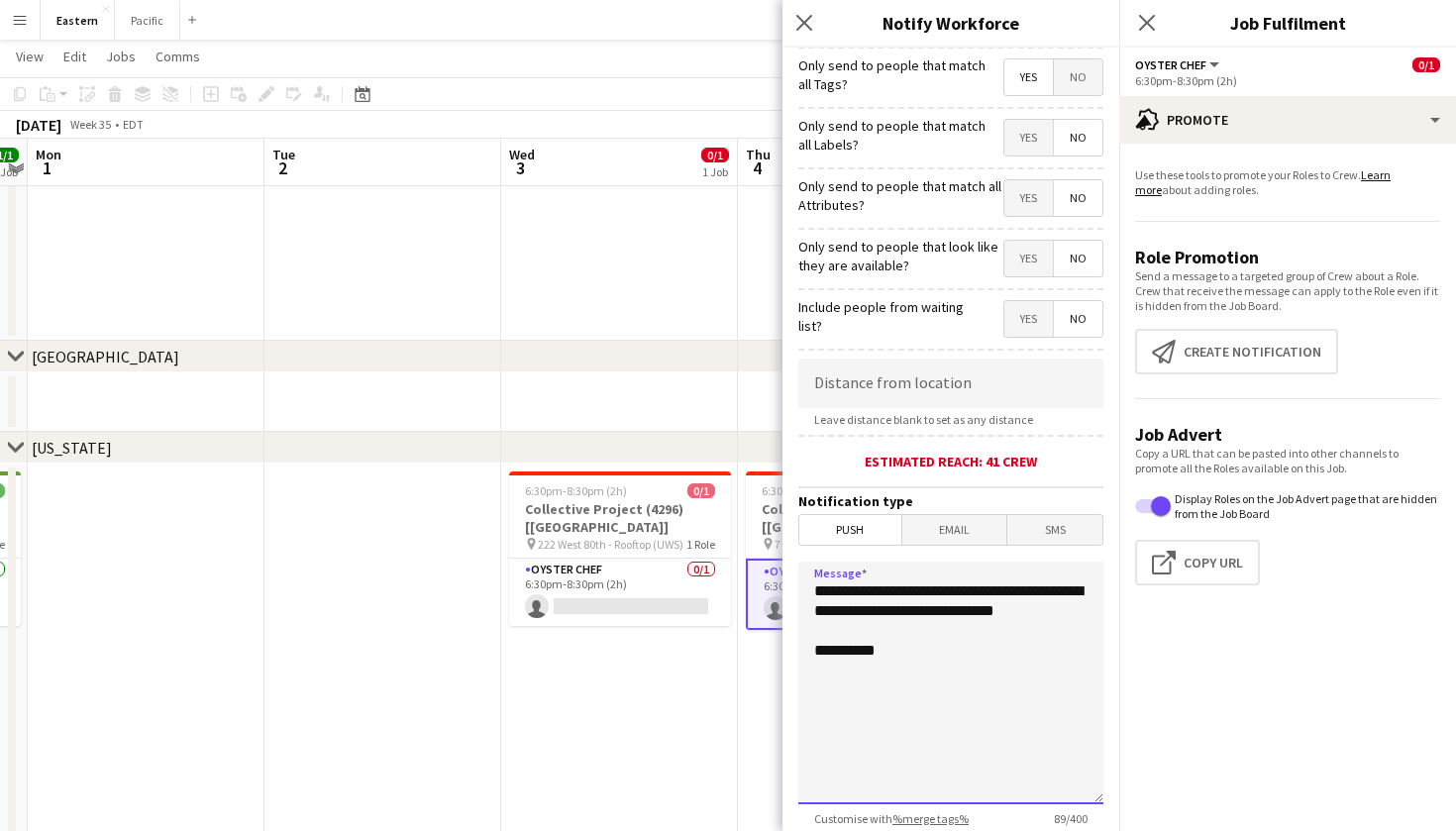
drag, startPoint x: 925, startPoint y: 643, endPoint x: 805, endPoint y: 580, distance: 135.5
click at [805, 580] on textarea "**********" at bounding box center [950, 682] width 305 height 243
paste textarea "**********"
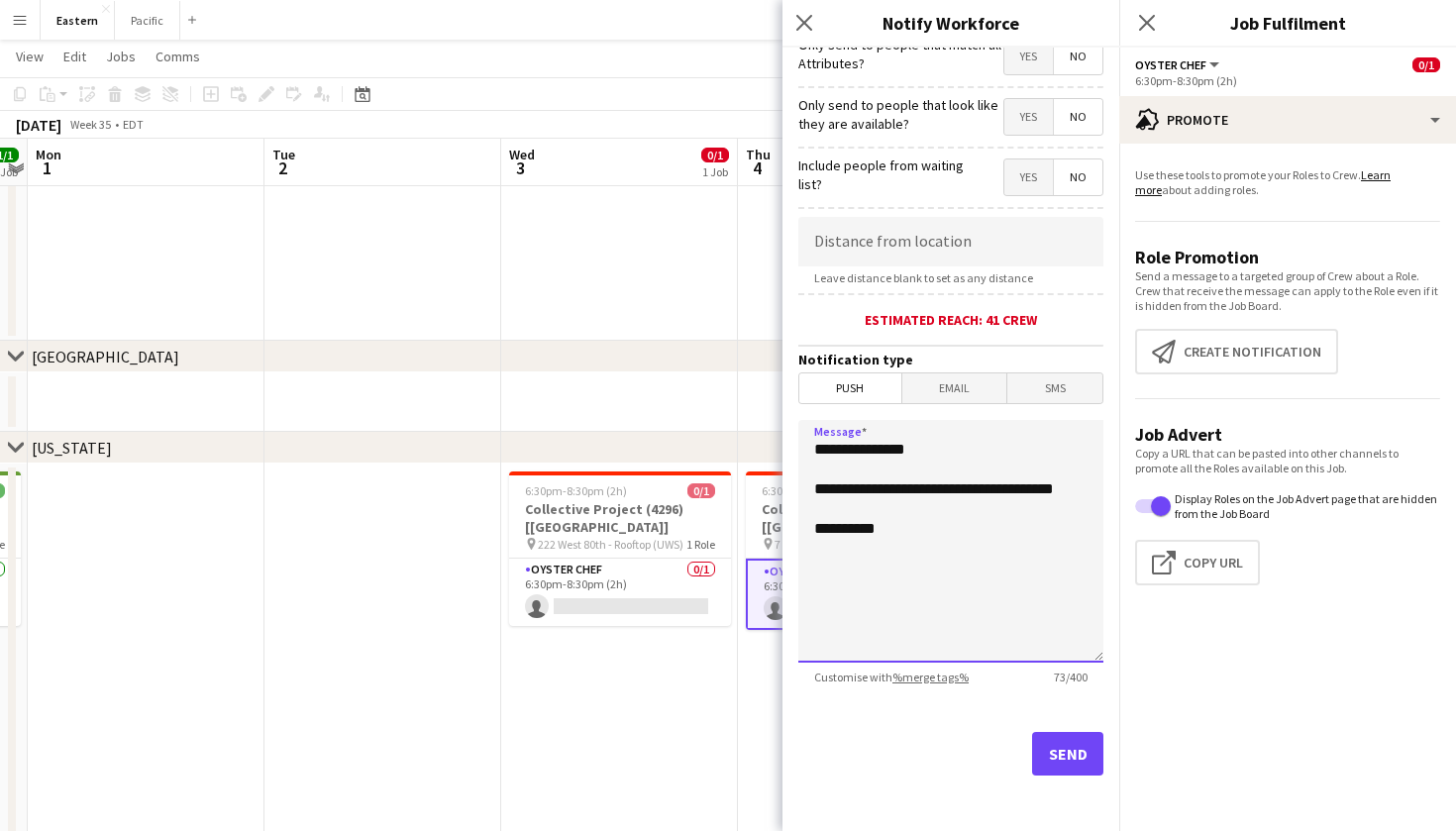
scroll to position [260, 0]
type textarea "**********"
click at [1063, 763] on button "Send" at bounding box center [1068, 754] width 71 height 44
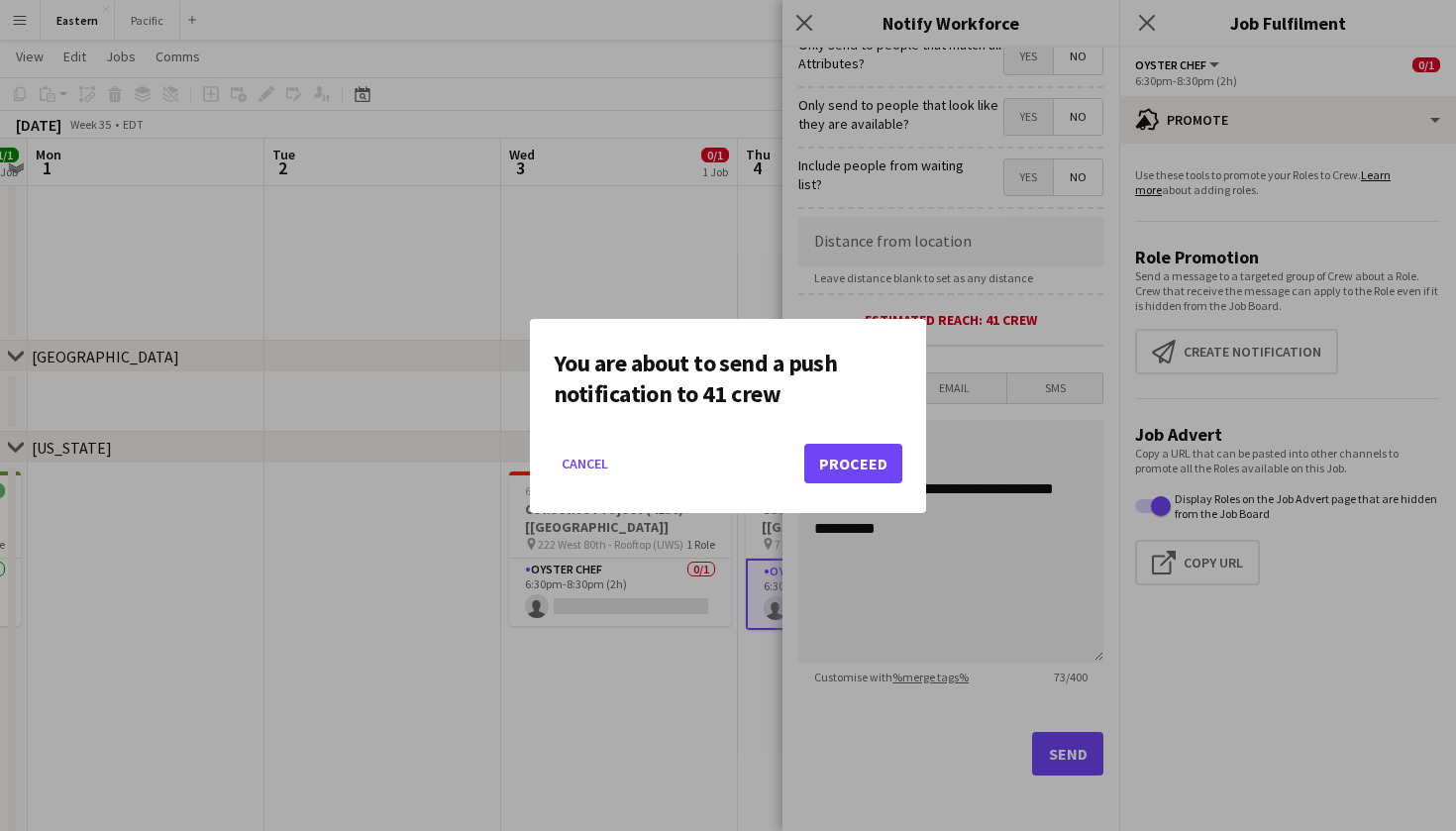
click at [838, 467] on button "Proceed" at bounding box center [853, 463] width 98 height 40
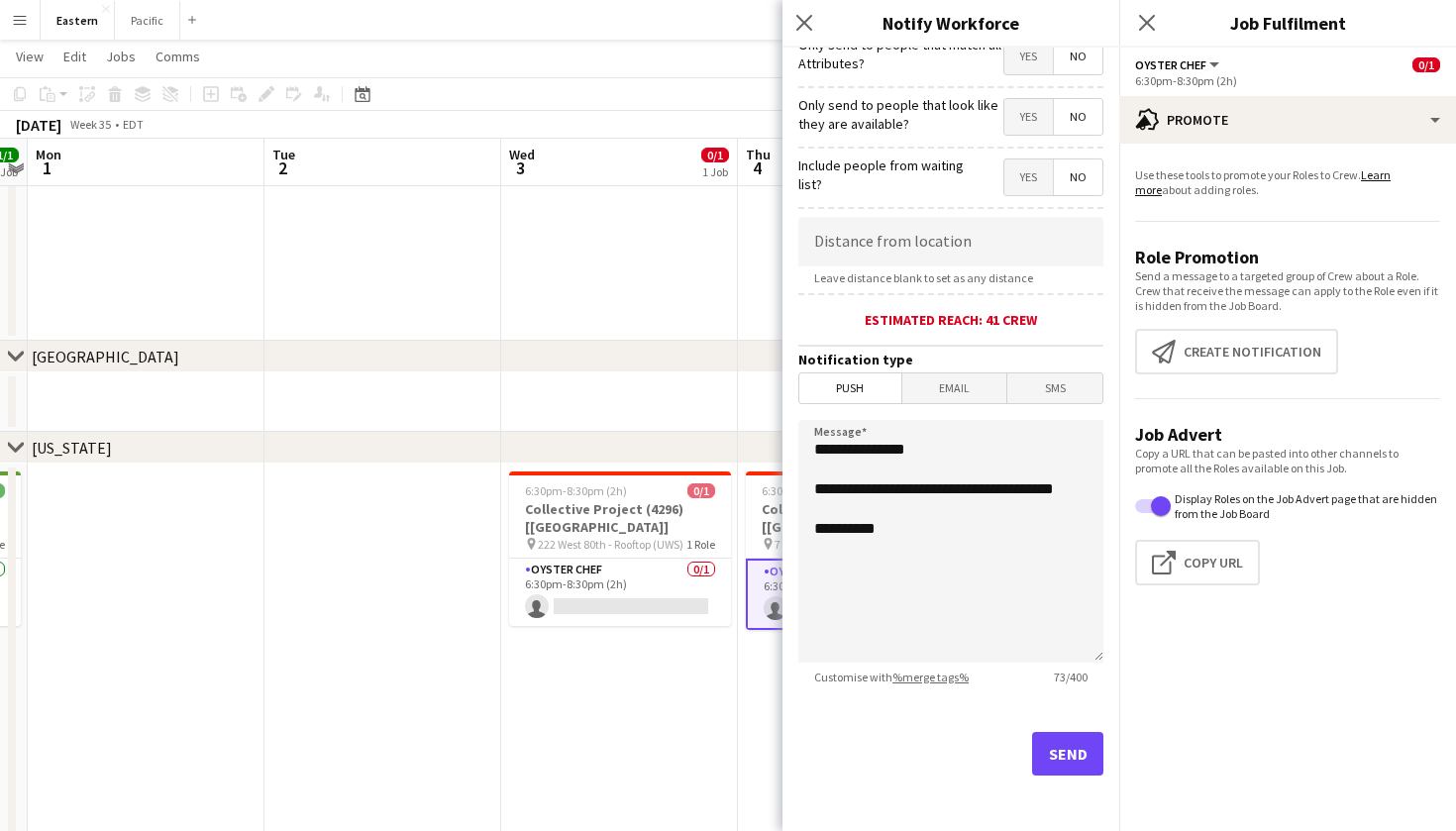
scroll to position [439, 0]
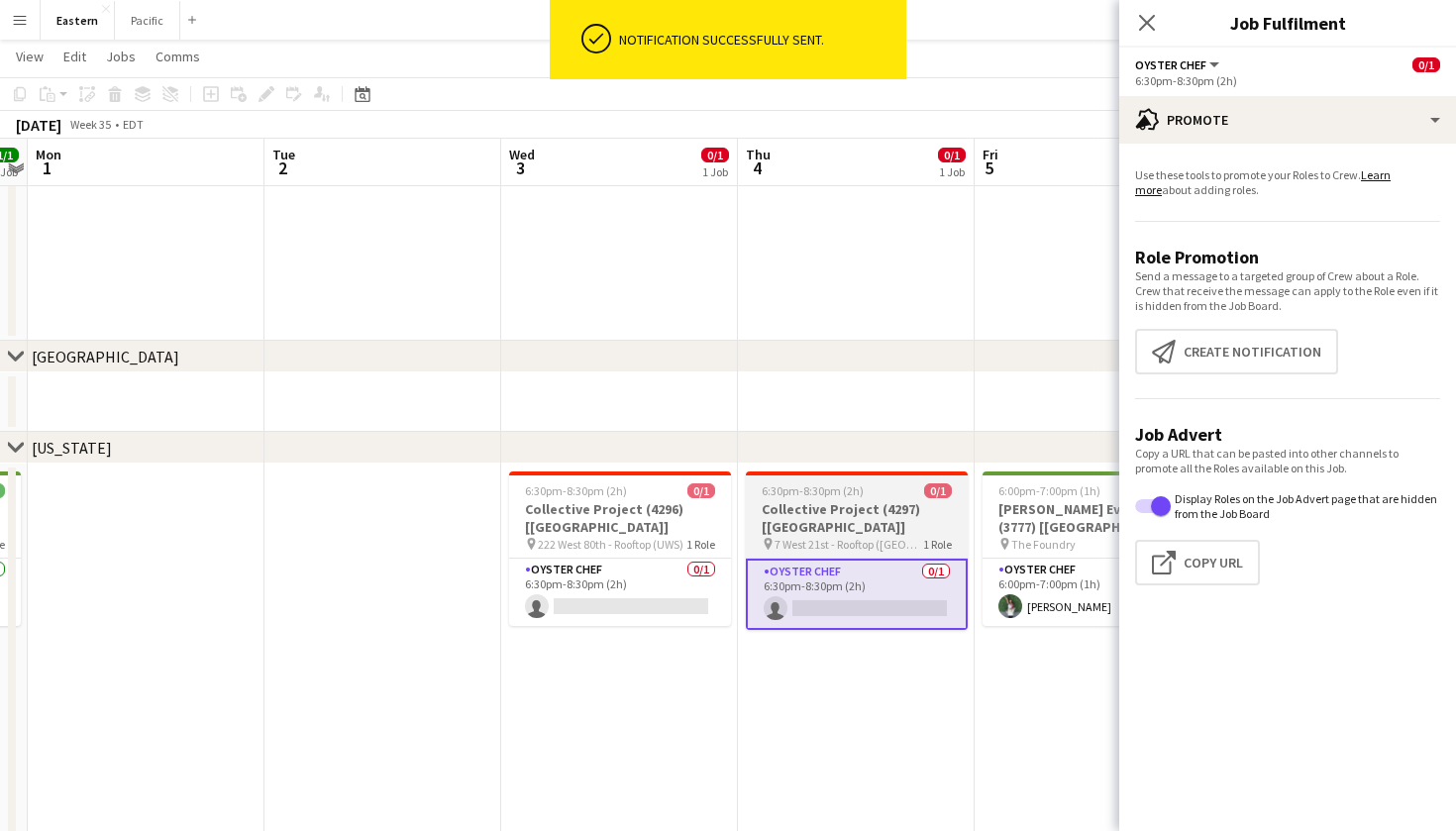
click at [845, 515] on h3 "Collective Project (4297) [[GEOGRAPHIC_DATA]]" at bounding box center [857, 518] width 222 height 36
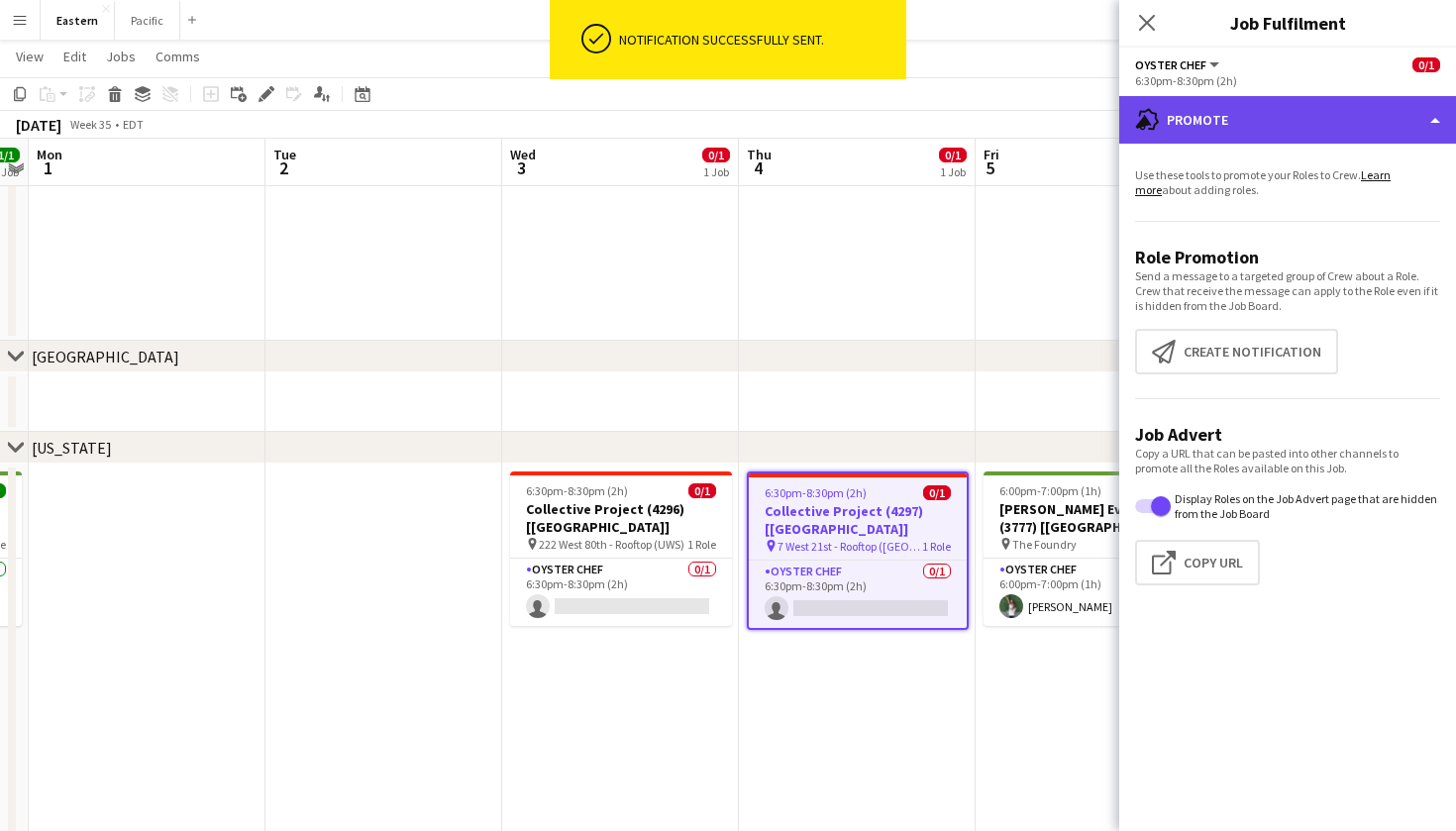
click at [1226, 99] on div "advertising-megaphone Promote" at bounding box center [1287, 120] width 337 height 48
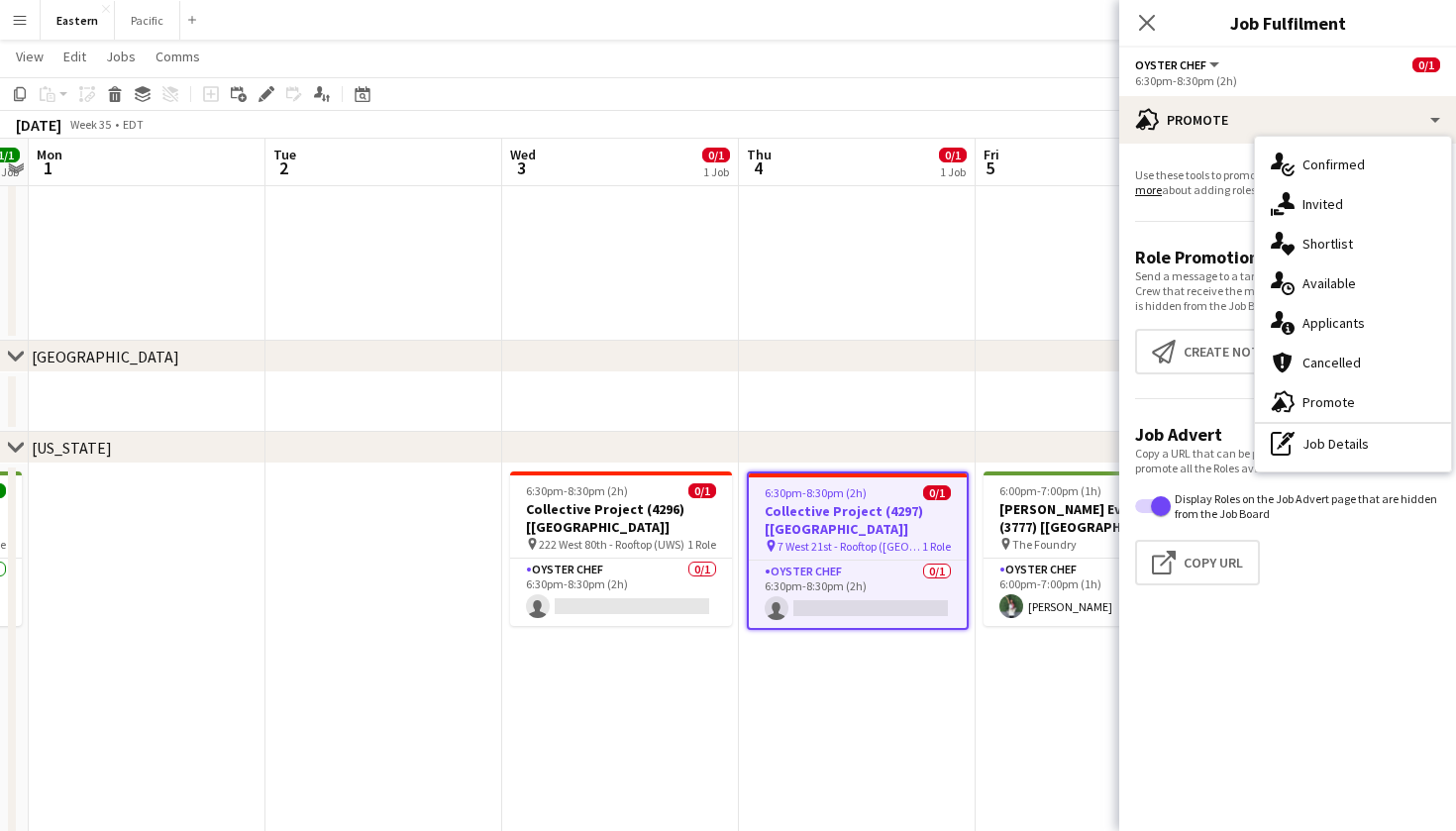
drag, startPoint x: 1358, startPoint y: 398, endPoint x: 1328, endPoint y: 477, distance: 84.5
click at [1328, 477] on div "advertising-megaphone Promote single-neutral-actions-check-2 Confirmed single-n…" at bounding box center [1287, 463] width 337 height 735
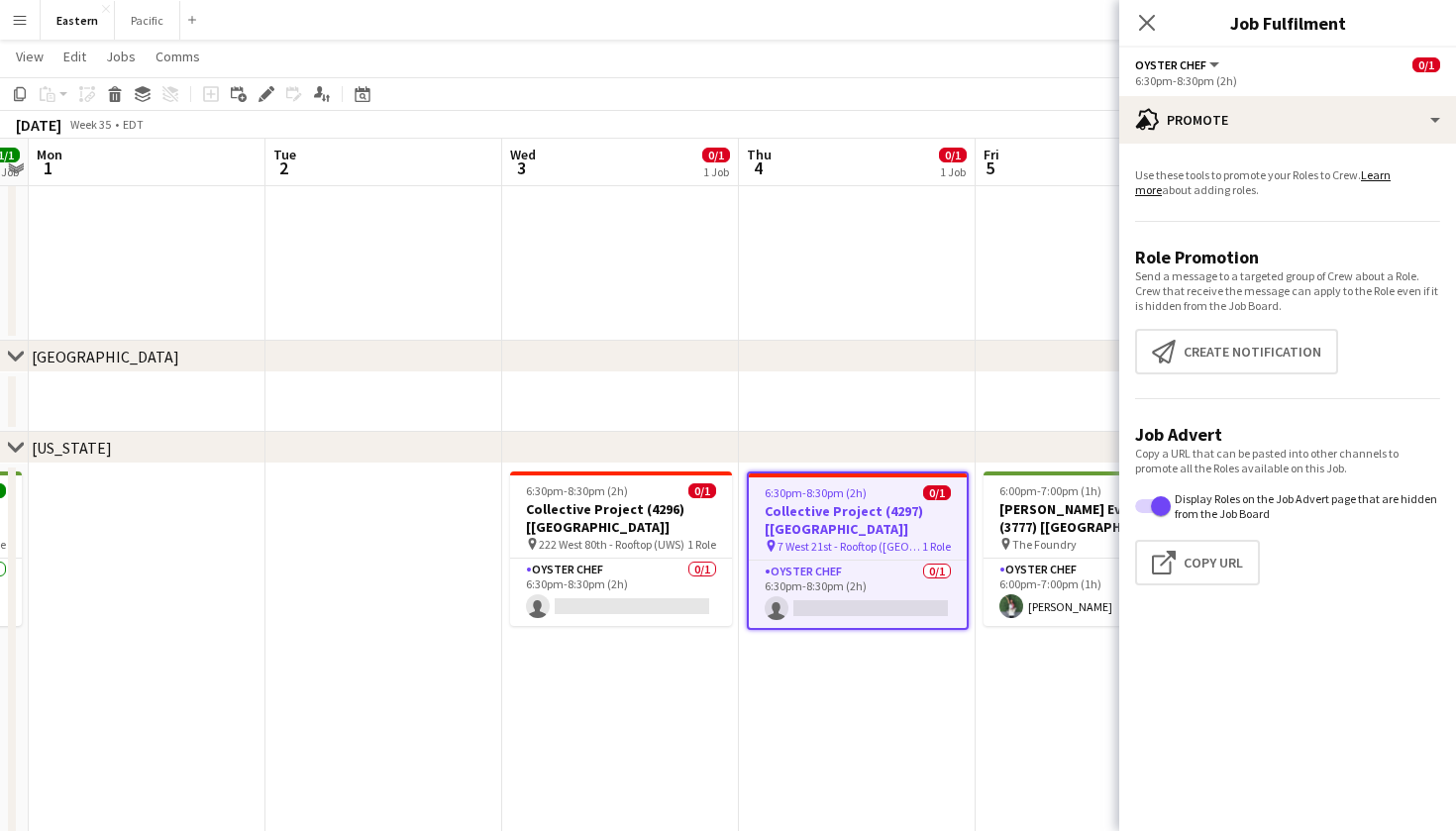
click at [841, 506] on h3 "Collective Project (4297) [[GEOGRAPHIC_DATA]]" at bounding box center [858, 520] width 218 height 36
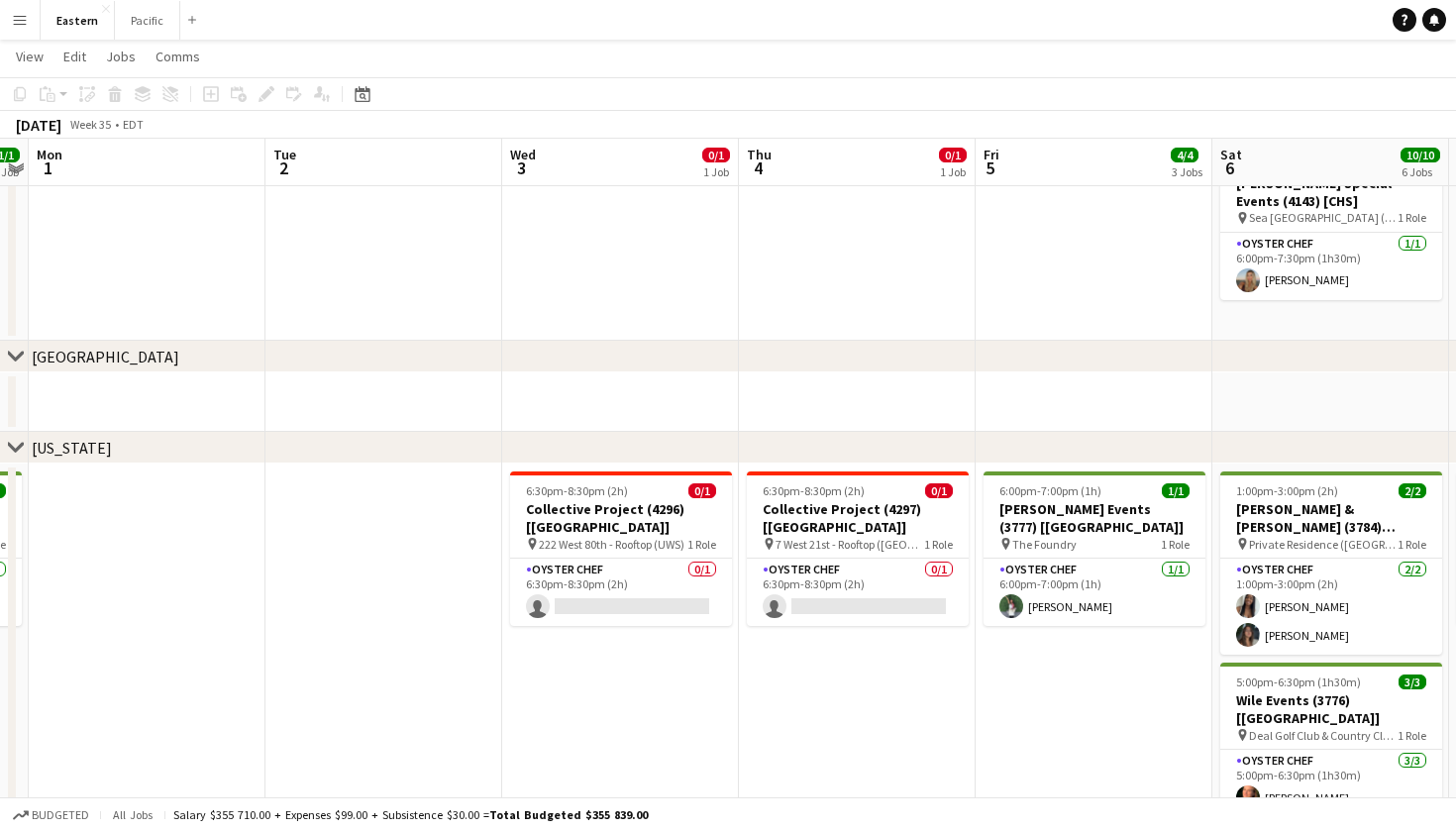
click at [910, 508] on h3 "Collective Project (4297) [[GEOGRAPHIC_DATA]]" at bounding box center [858, 518] width 222 height 36
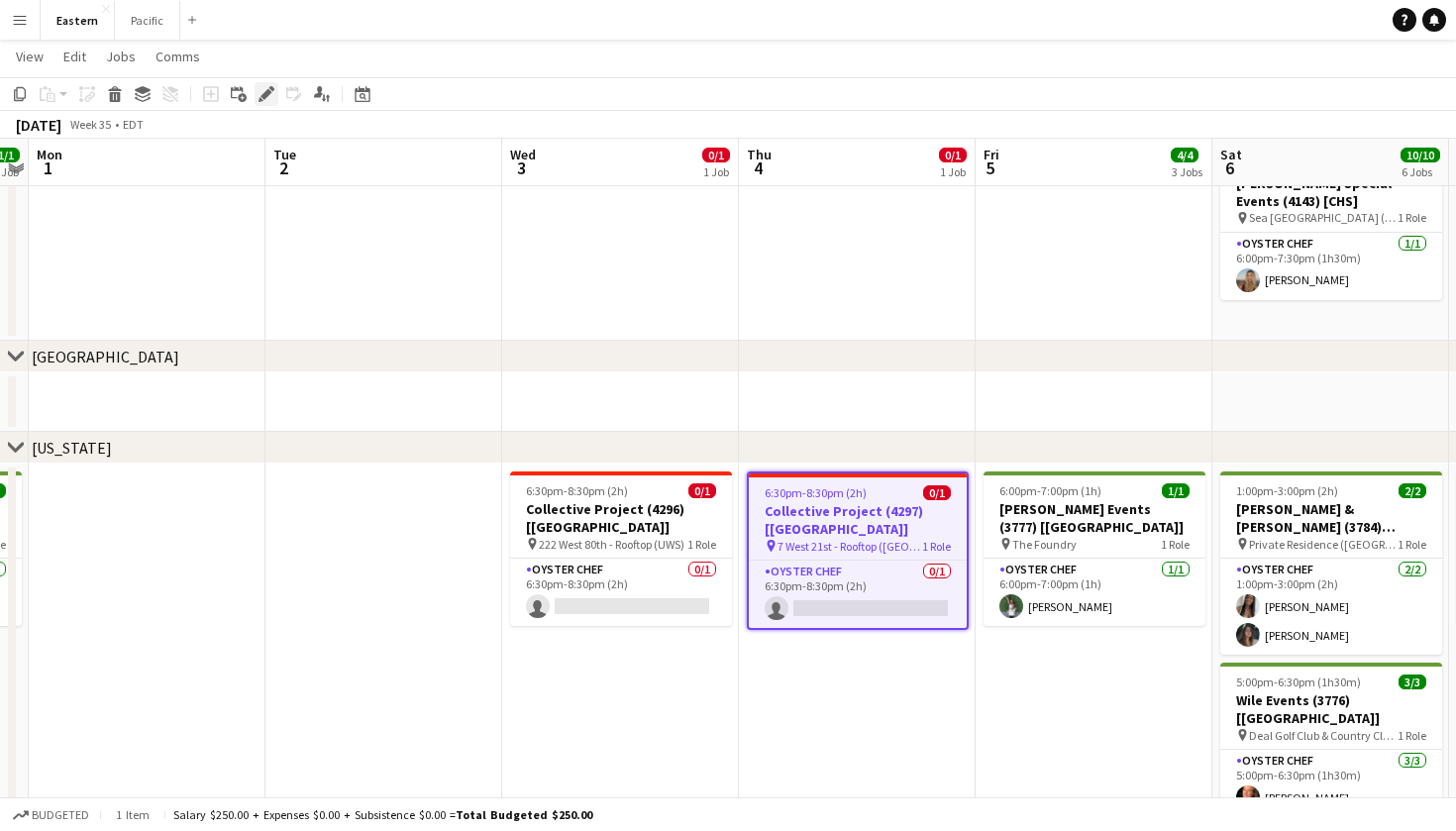
click at [277, 102] on div "Edit" at bounding box center [267, 94] width 24 height 24
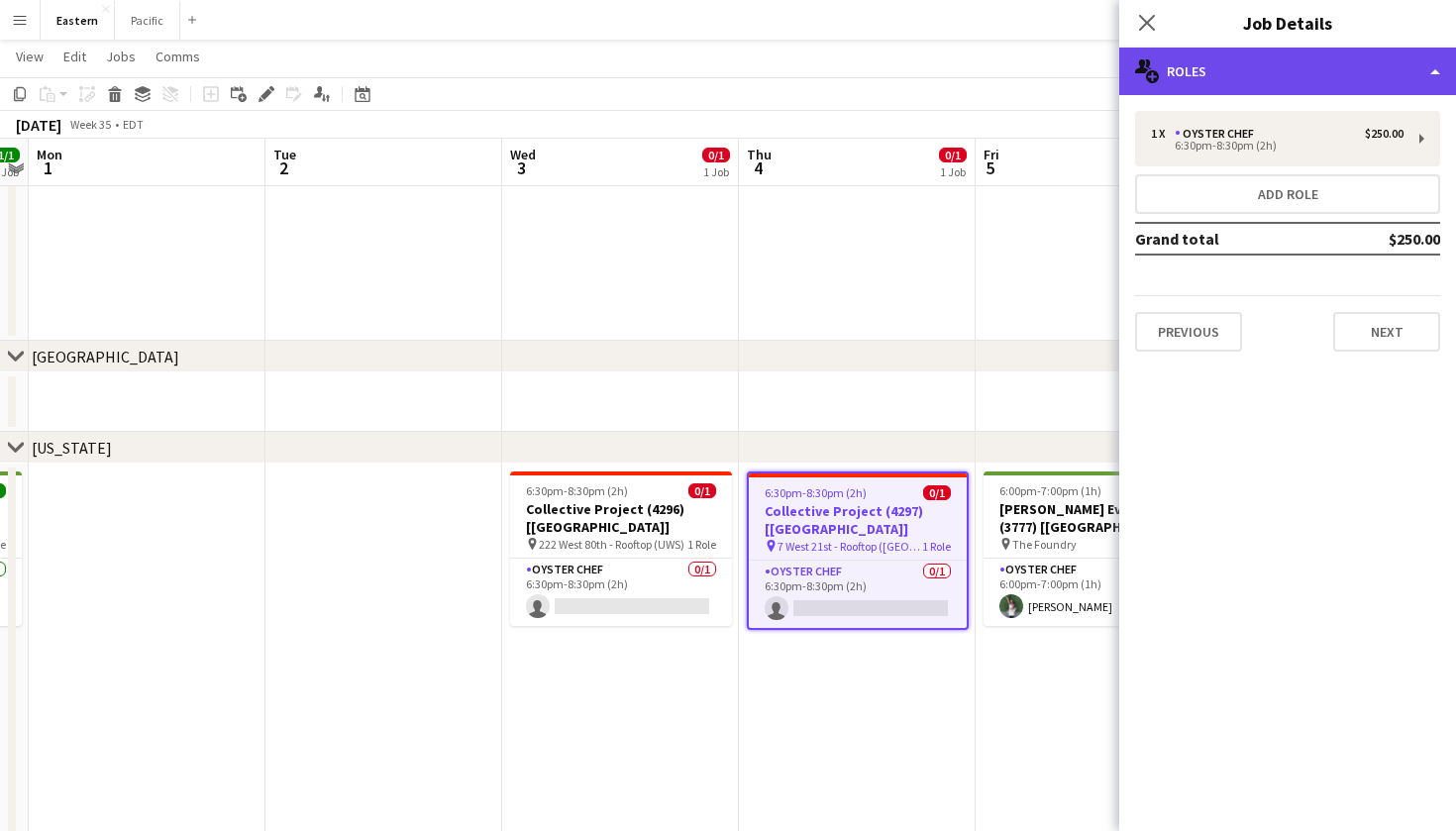
click at [1404, 74] on div "multiple-users-add Roles" at bounding box center [1287, 72] width 337 height 48
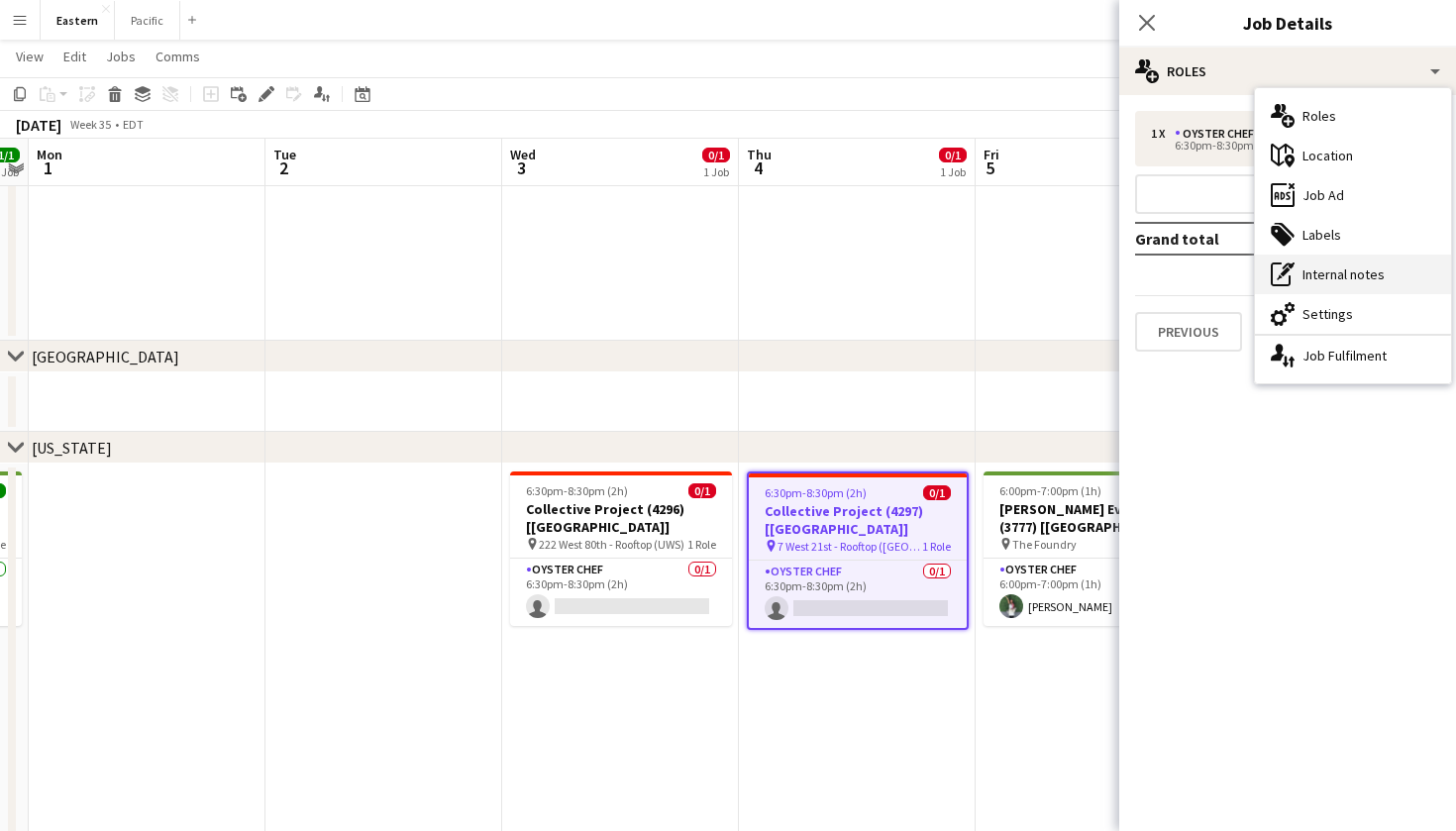
click at [1387, 277] on div "pen-write Internal notes" at bounding box center [1353, 275] width 196 height 40
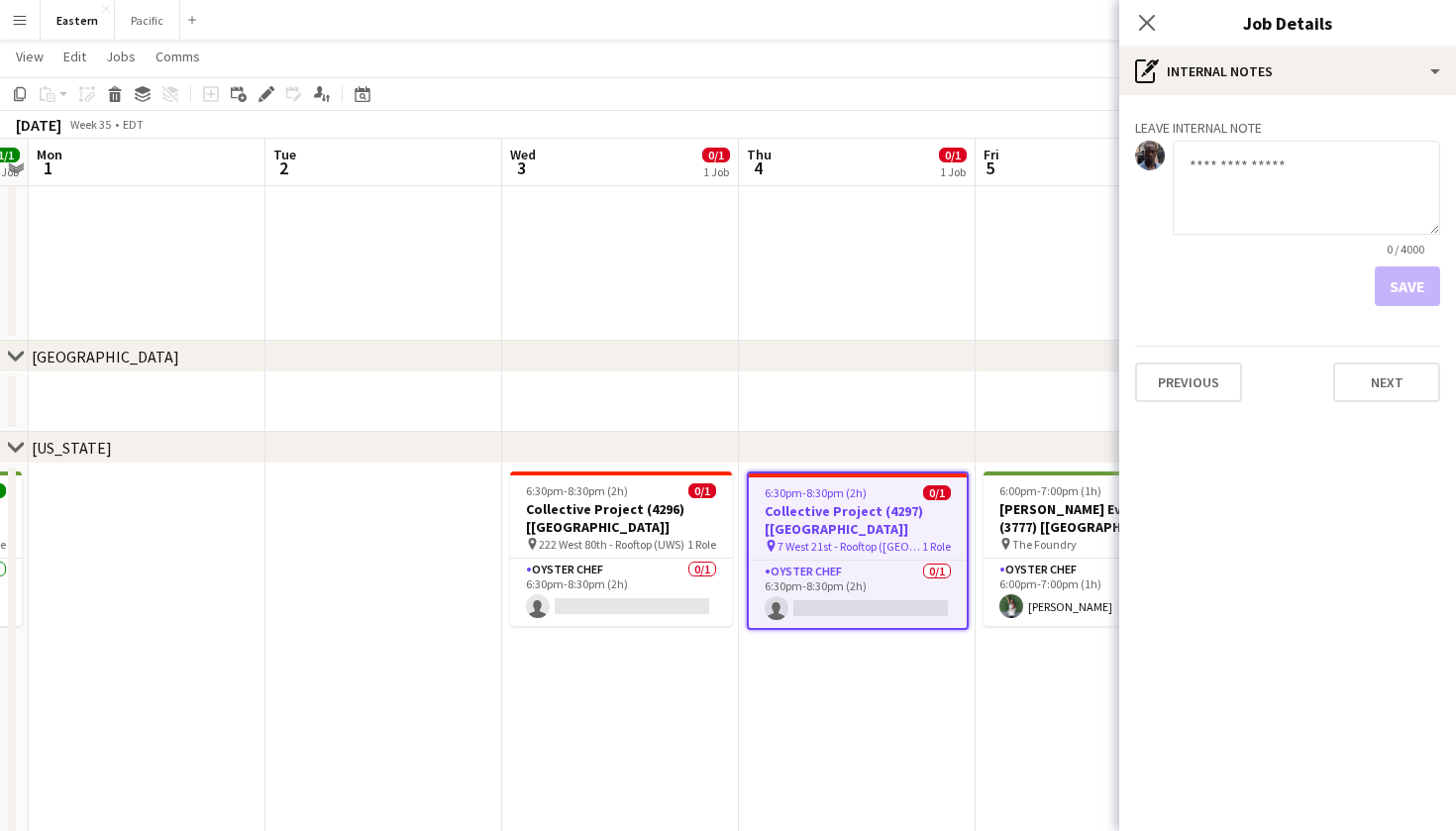
click at [1314, 215] on textarea at bounding box center [1306, 188] width 268 height 94
click at [1314, 210] on textarea at bounding box center [1306, 188] width 268 height 94
type textarea "**********"
click at [1401, 307] on div "**********" at bounding box center [1287, 256] width 337 height 323
click at [1419, 276] on button "Save" at bounding box center [1407, 287] width 65 height 40
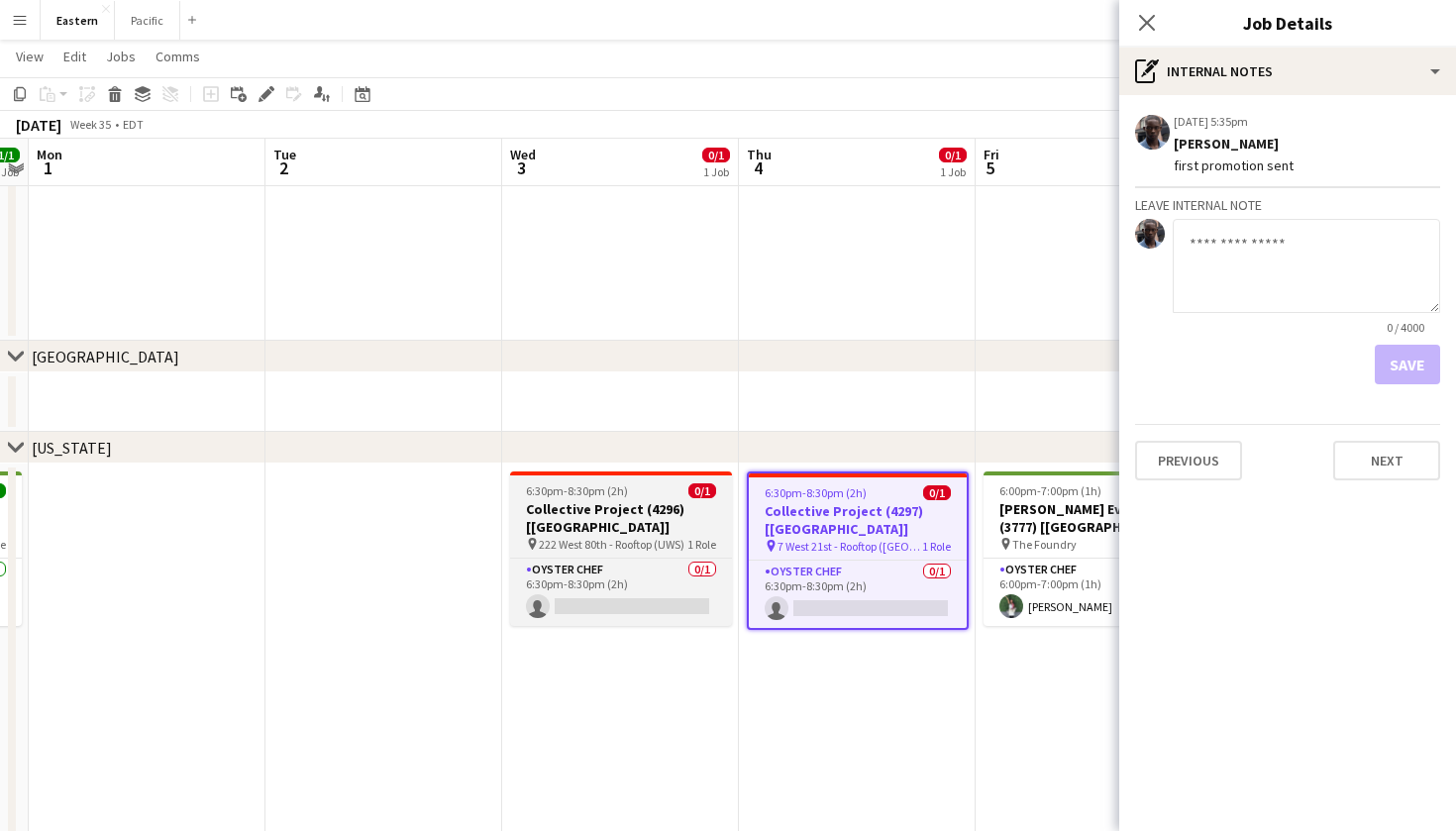
click at [645, 537] on span "222 West 80th - Rooftop (UWS)" at bounding box center [612, 544] width 146 height 15
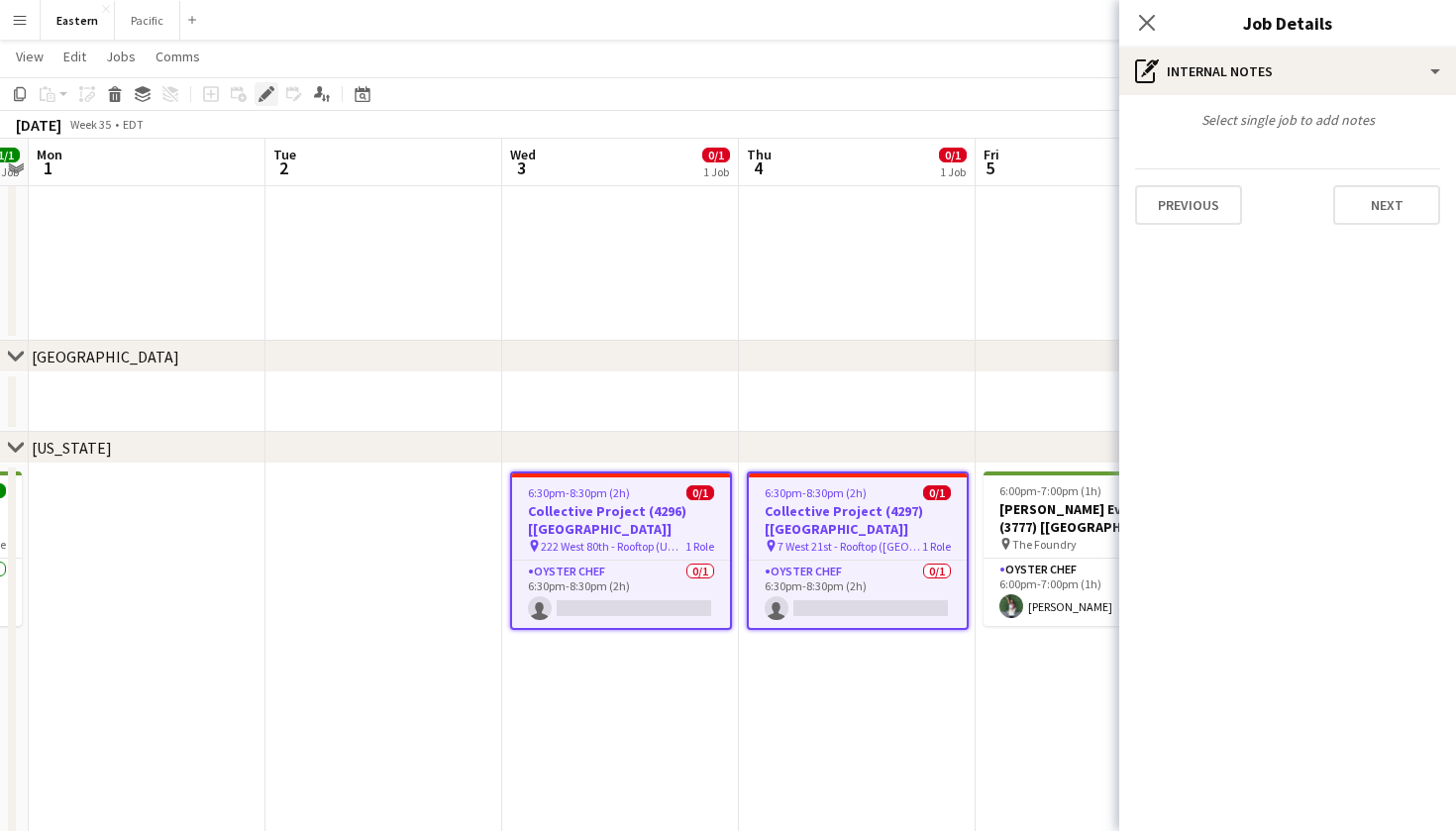
click at [270, 94] on icon "Edit" at bounding box center [267, 94] width 16 height 16
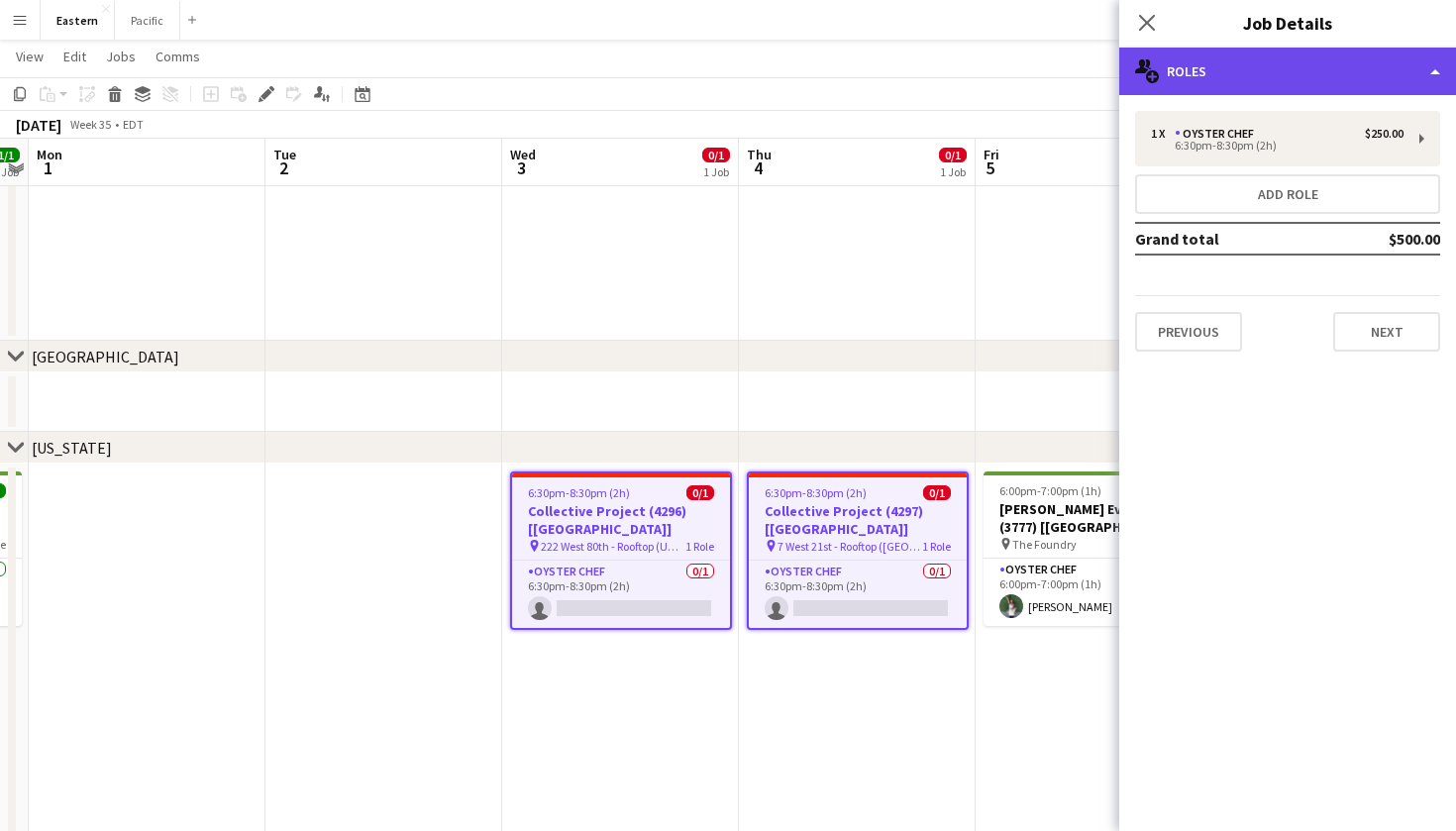
click at [1252, 80] on div "multiple-users-add Roles" at bounding box center [1287, 72] width 337 height 48
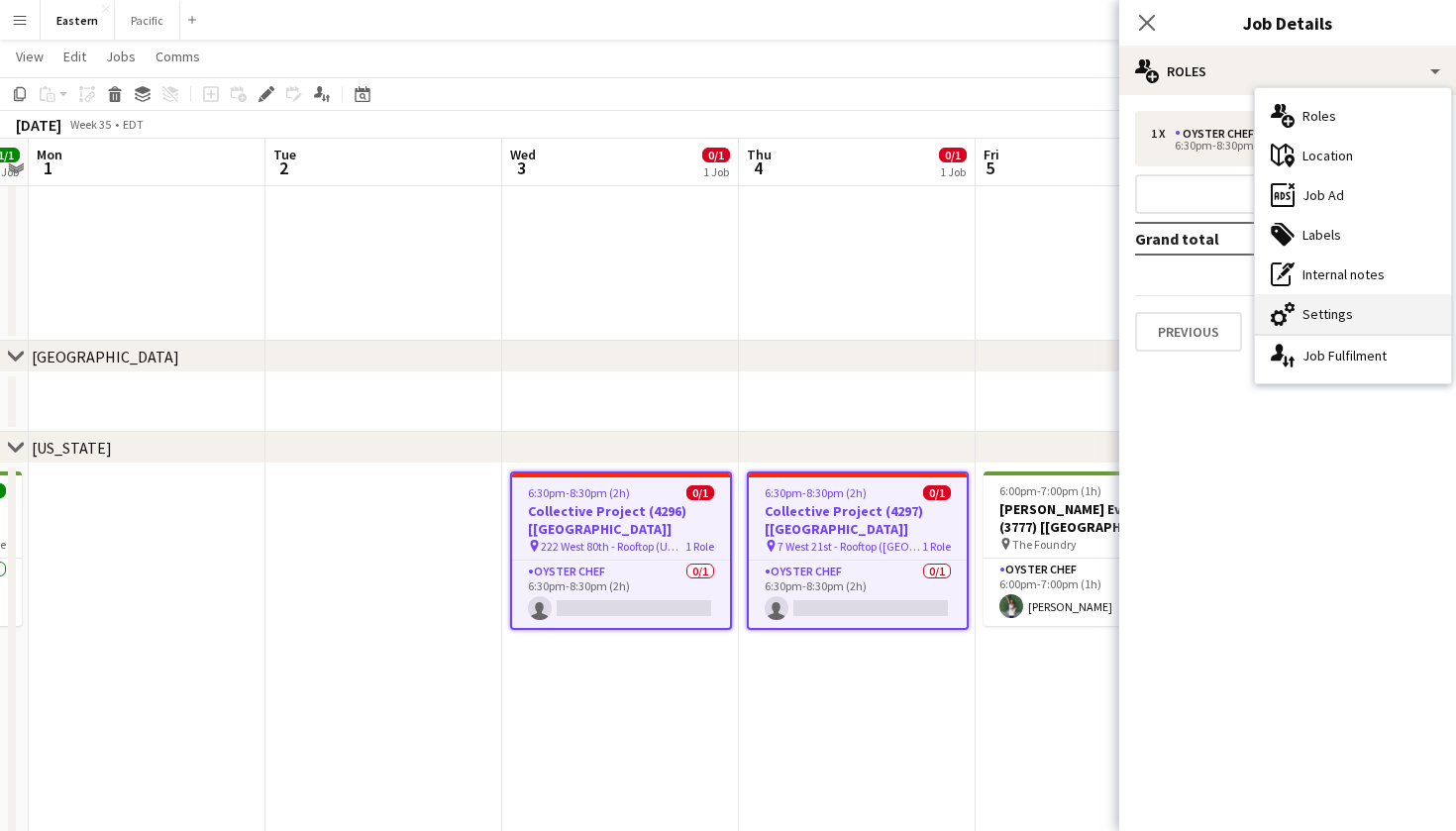
click at [1346, 317] on div "cog-double-3 Settings" at bounding box center [1353, 315] width 196 height 40
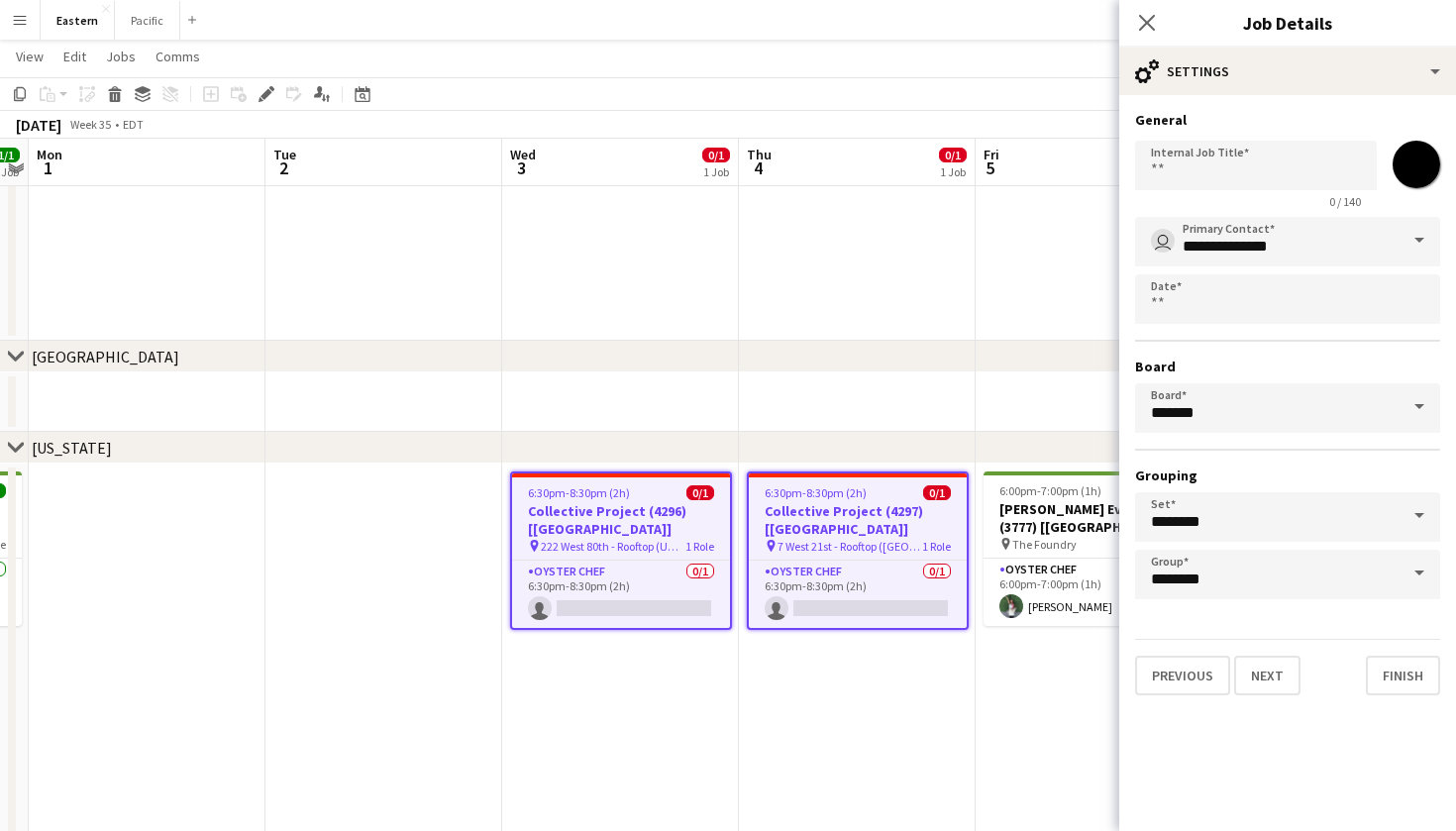
click at [1413, 179] on input "*******" at bounding box center [1416, 164] width 71 height 71
type input "*******"
click at [1146, 17] on icon "Close pop-in" at bounding box center [1146, 22] width 19 height 19
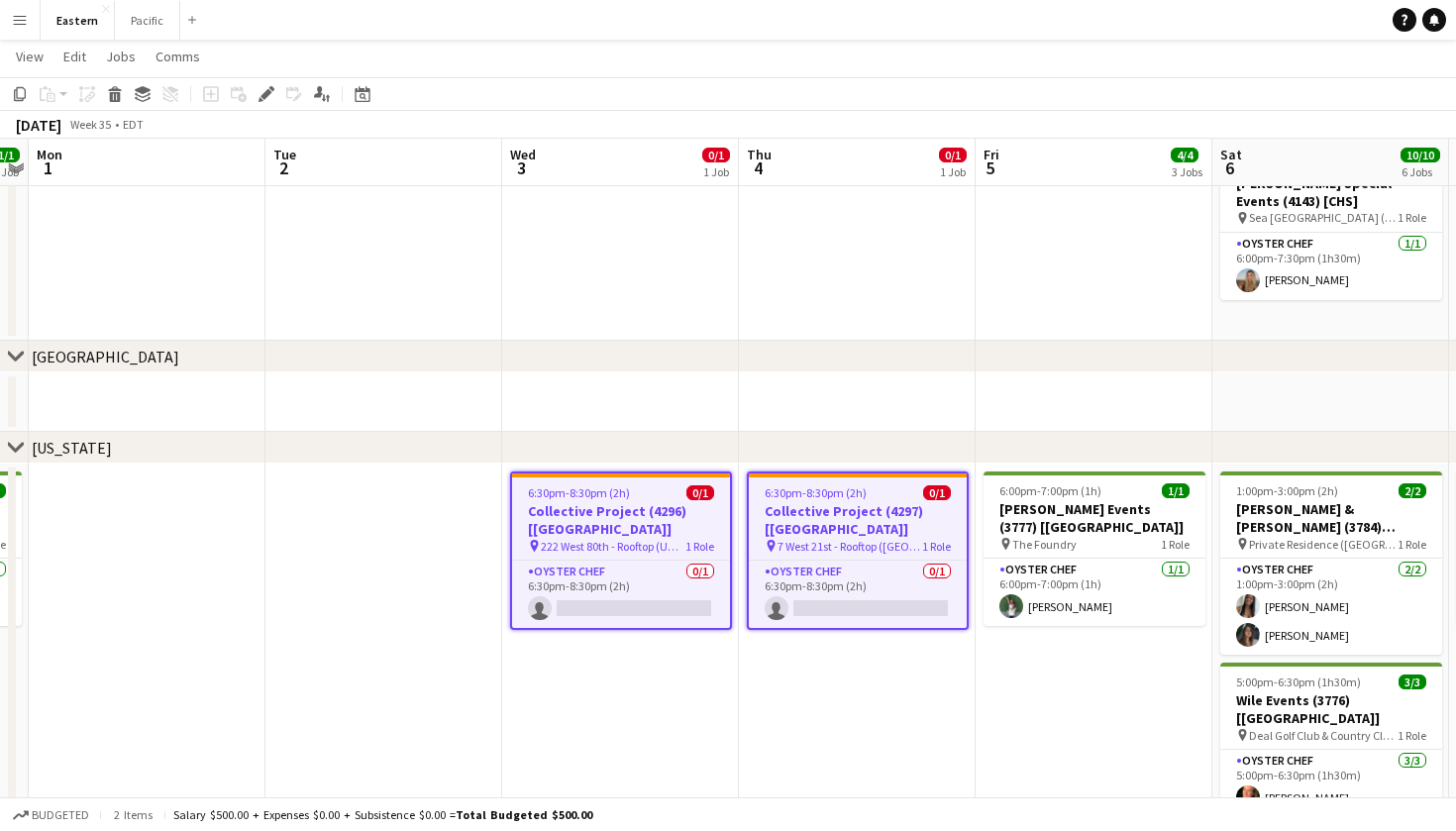
click at [1051, 393] on app-date-cell at bounding box center [1093, 403] width 237 height 60
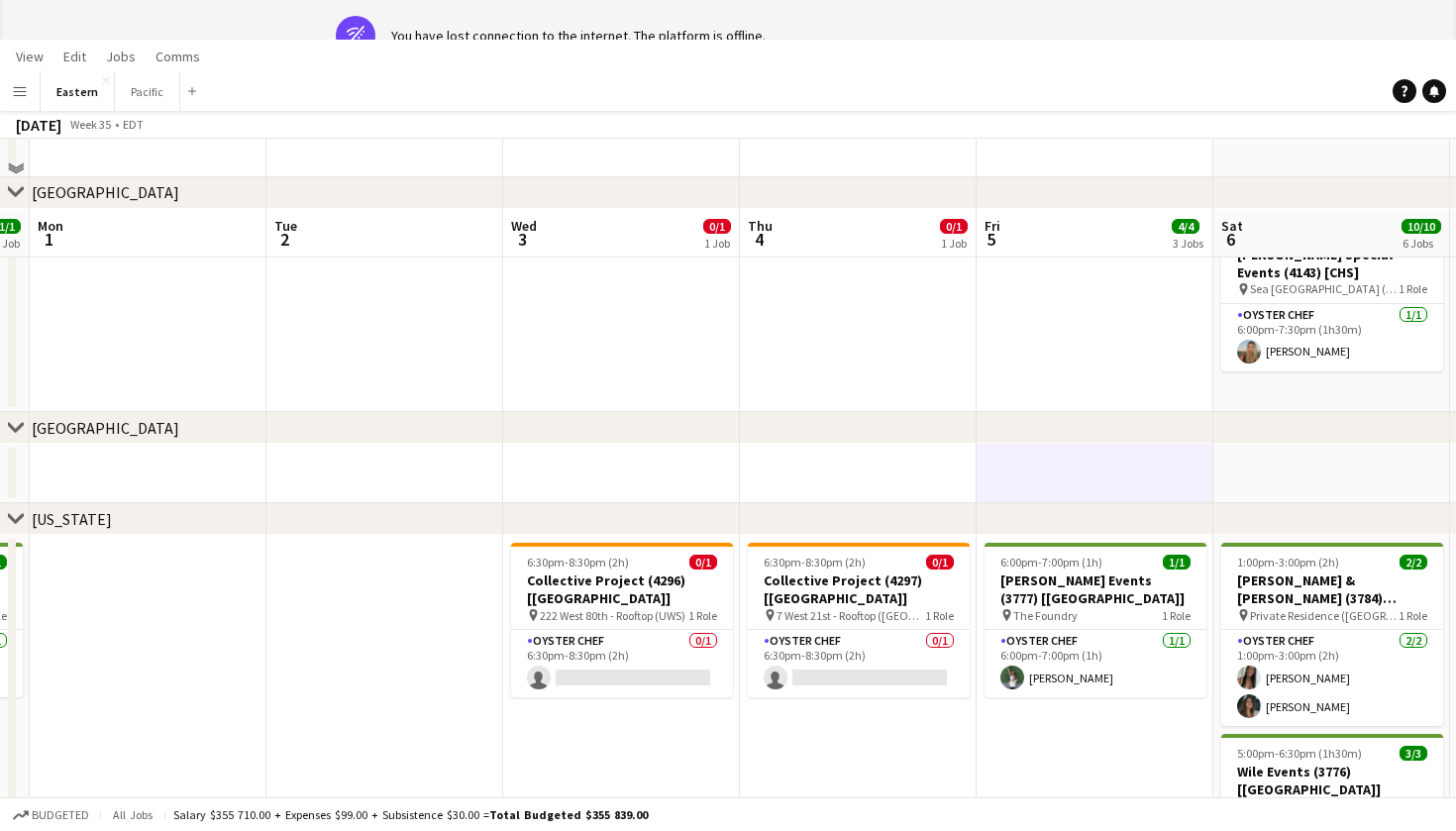
scroll to position [122, 0]
